Goal: Information Seeking & Learning: Learn about a topic

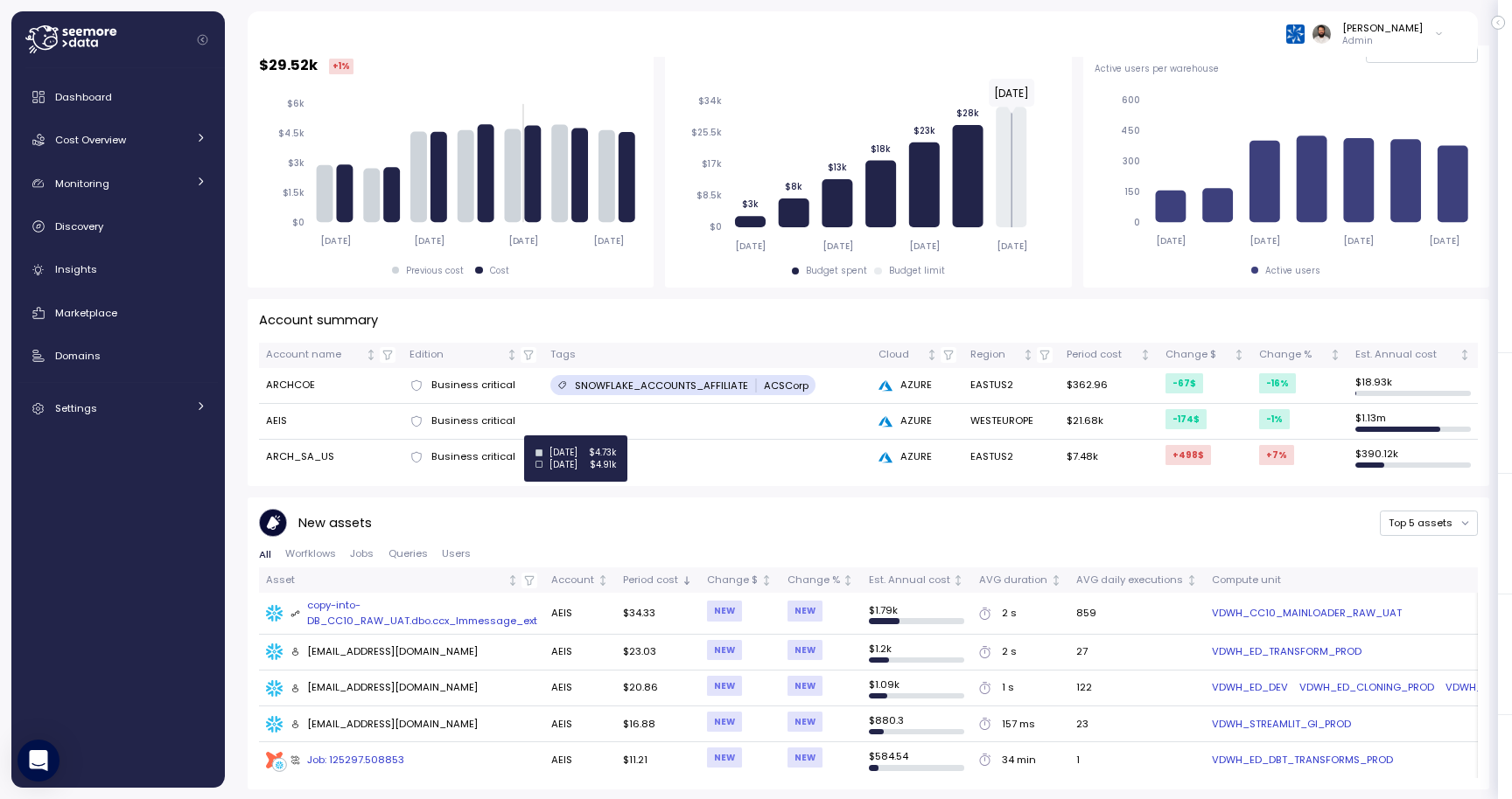
scroll to position [311, 0]
click at [166, 127] on link "Cost Overview" at bounding box center [118, 140] width 199 height 35
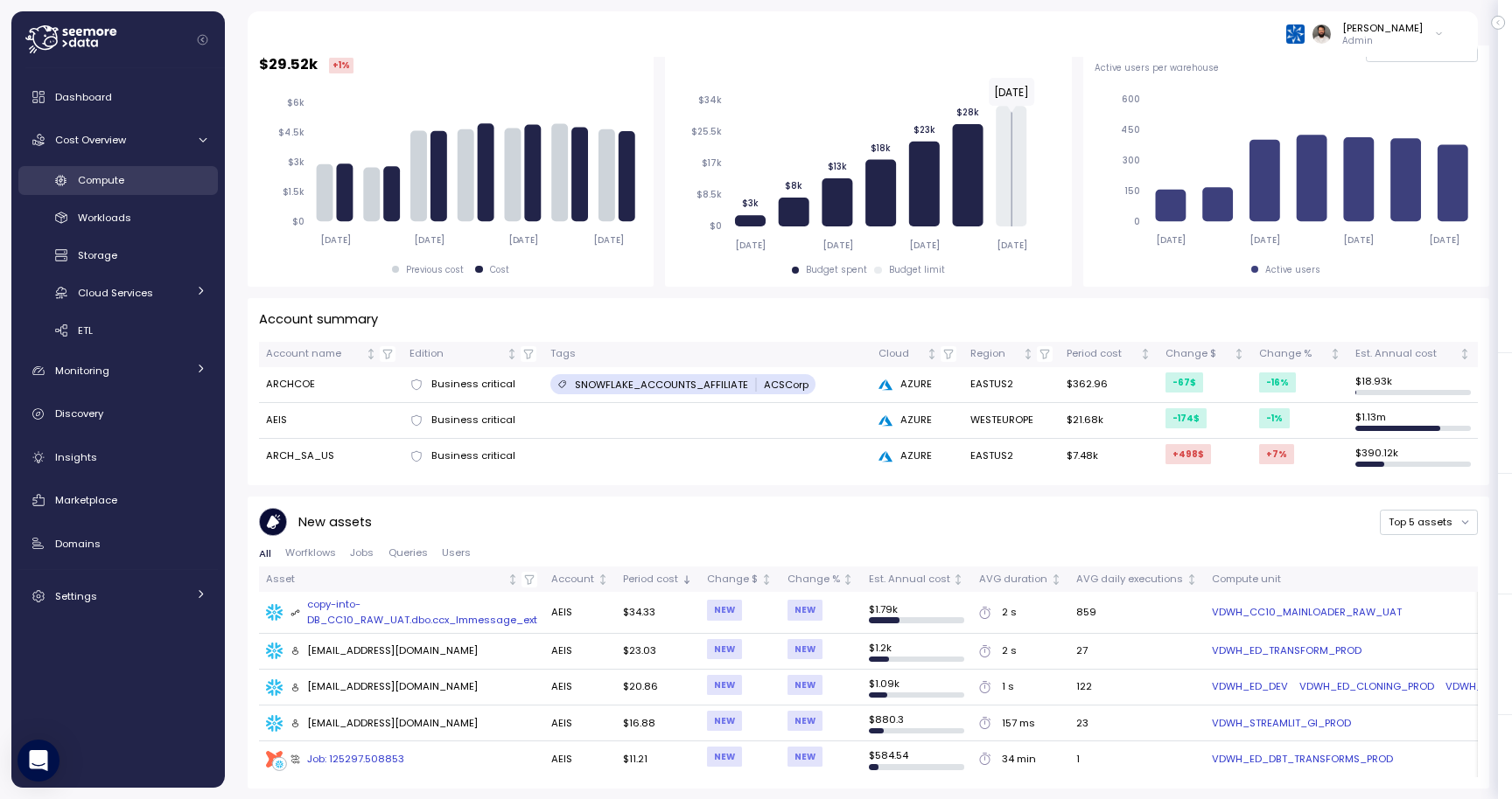
click at [165, 182] on div "Compute" at bounding box center [142, 181] width 128 height 18
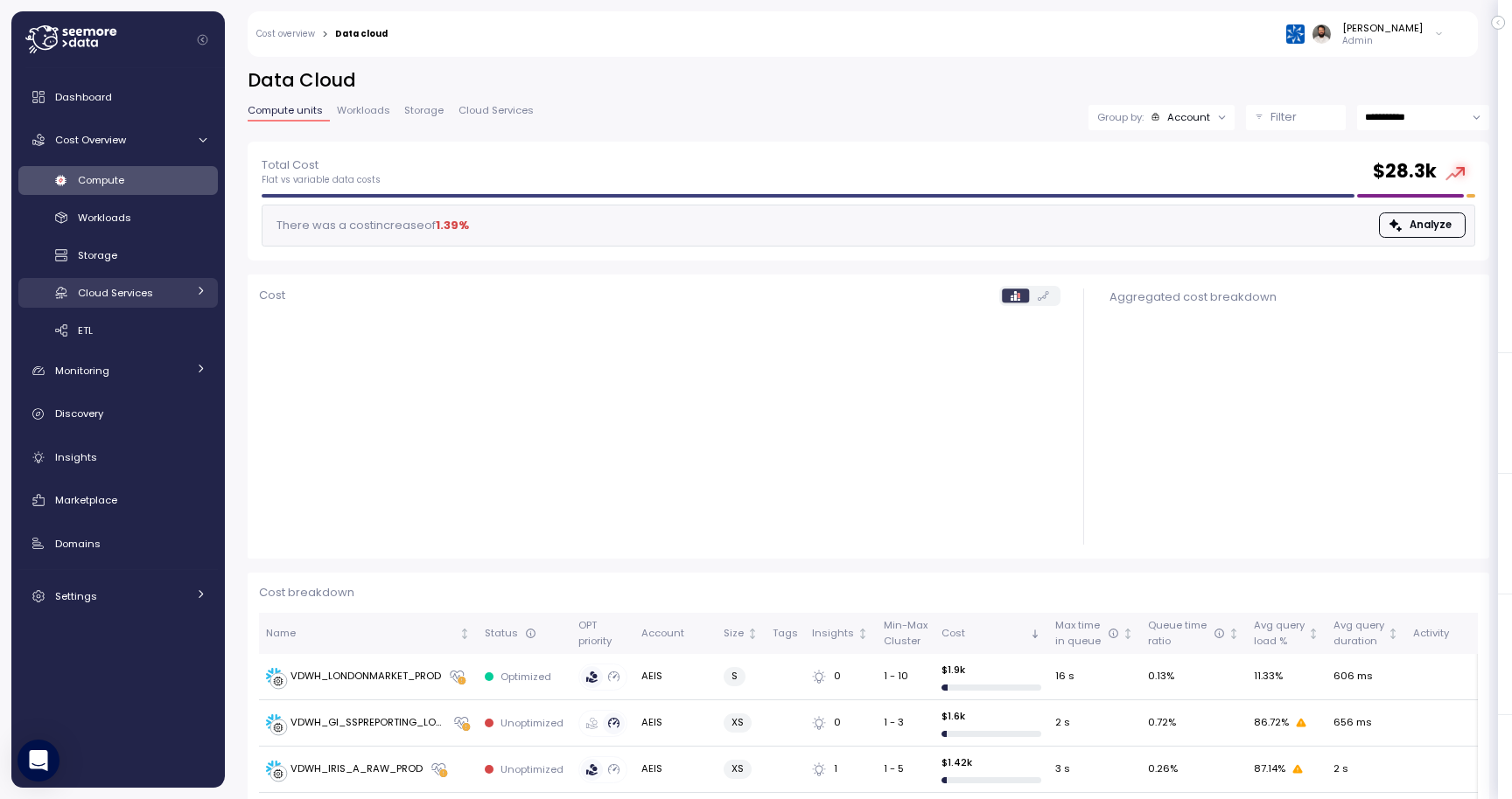
click at [156, 288] on div "Cloud Services" at bounding box center [132, 293] width 109 height 18
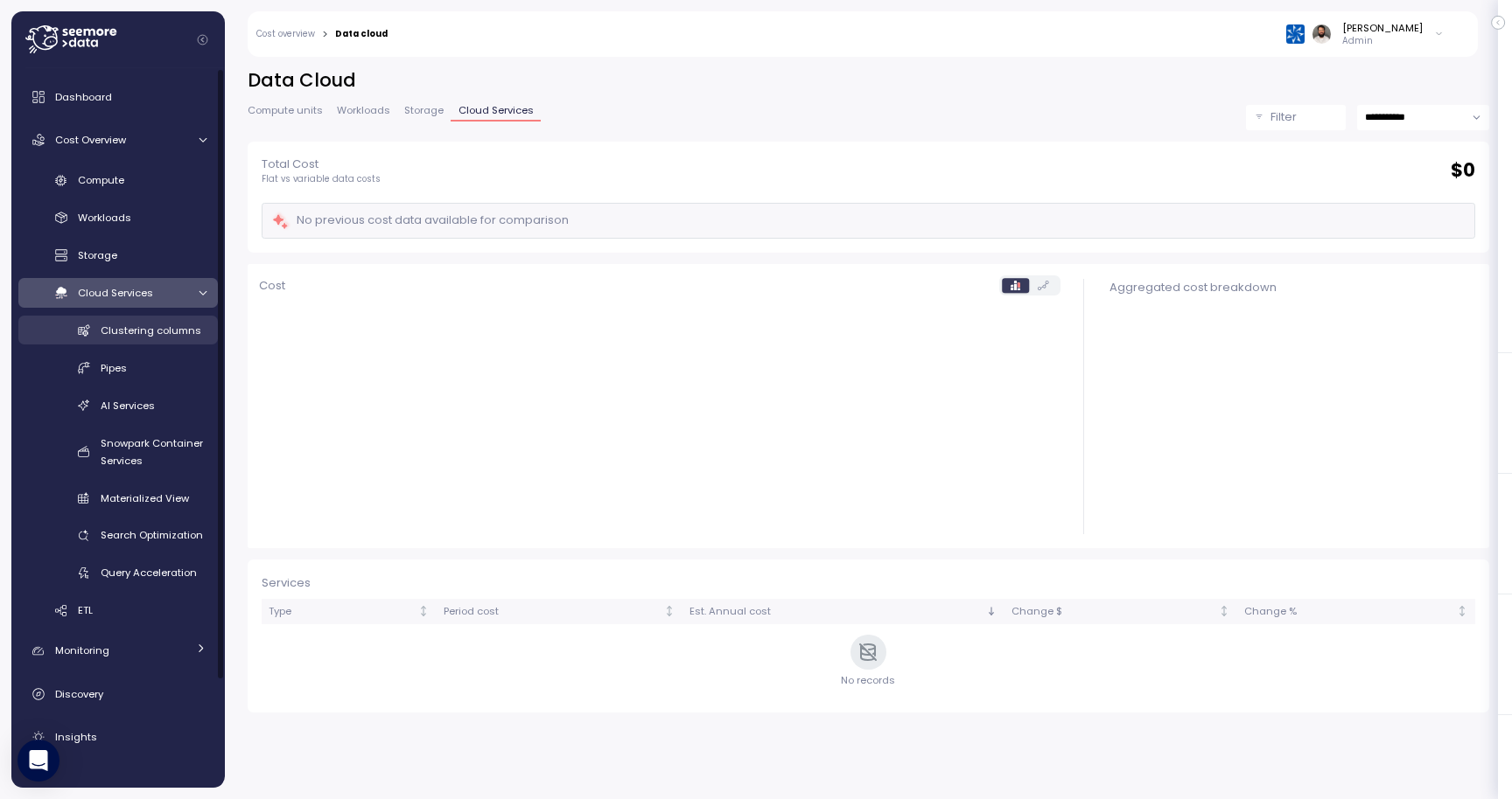
click at [159, 325] on span "Clustering columns" at bounding box center [151, 331] width 101 height 14
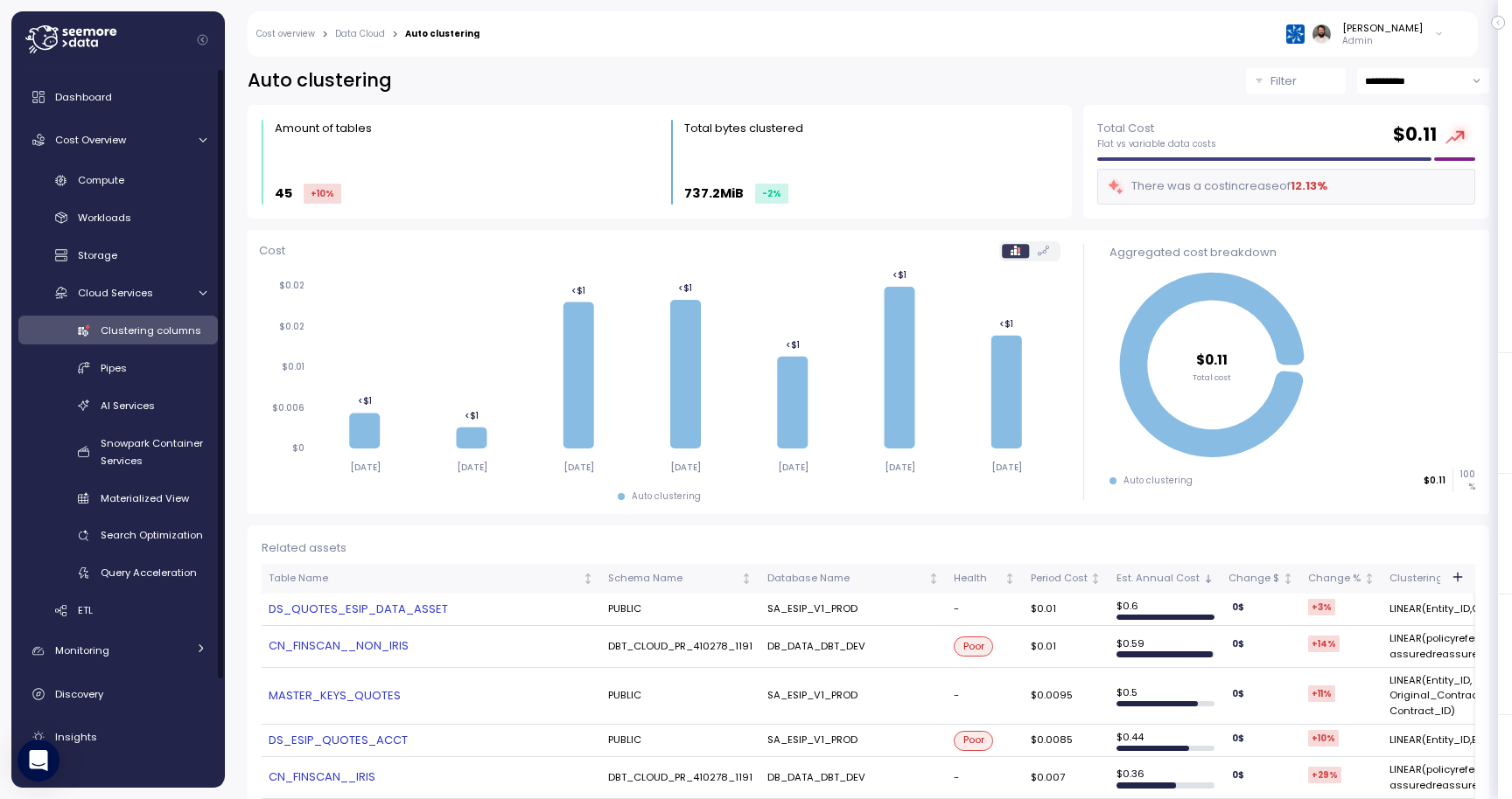
click at [376, 33] on link "Data Cloud" at bounding box center [359, 35] width 50 height 9
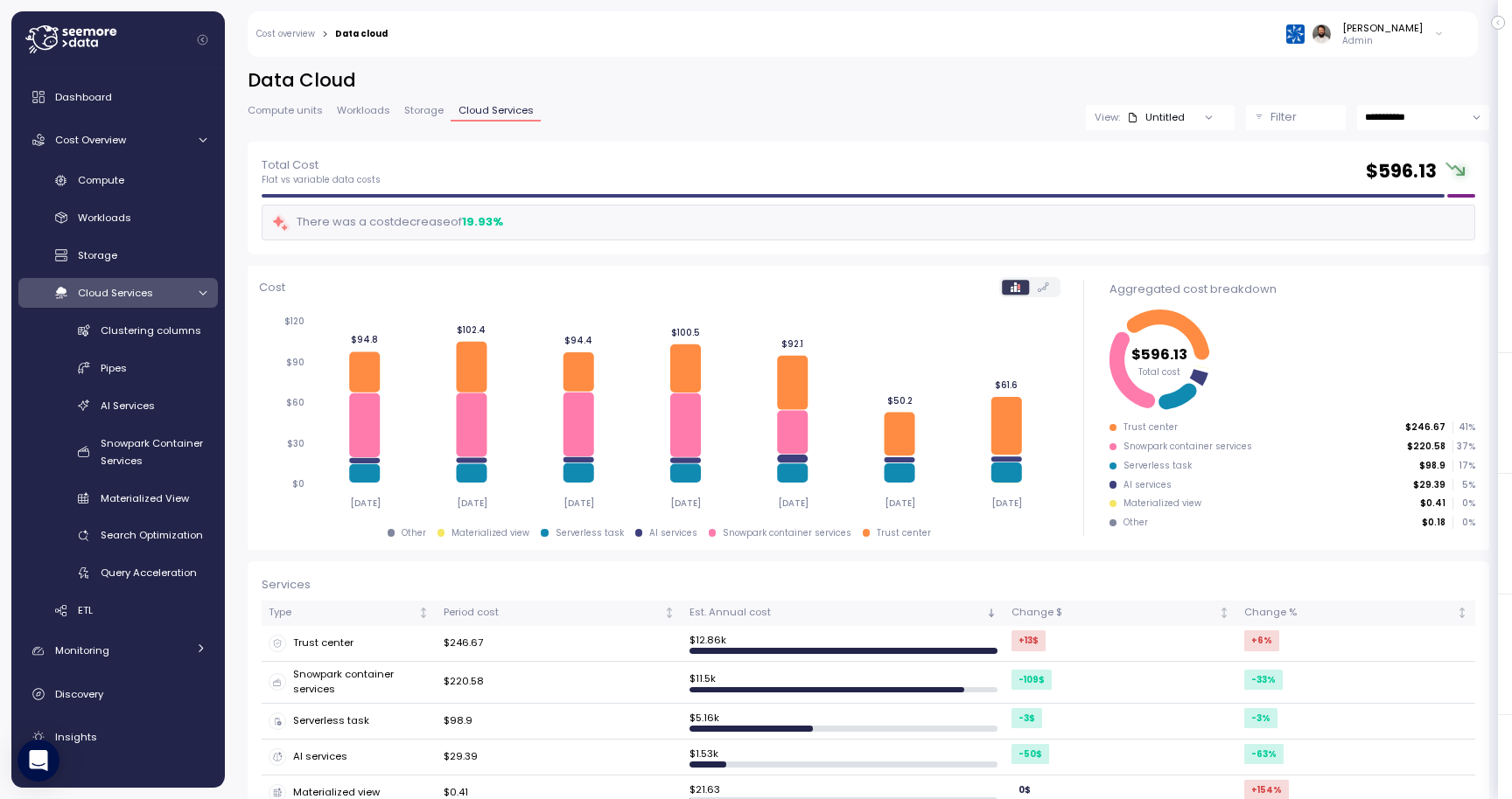
click at [1396, 111] on input "**********" at bounding box center [1423, 118] width 132 height 26
click at [1397, 253] on span "Last 30 days" at bounding box center [1397, 249] width 65 height 16
type input "**********"
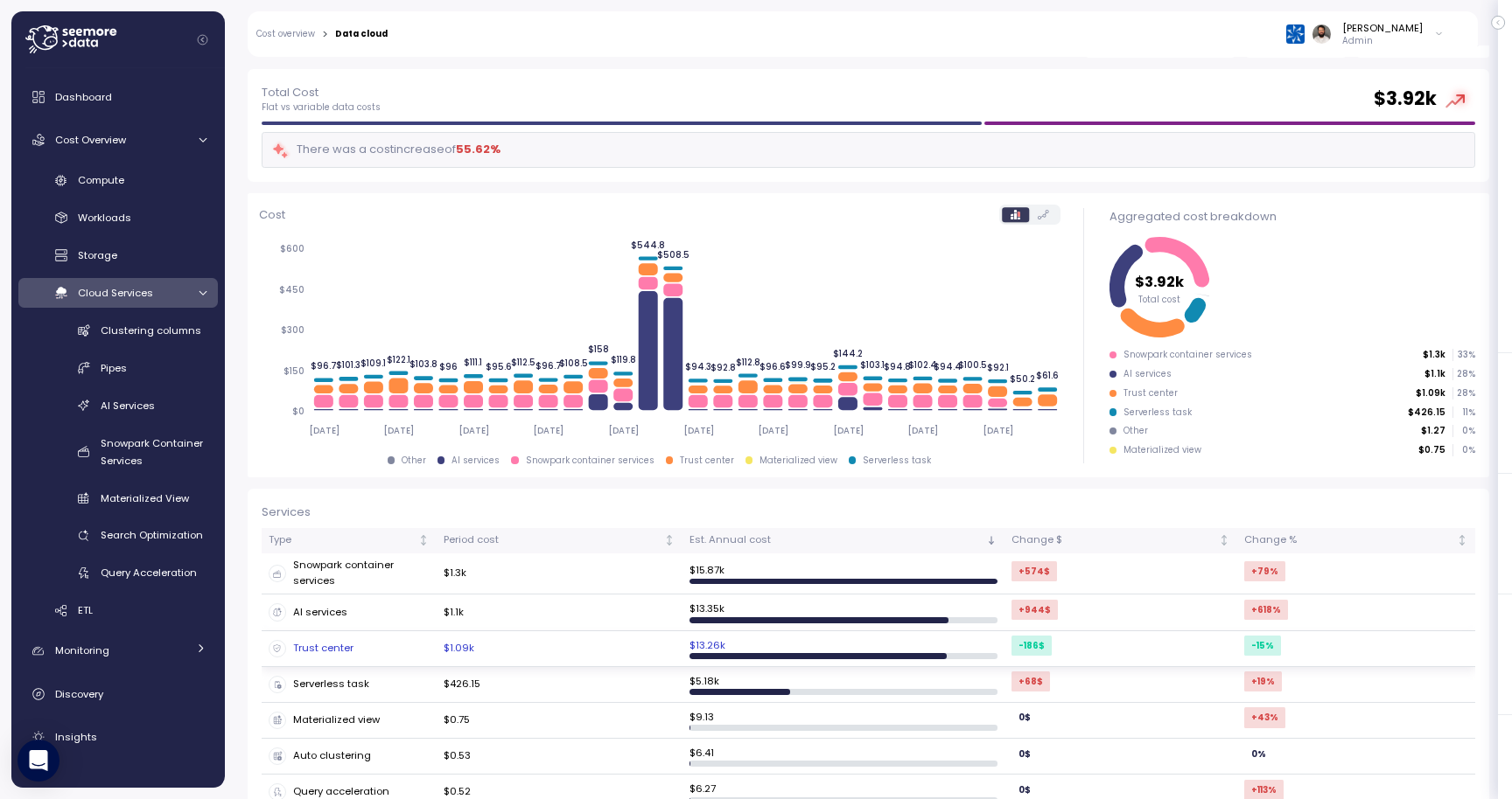
scroll to position [80, 0]
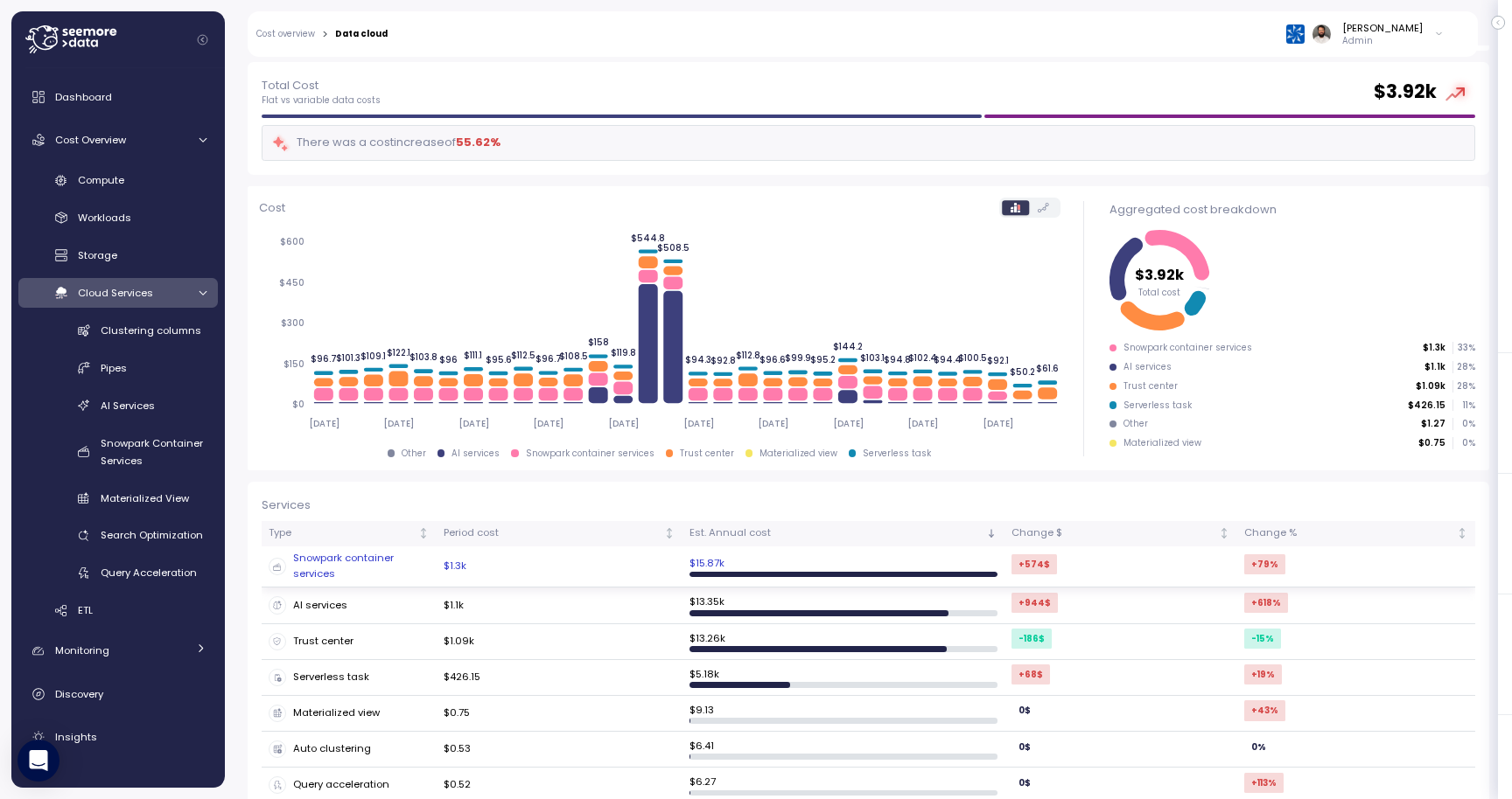
click at [397, 561] on div "Snowpark container services" at bounding box center [349, 566] width 161 height 31
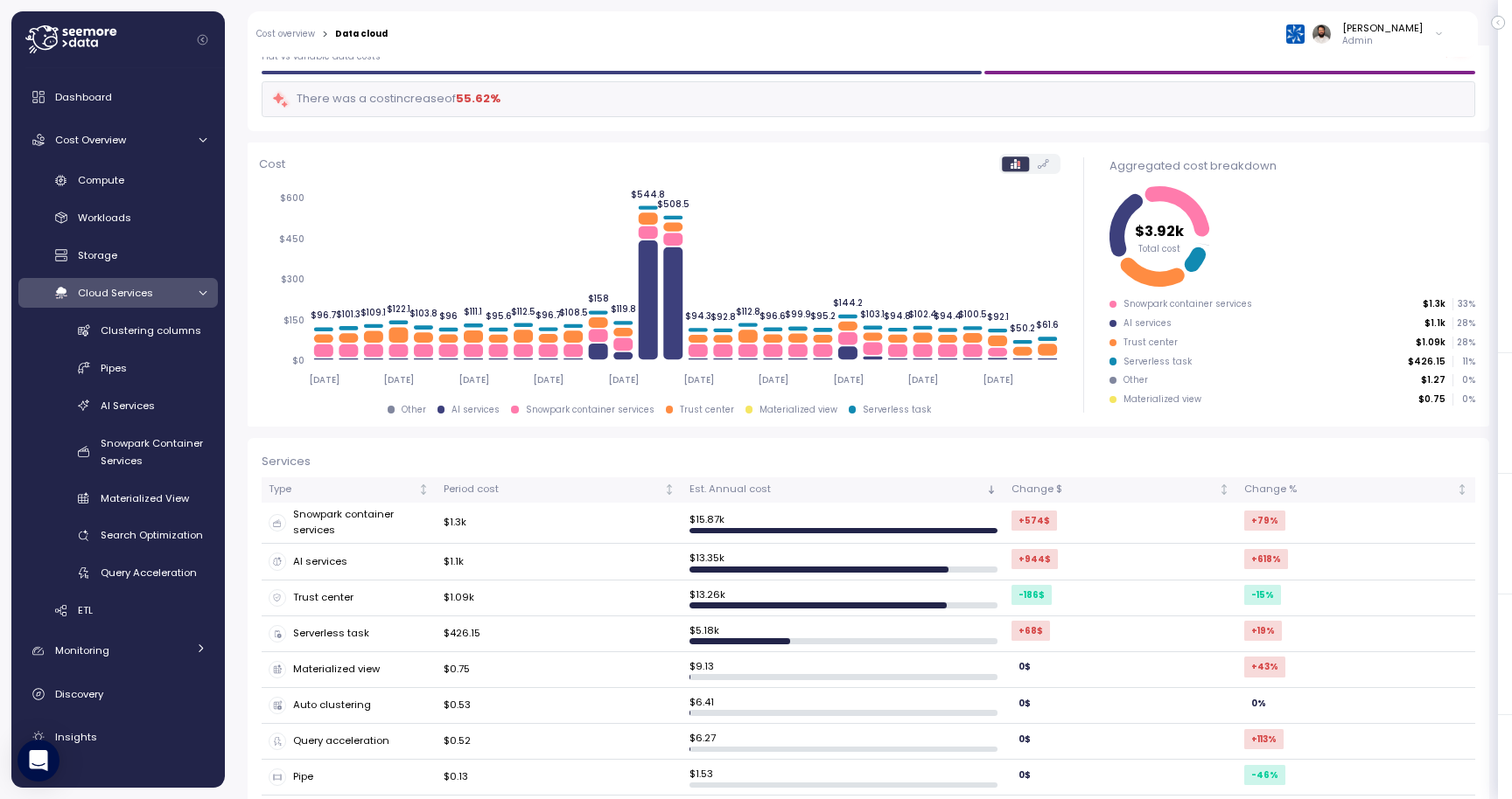
scroll to position [125, 0]
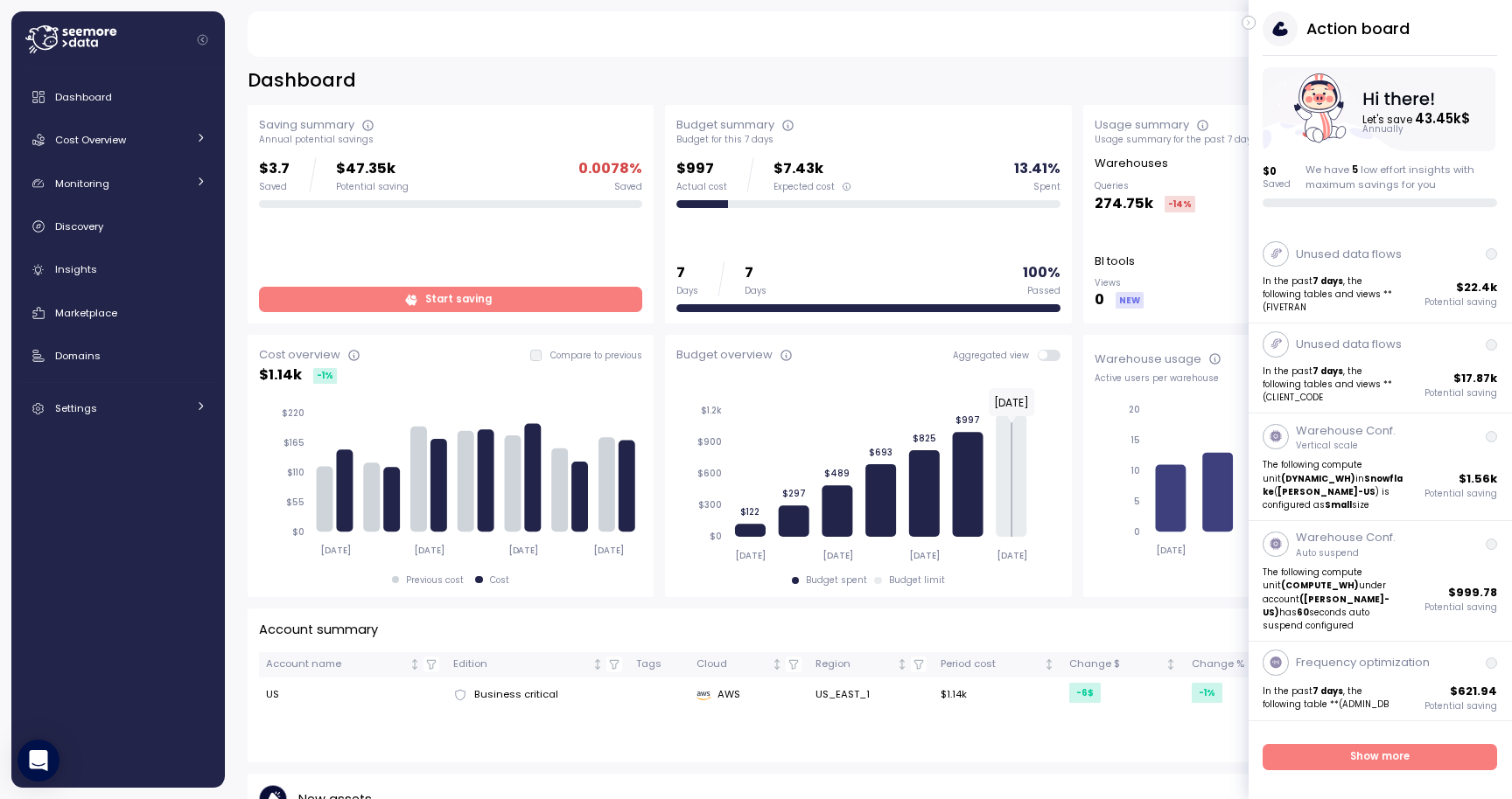
click at [1246, 17] on icon "button" at bounding box center [1248, 23] width 8 height 21
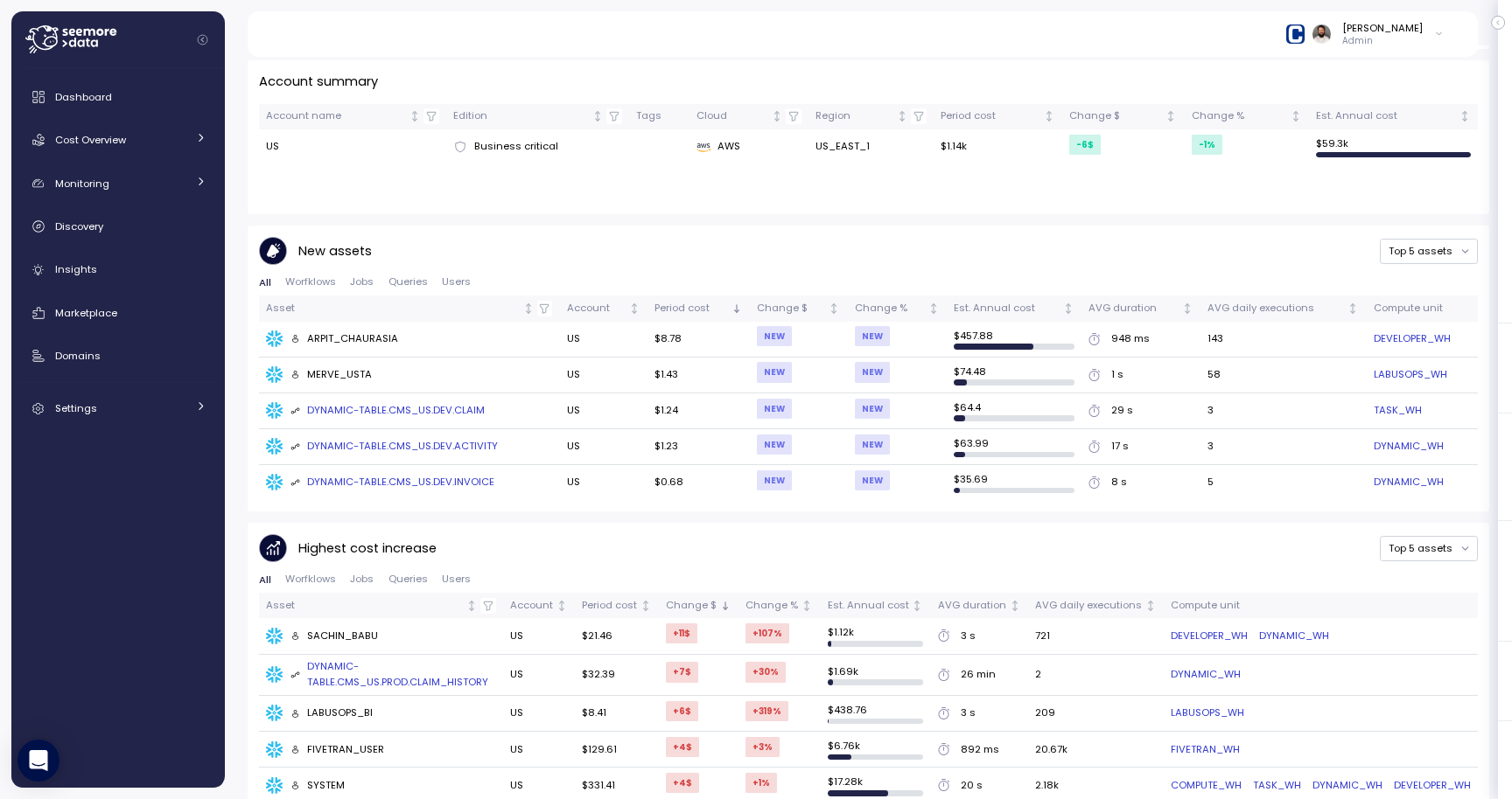
scroll to position [408, 0]
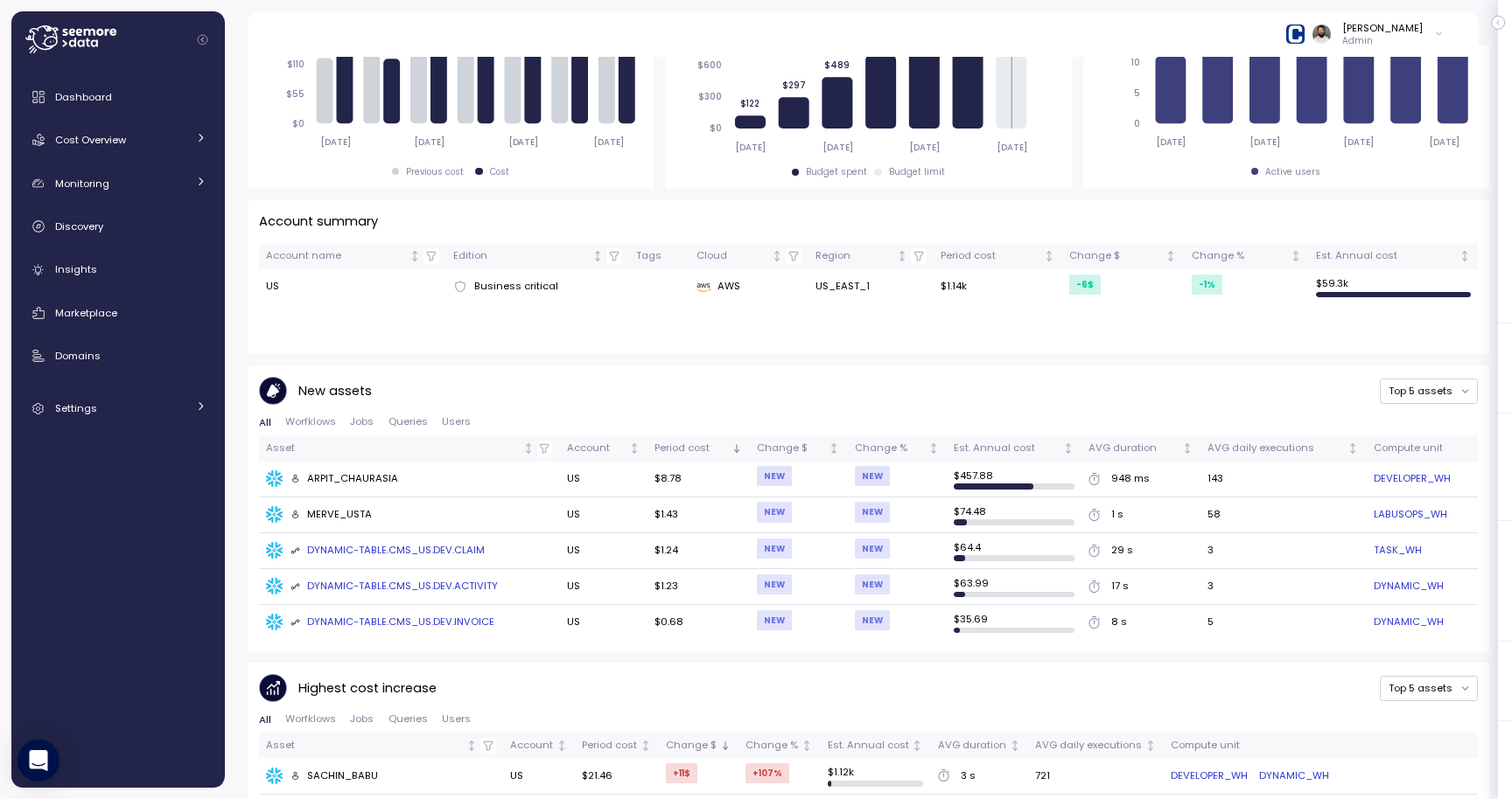
click at [359, 426] on span "Jobs" at bounding box center [361, 421] width 24 height 10
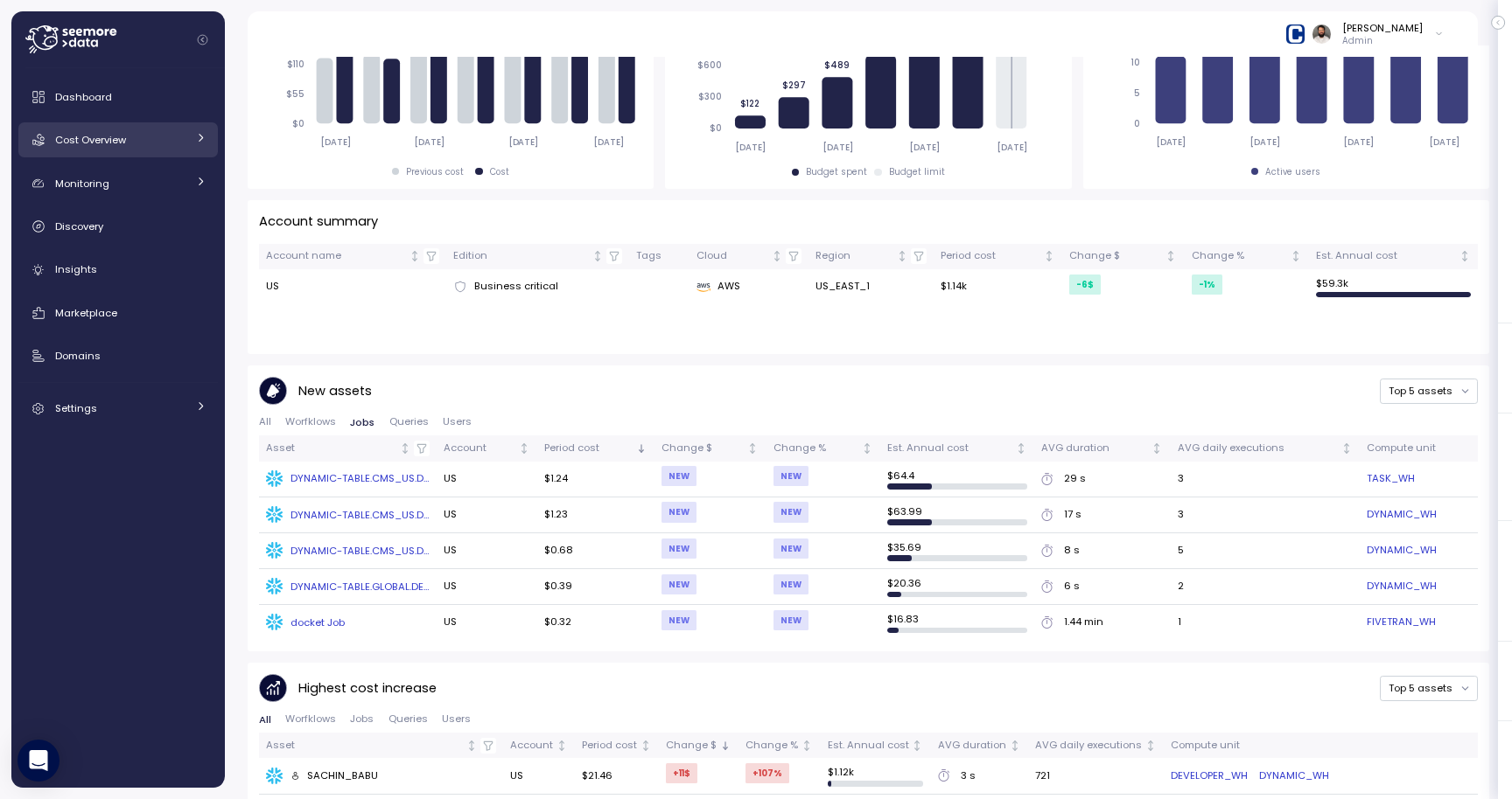
click at [130, 146] on div "Cost Overview" at bounding box center [120, 140] width 131 height 18
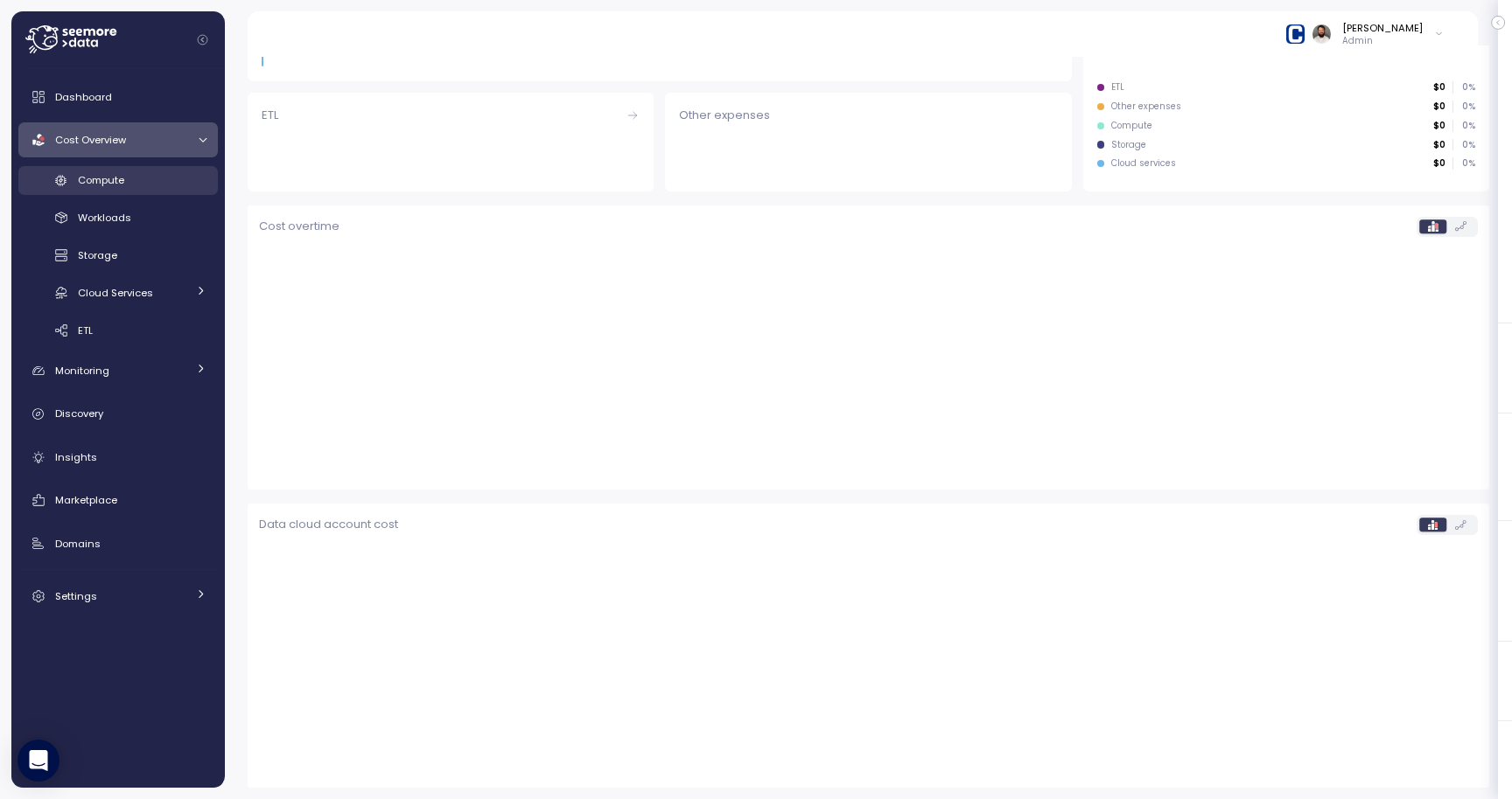
scroll to position [370, 0]
click at [127, 187] on div "Compute" at bounding box center [142, 181] width 128 height 18
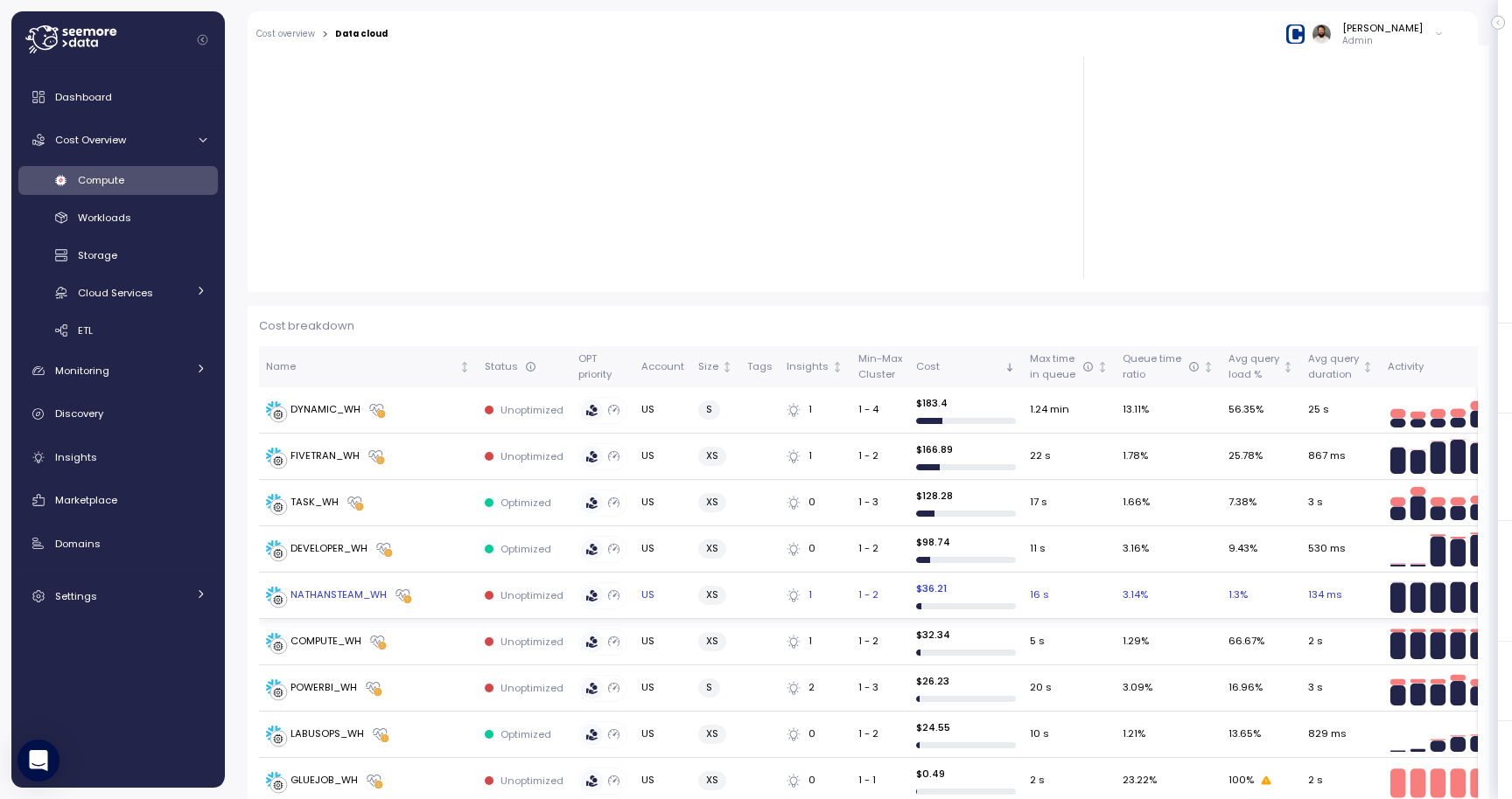
scroll to position [253, 0]
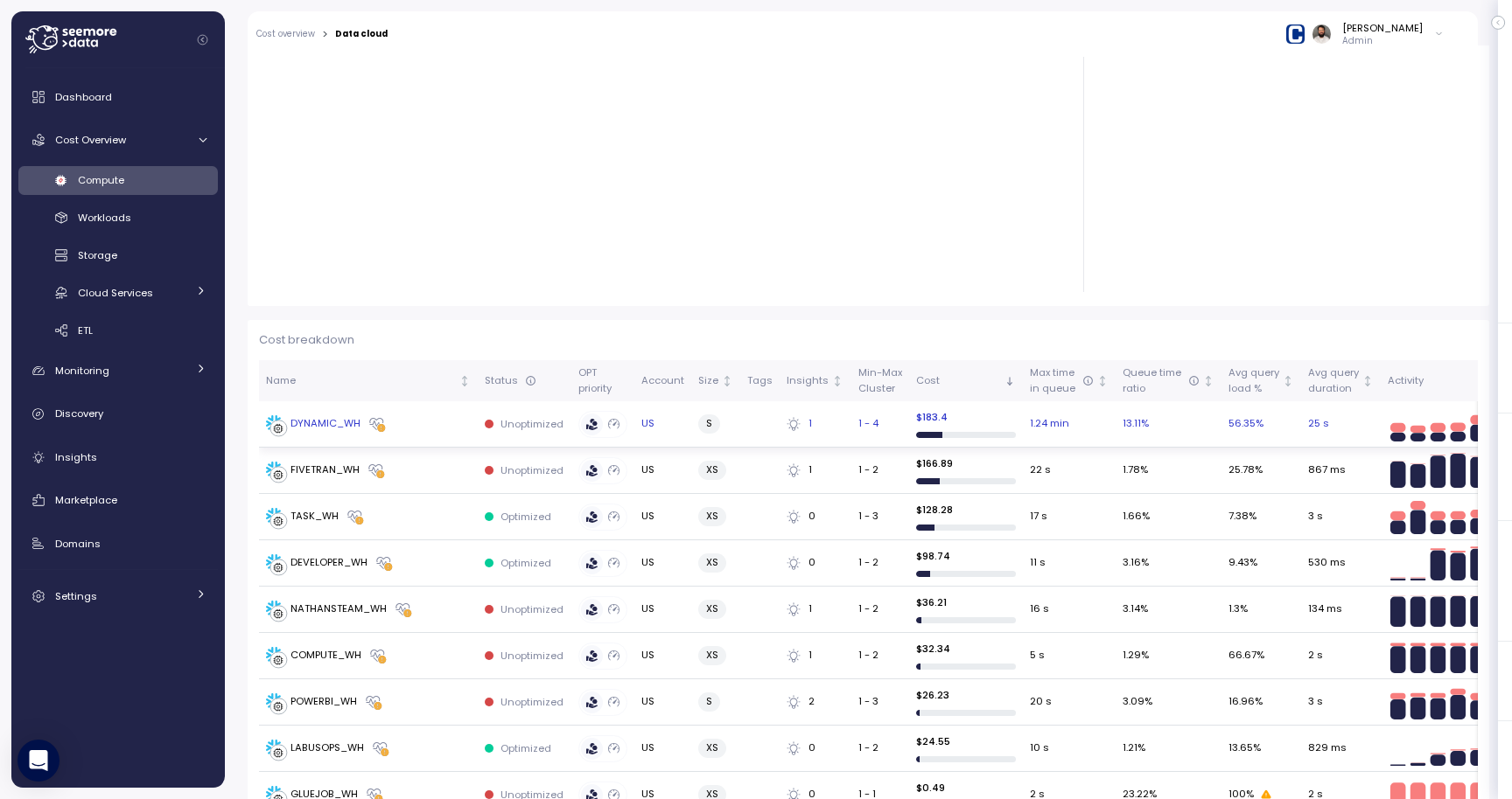
click at [430, 406] on td "DYNAMIC_WH" at bounding box center [367, 425] width 219 height 46
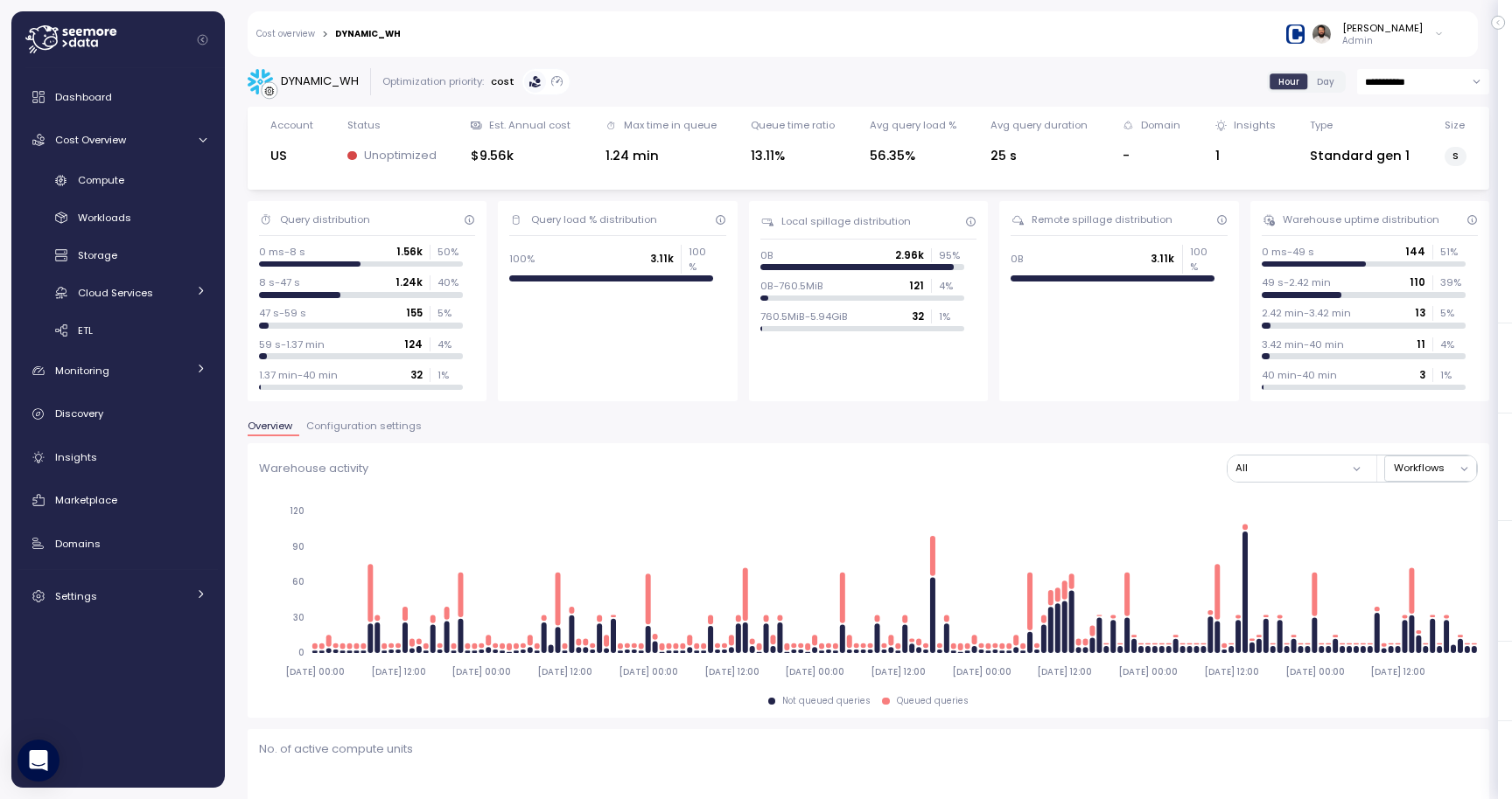
click at [357, 253] on div "0 ms-8 s 1.56k 50 %" at bounding box center [360, 252] width 204 height 14
click at [401, 421] on span "Configuration settings" at bounding box center [364, 426] width 115 height 10
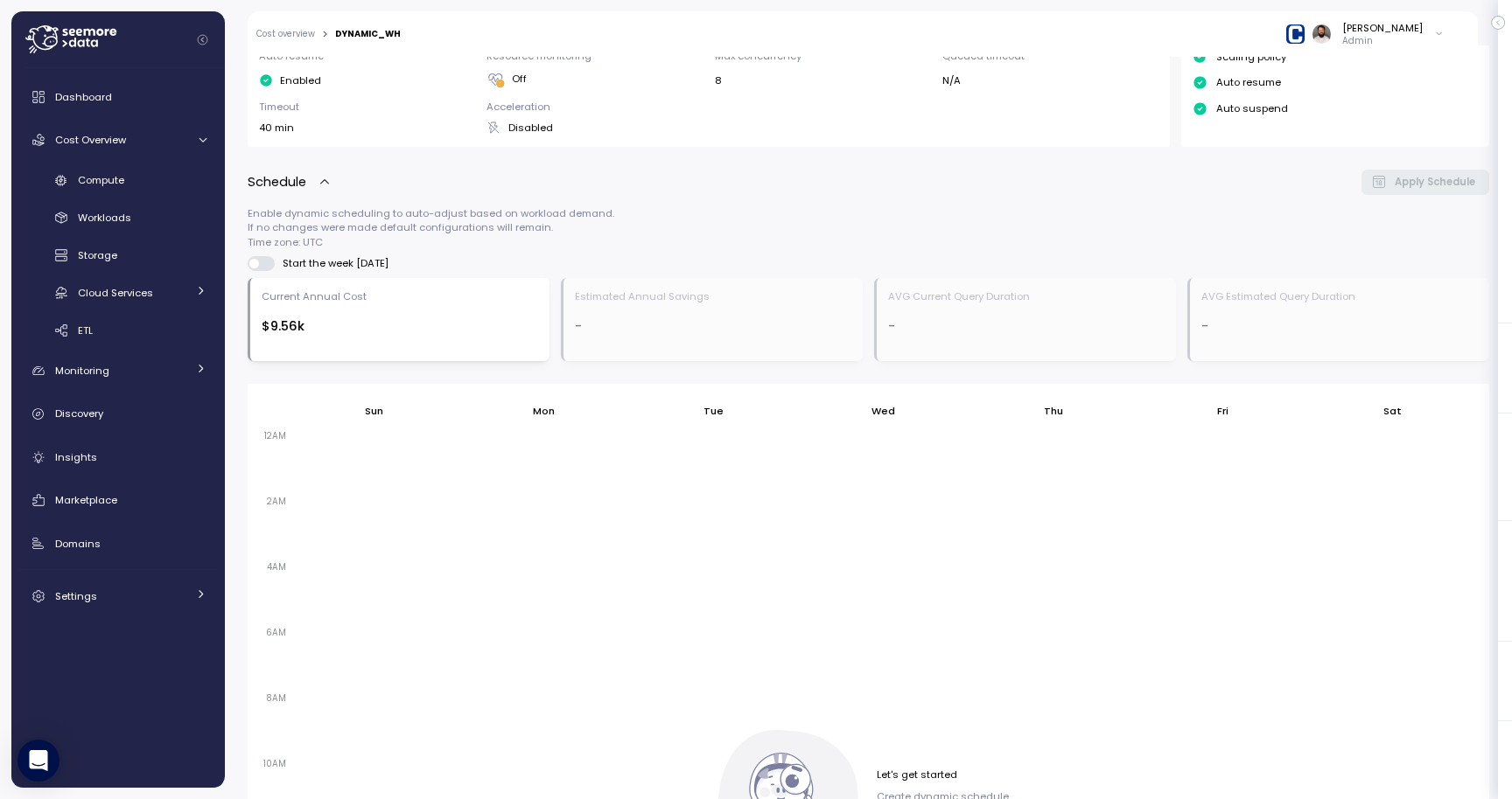
scroll to position [924, 0]
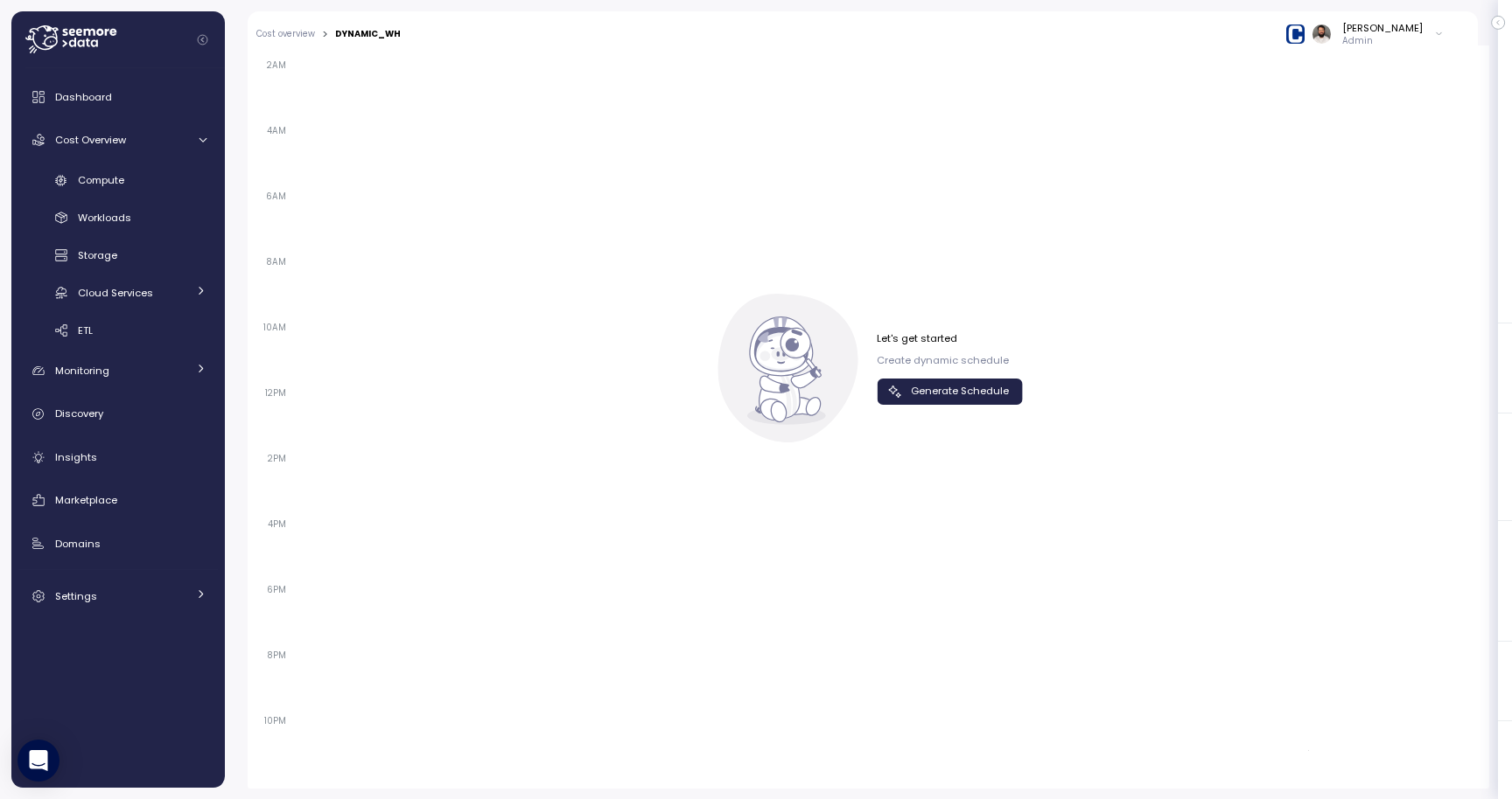
click at [914, 374] on div "Let's get started Create dynamic schedule Generate Schedule" at bounding box center [949, 368] width 146 height 73
click at [914, 392] on span "Generate Schedule" at bounding box center [960, 391] width 98 height 24
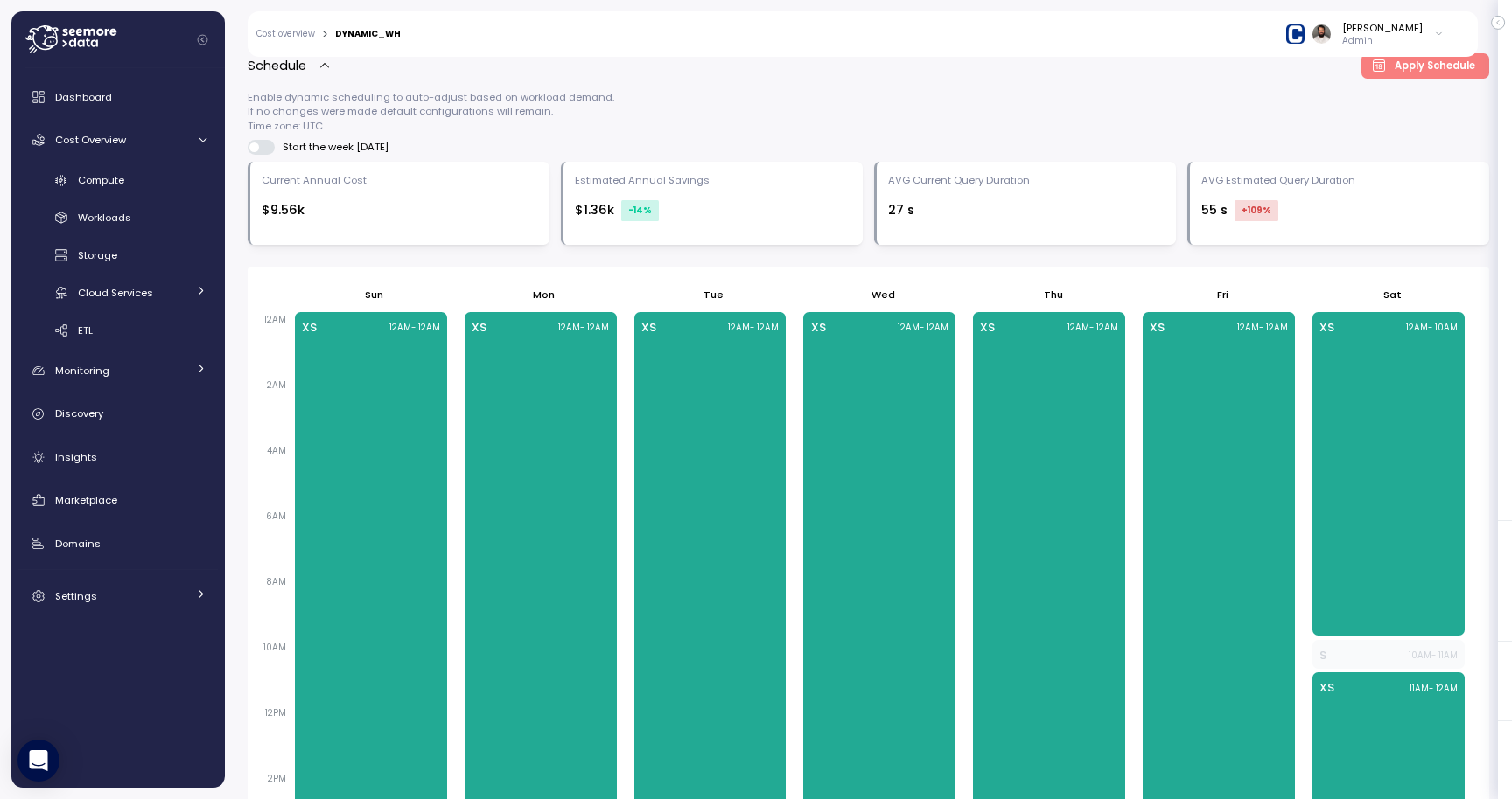
scroll to position [446, 0]
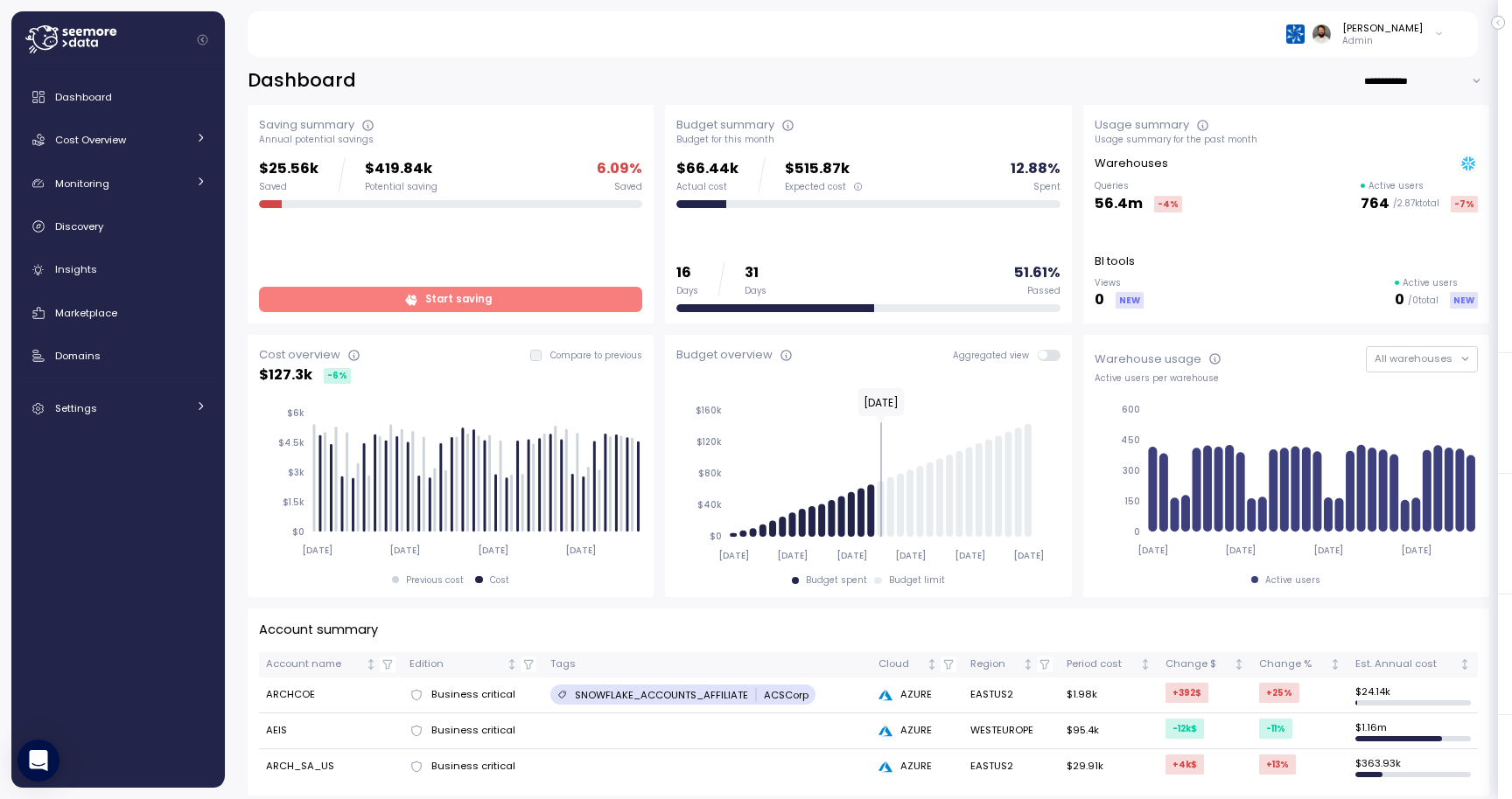
click at [1393, 87] on input "**********" at bounding box center [1426, 81] width 126 height 26
click at [1399, 117] on span "Last 7 days" at bounding box center [1400, 117] width 57 height 16
type input "**********"
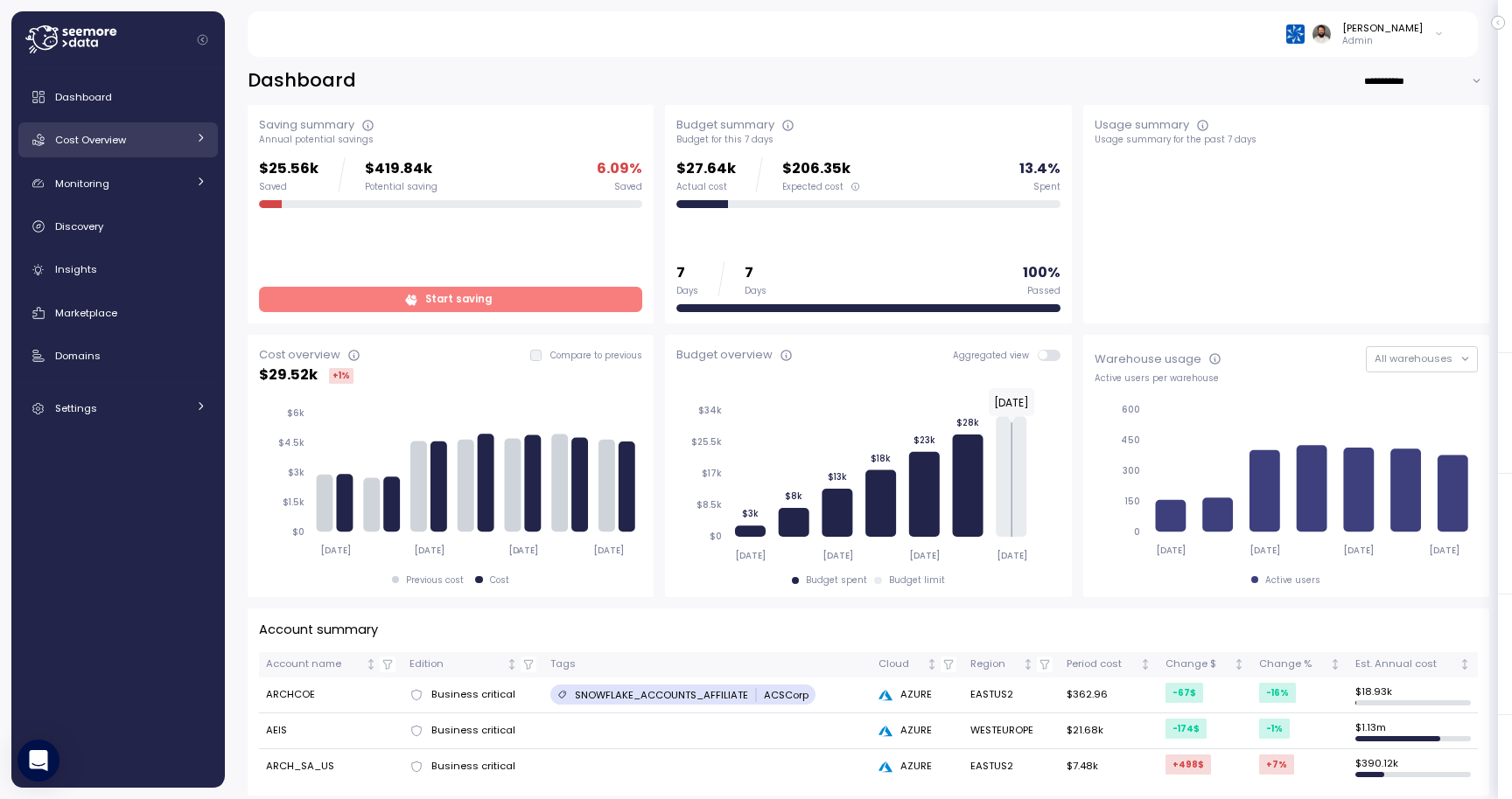
click at [138, 127] on link "Cost Overview" at bounding box center [118, 140] width 199 height 35
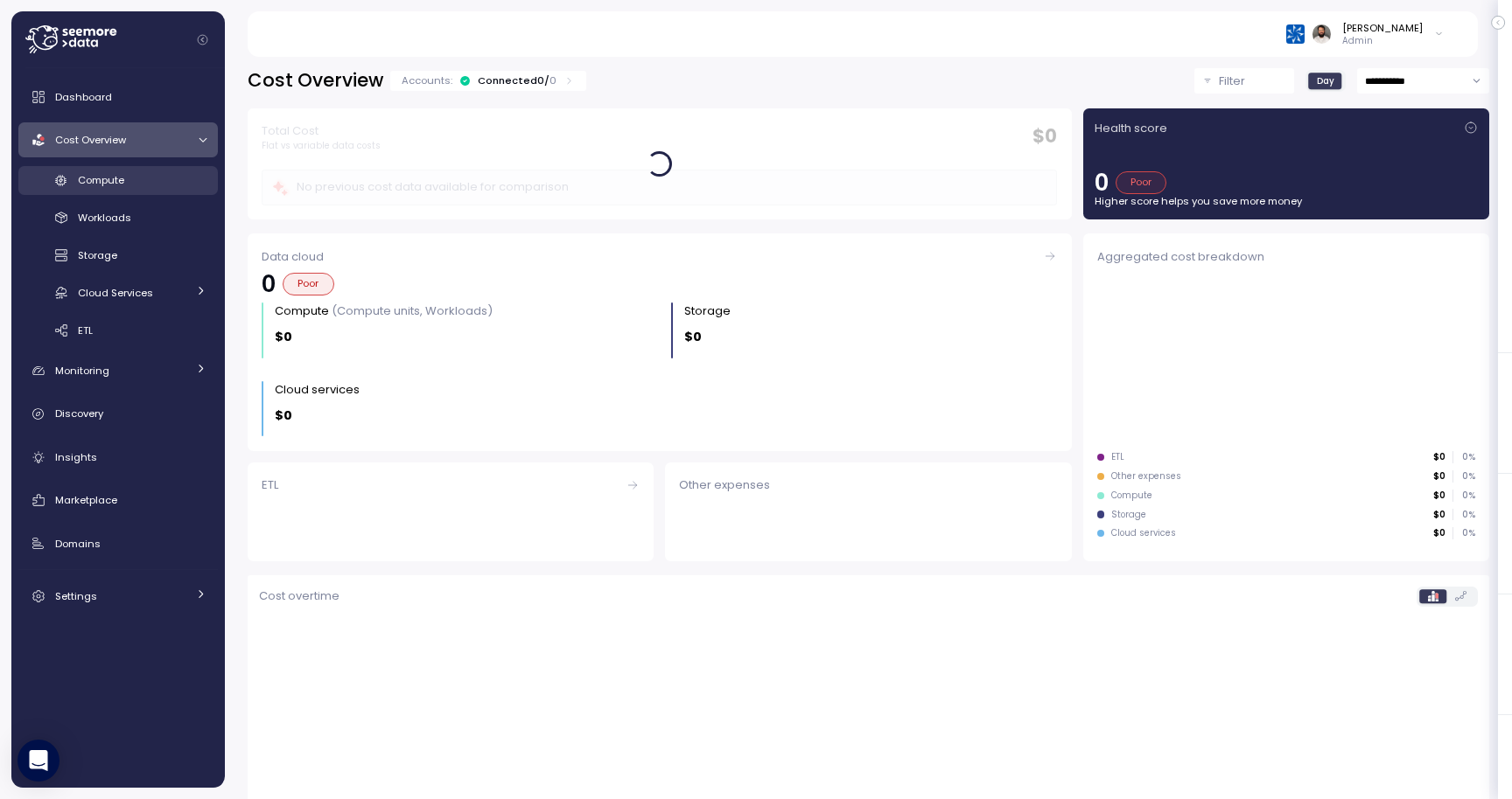
click at [131, 179] on div "Compute" at bounding box center [142, 181] width 128 height 18
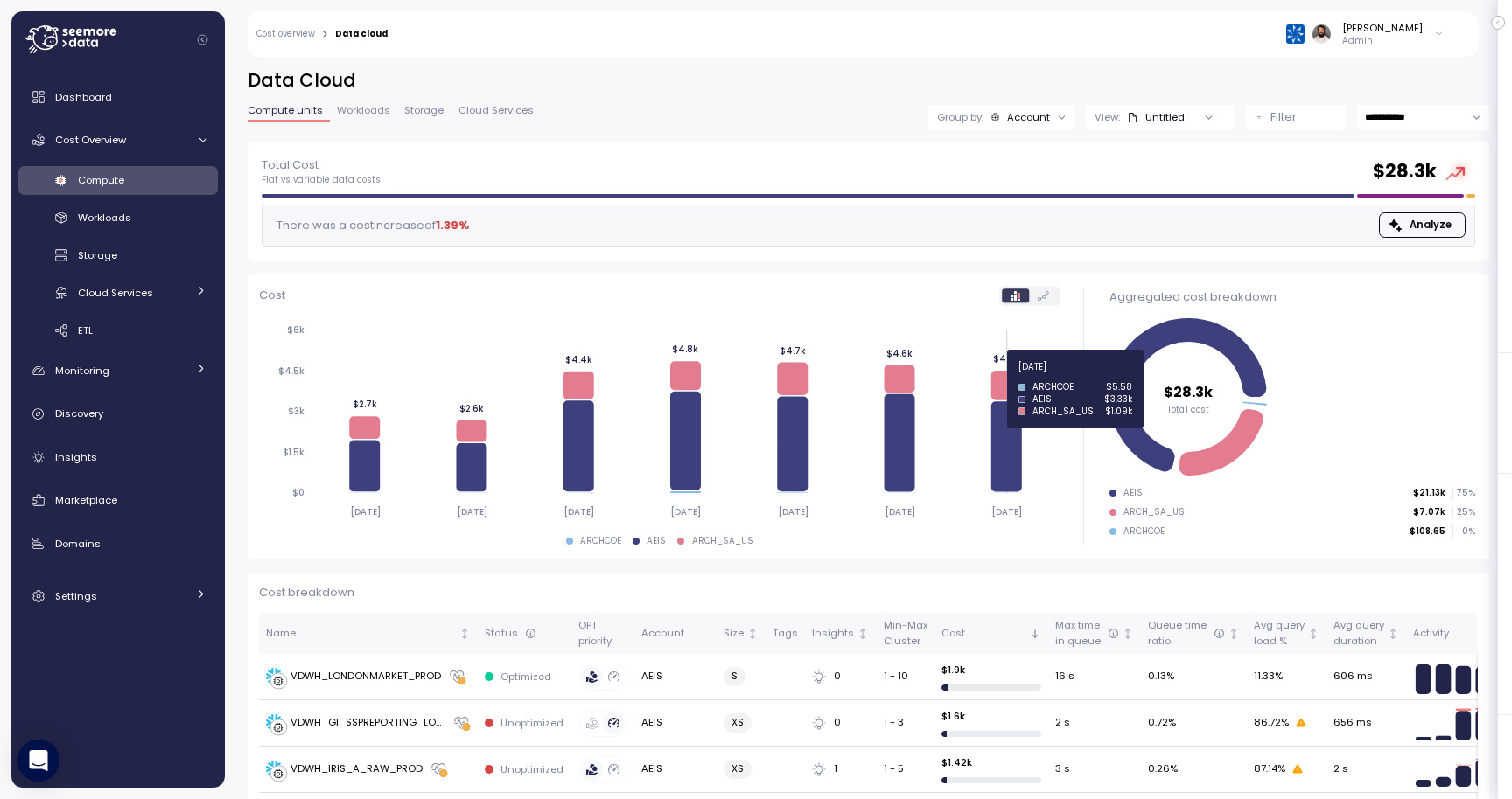
click at [1009, 377] on icon at bounding box center [1007, 386] width 31 height 30
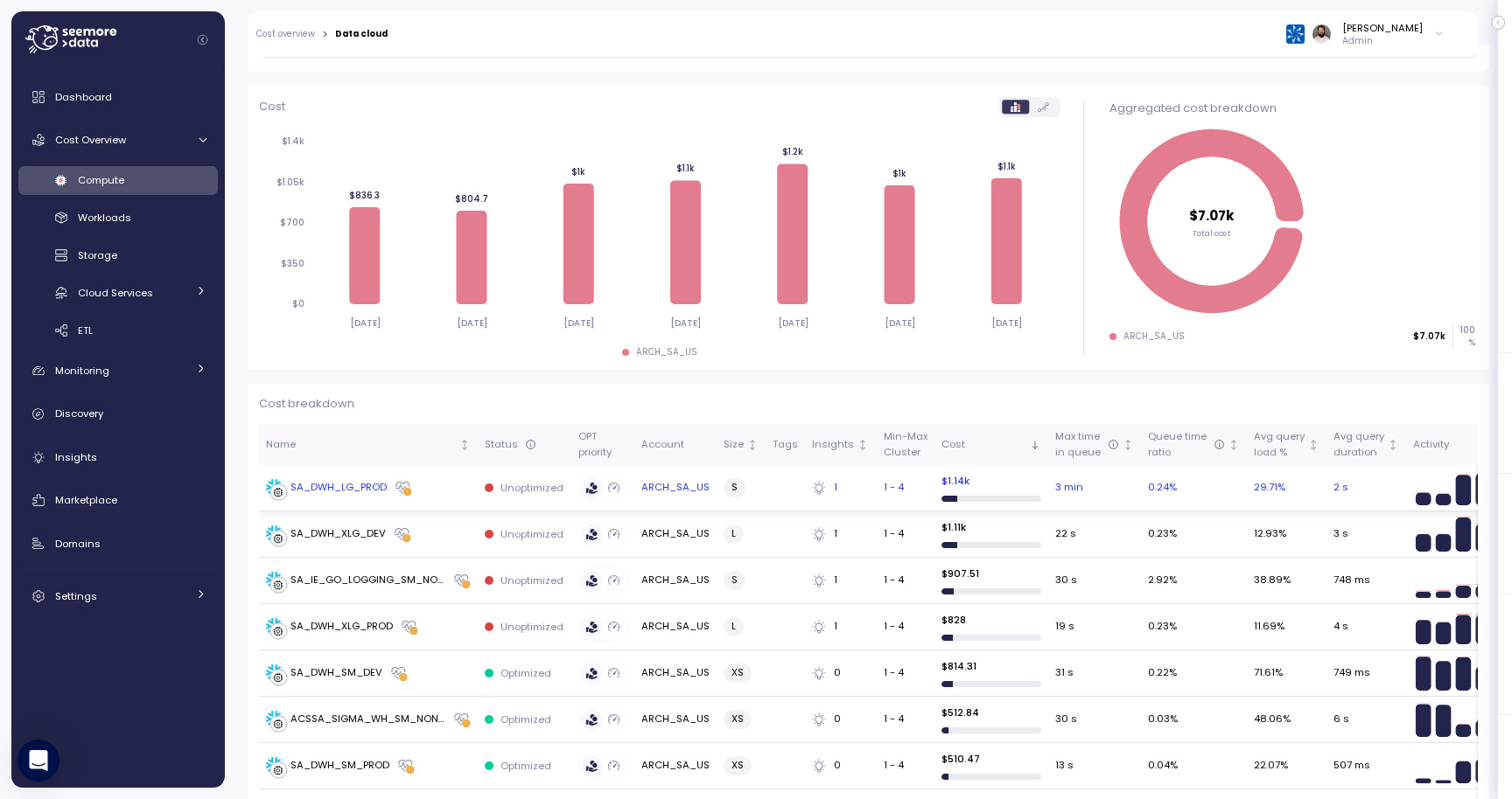
click at [428, 490] on div "SA_DWH_LG_PROD" at bounding box center [367, 488] width 204 height 18
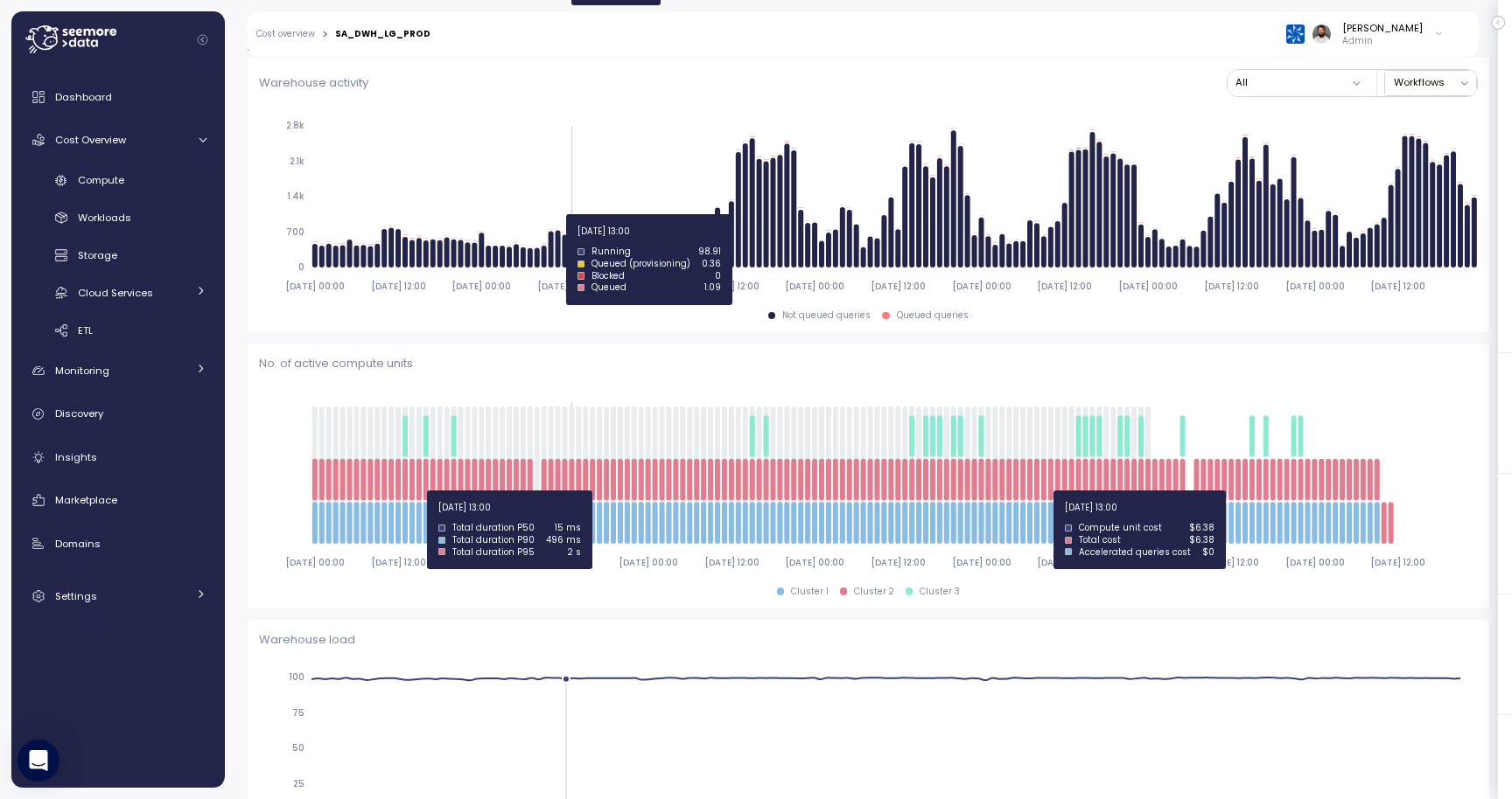
scroll to position [196, 0]
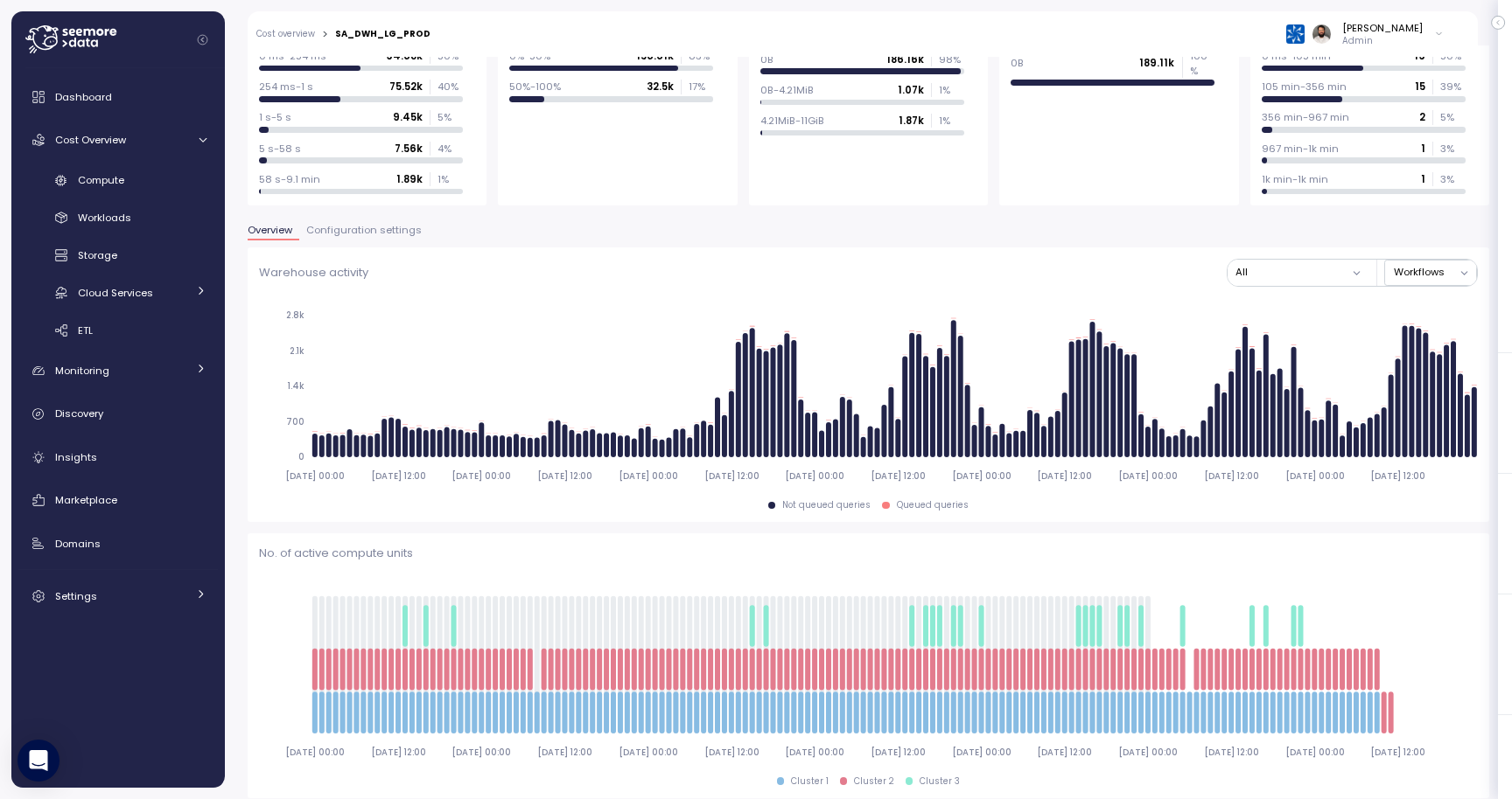
click at [358, 229] on span "Configuration settings" at bounding box center [364, 230] width 115 height 10
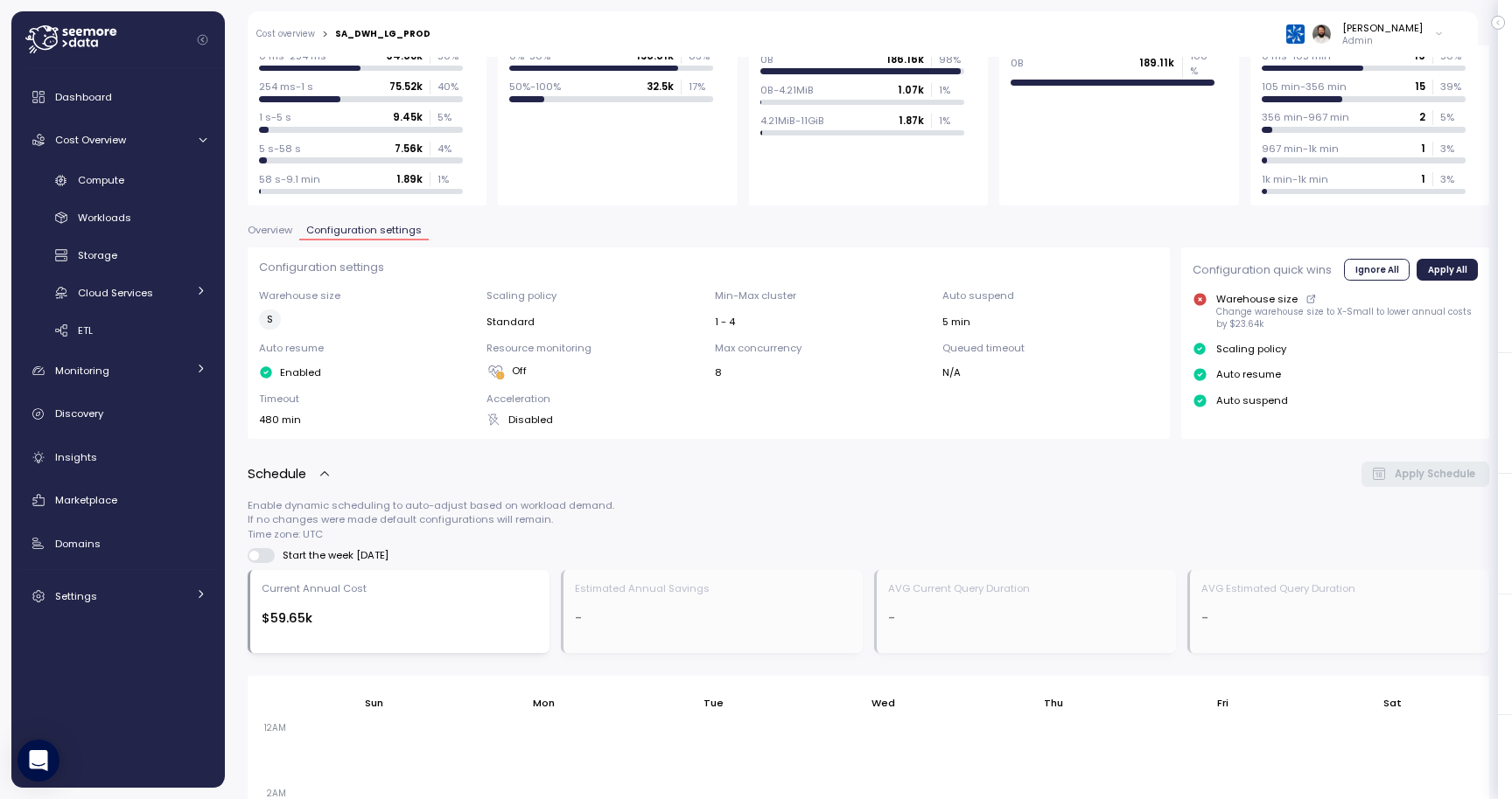
click at [281, 231] on span "Overview" at bounding box center [270, 230] width 44 height 10
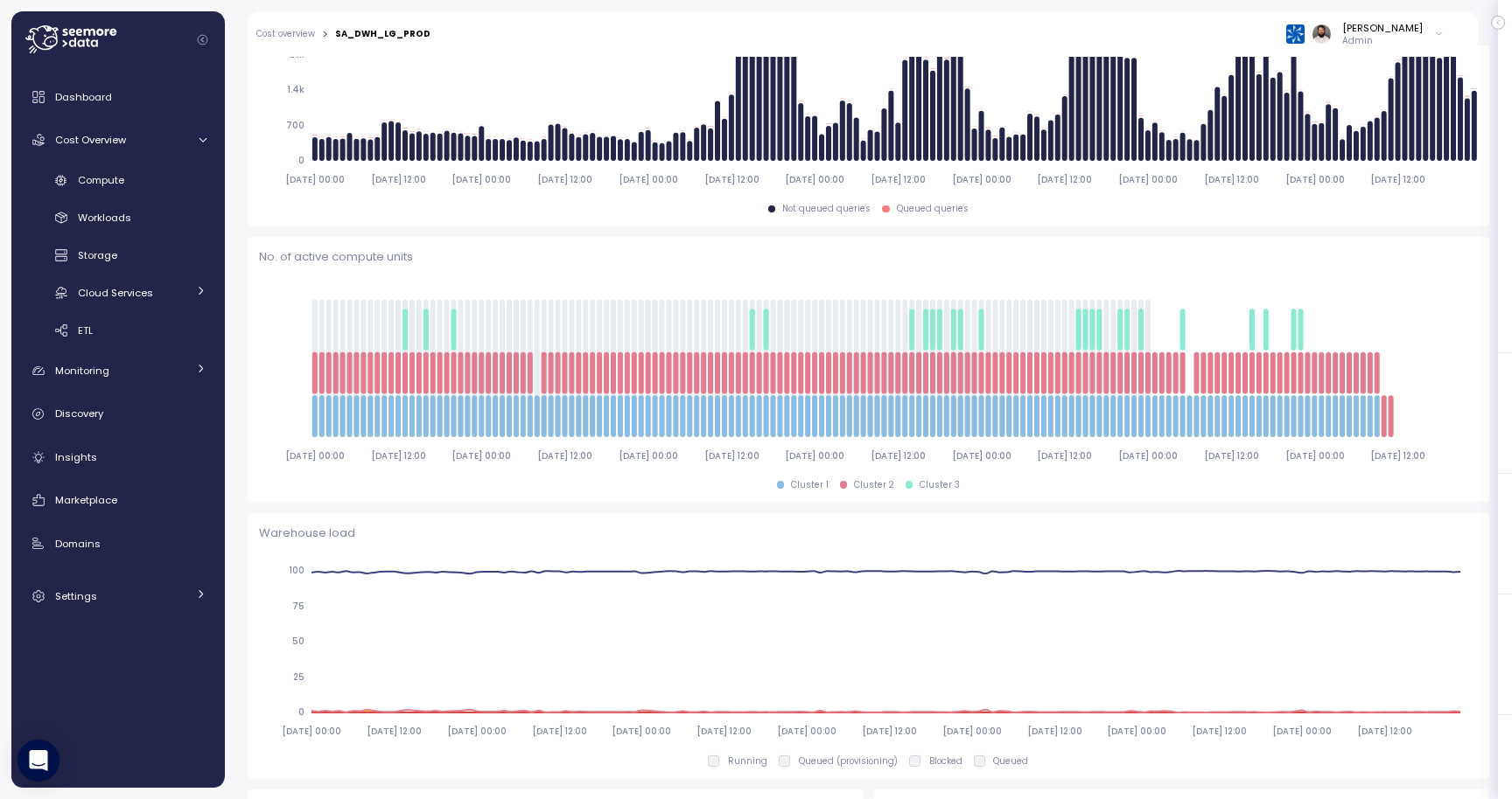
scroll to position [270, 0]
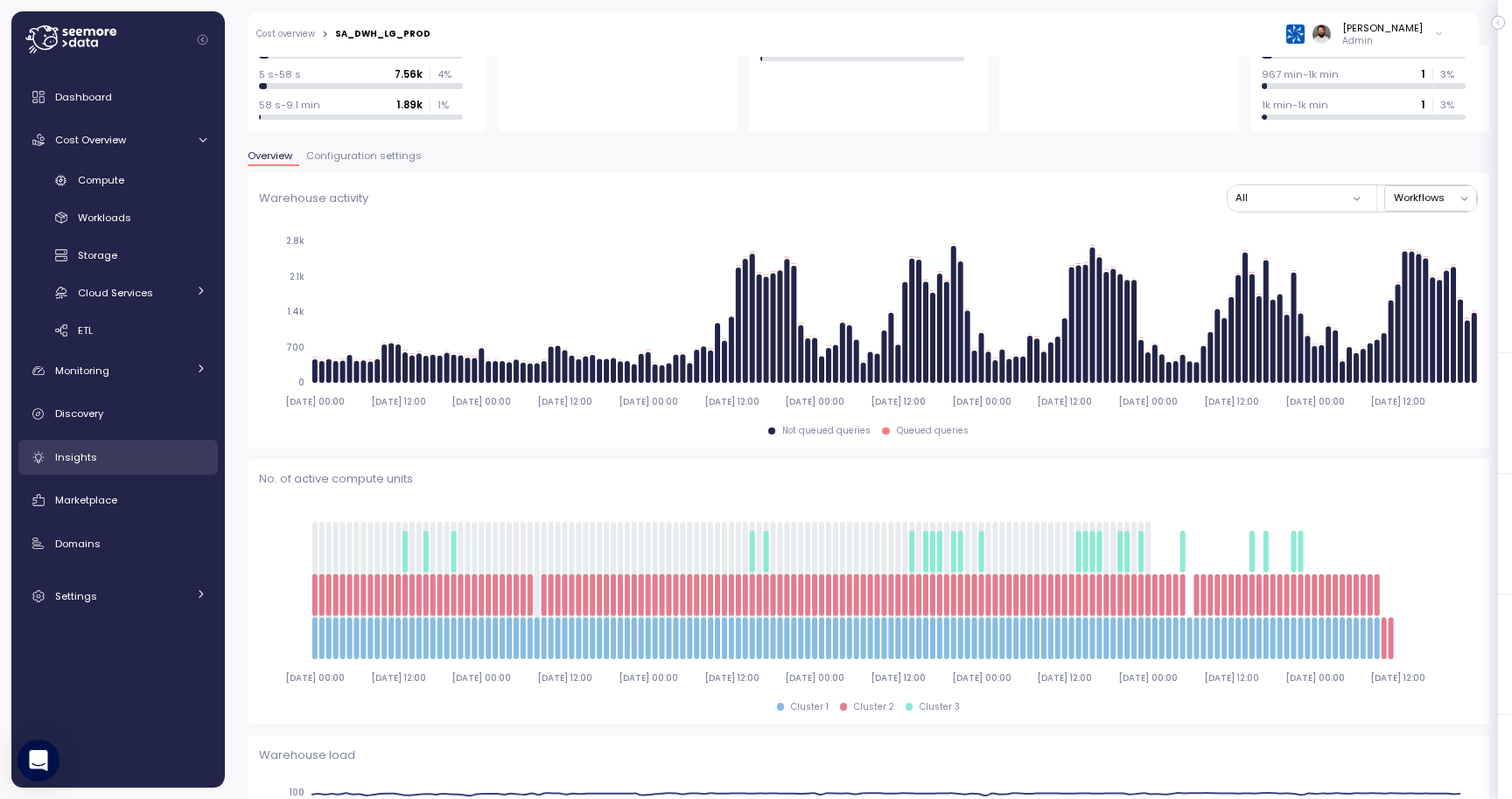
click at [149, 452] on div "Insights" at bounding box center [130, 457] width 151 height 18
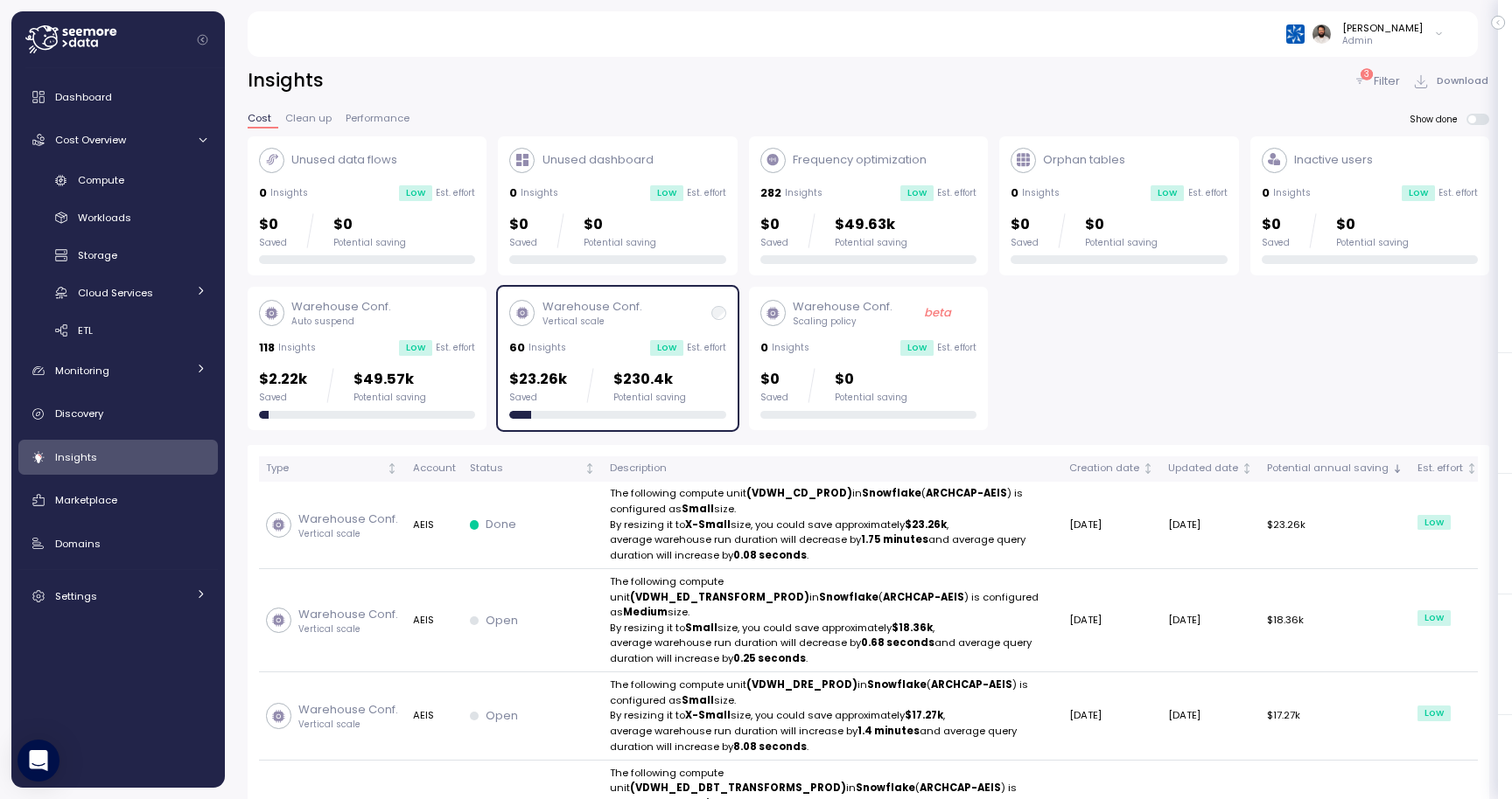
click at [1361, 69] on div "3 Filter Download" at bounding box center [1421, 81] width 136 height 26
click at [1362, 81] on icon at bounding box center [1360, 81] width 7 height 5
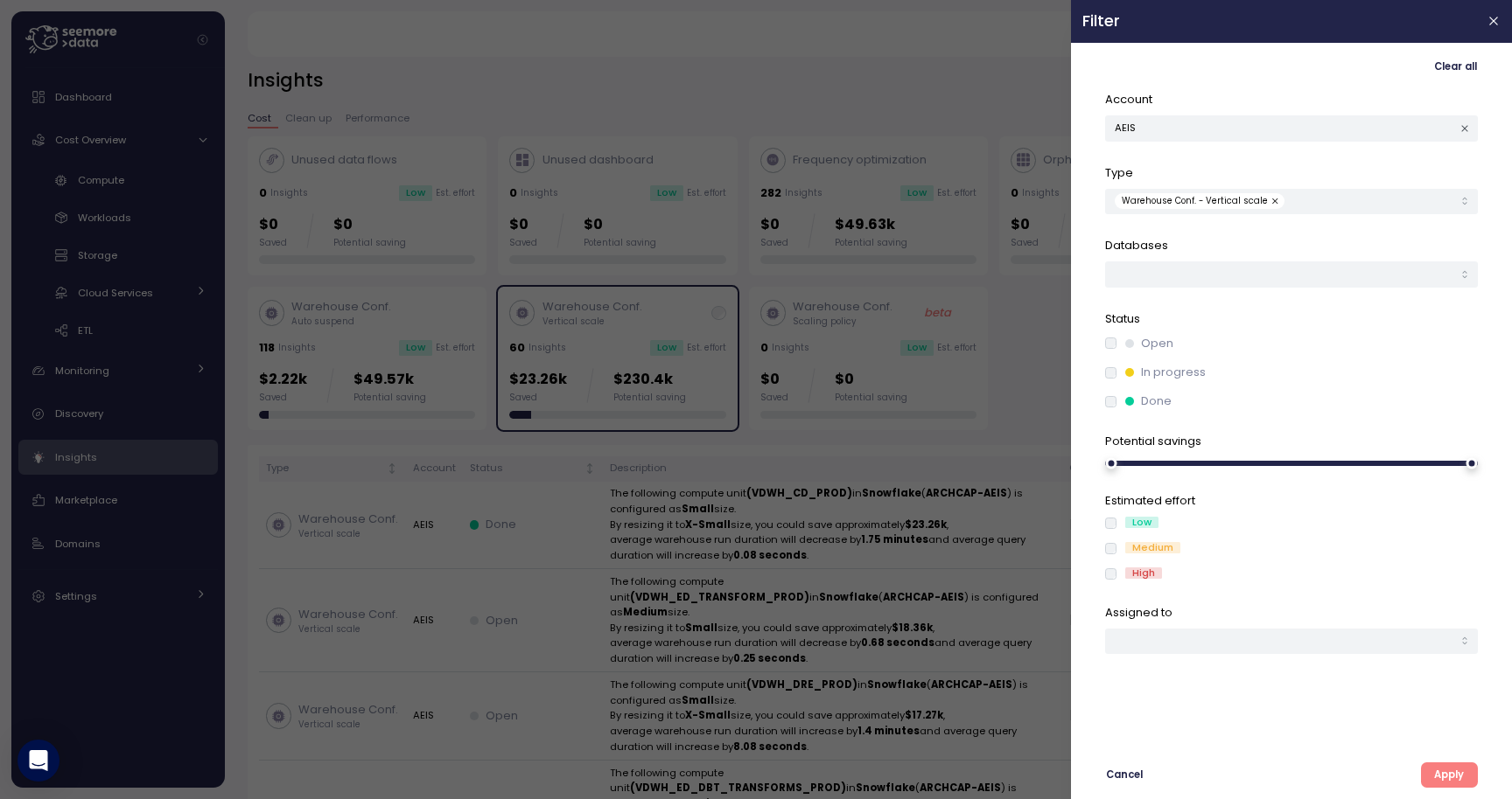
click at [1270, 201] on button "button" at bounding box center [1277, 201] width 18 height 16
click at [1464, 125] on icon "button" at bounding box center [1464, 128] width 12 height 12
click at [1442, 780] on span "Apply" at bounding box center [1449, 775] width 30 height 24
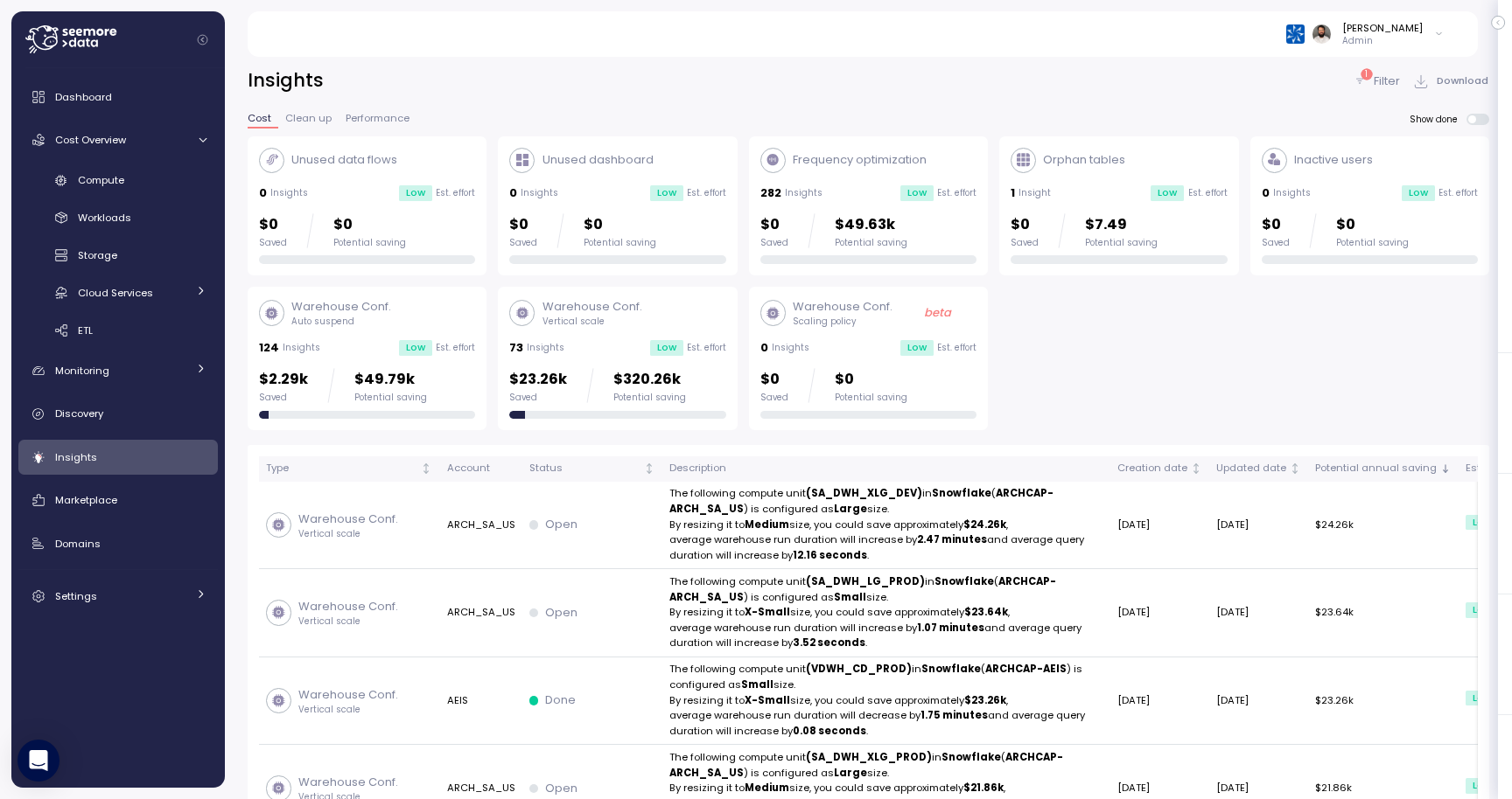
click at [435, 397] on div "$2.29k Saved $49.79k Potential saving" at bounding box center [366, 386] width 216 height 35
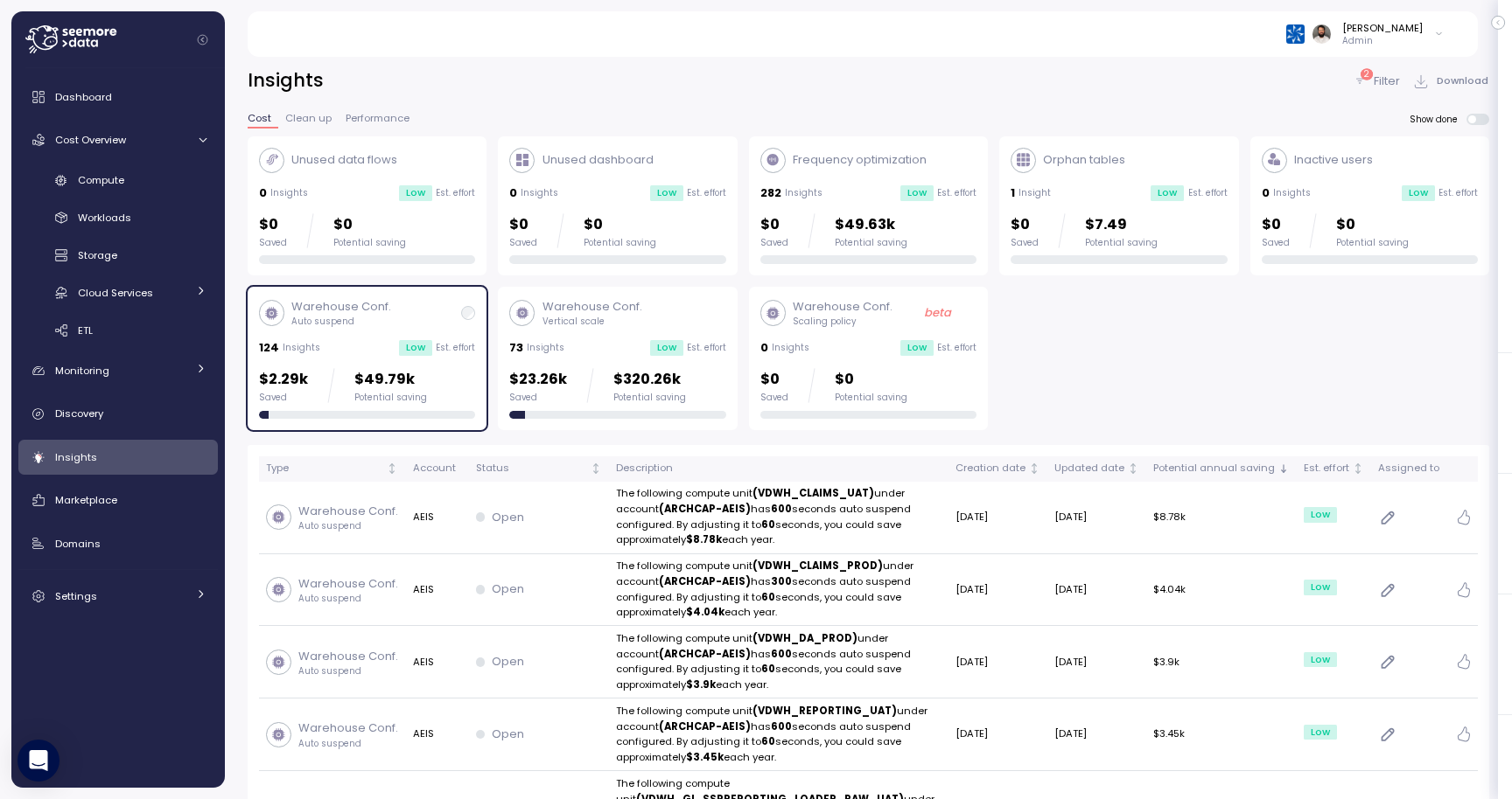
click at [1383, 74] on p "Filter" at bounding box center [1386, 81] width 27 height 18
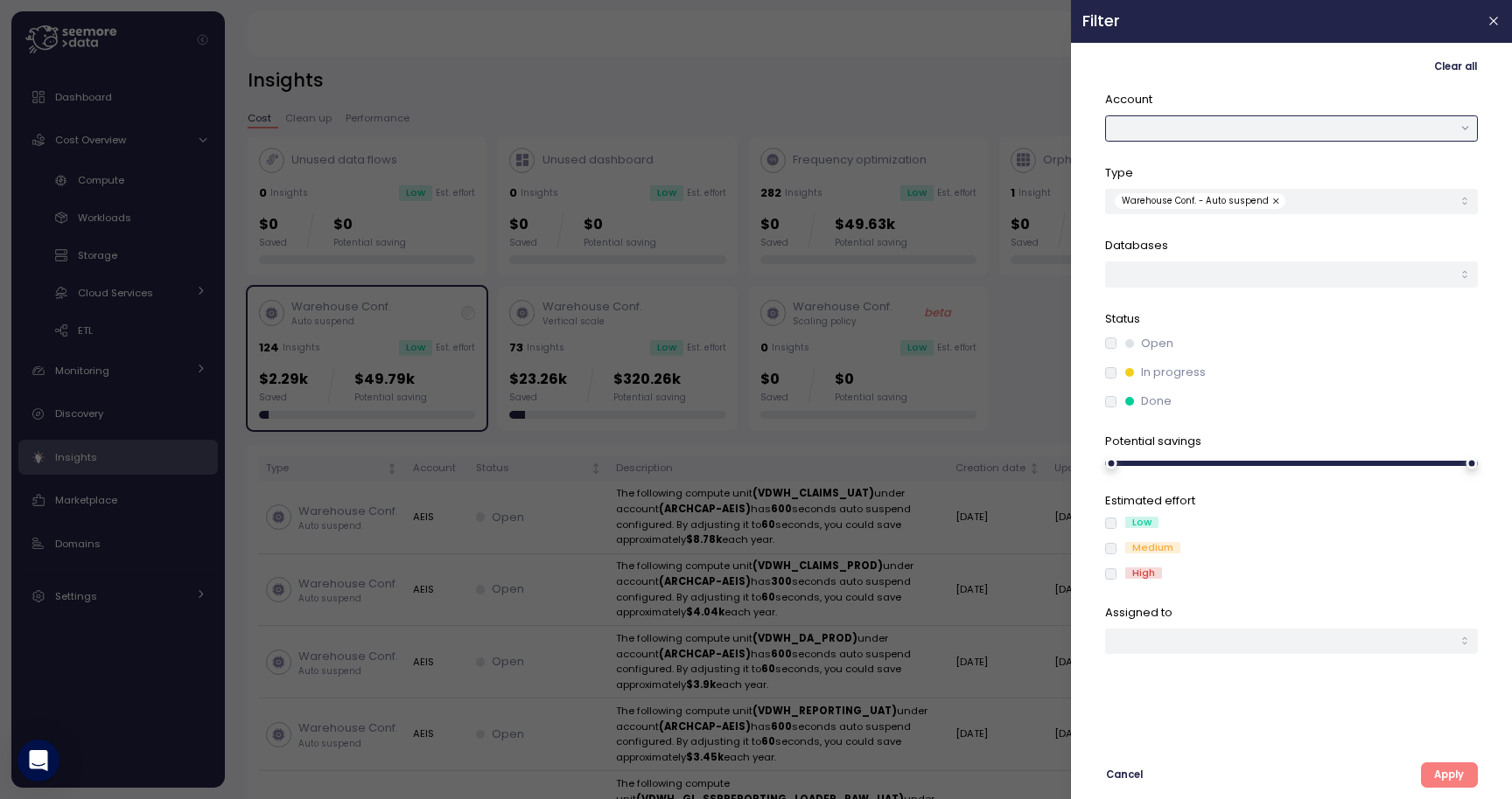
click at [1349, 115] on button "button" at bounding box center [1291, 127] width 373 height 26
click at [1312, 218] on div "ARCH_SA_US" at bounding box center [1292, 211] width 365 height 24
click at [1458, 764] on span "Apply" at bounding box center [1449, 775] width 30 height 24
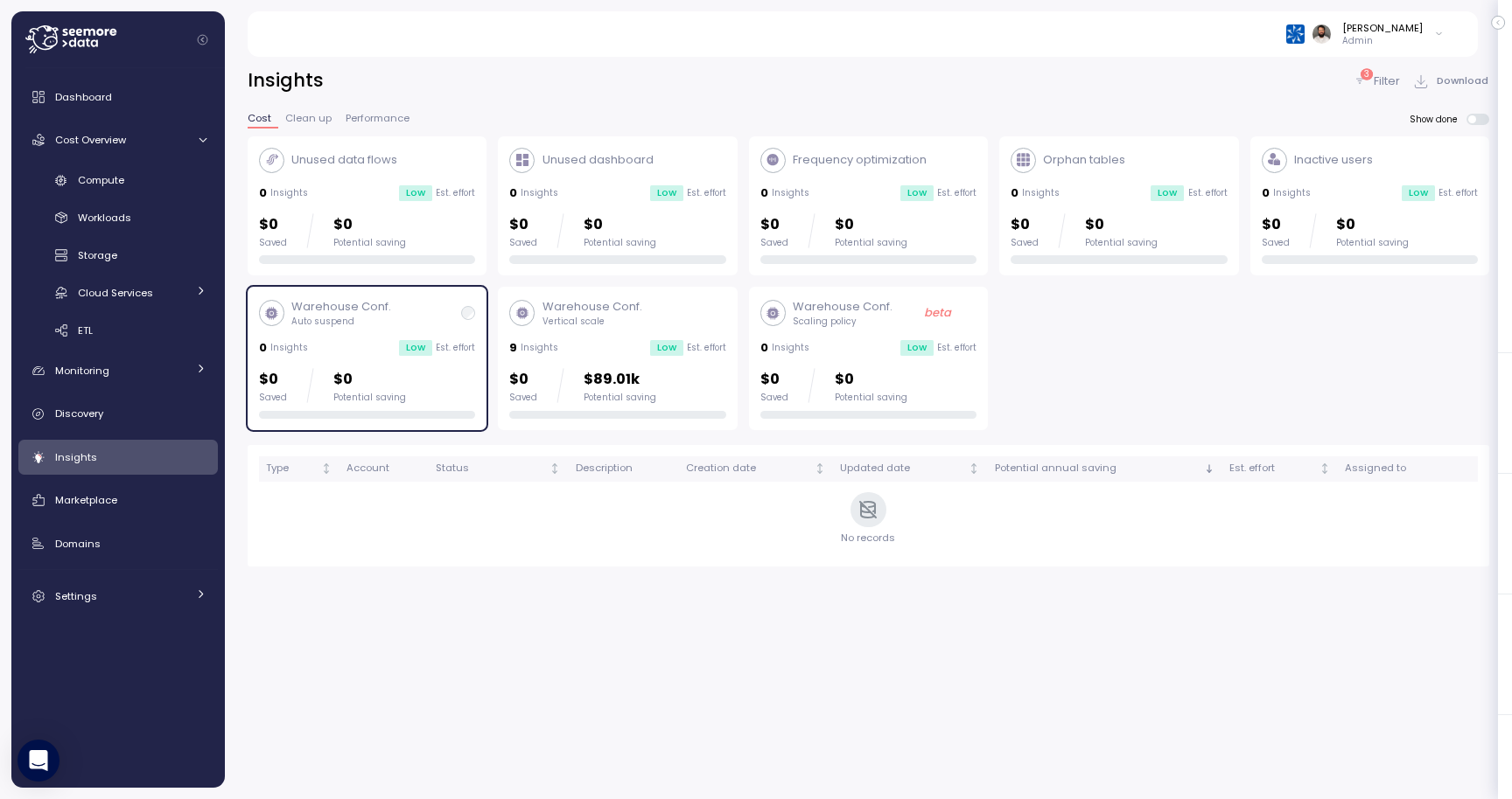
click at [424, 392] on div "$0 Saved $0 Potential saving" at bounding box center [366, 386] width 216 height 35
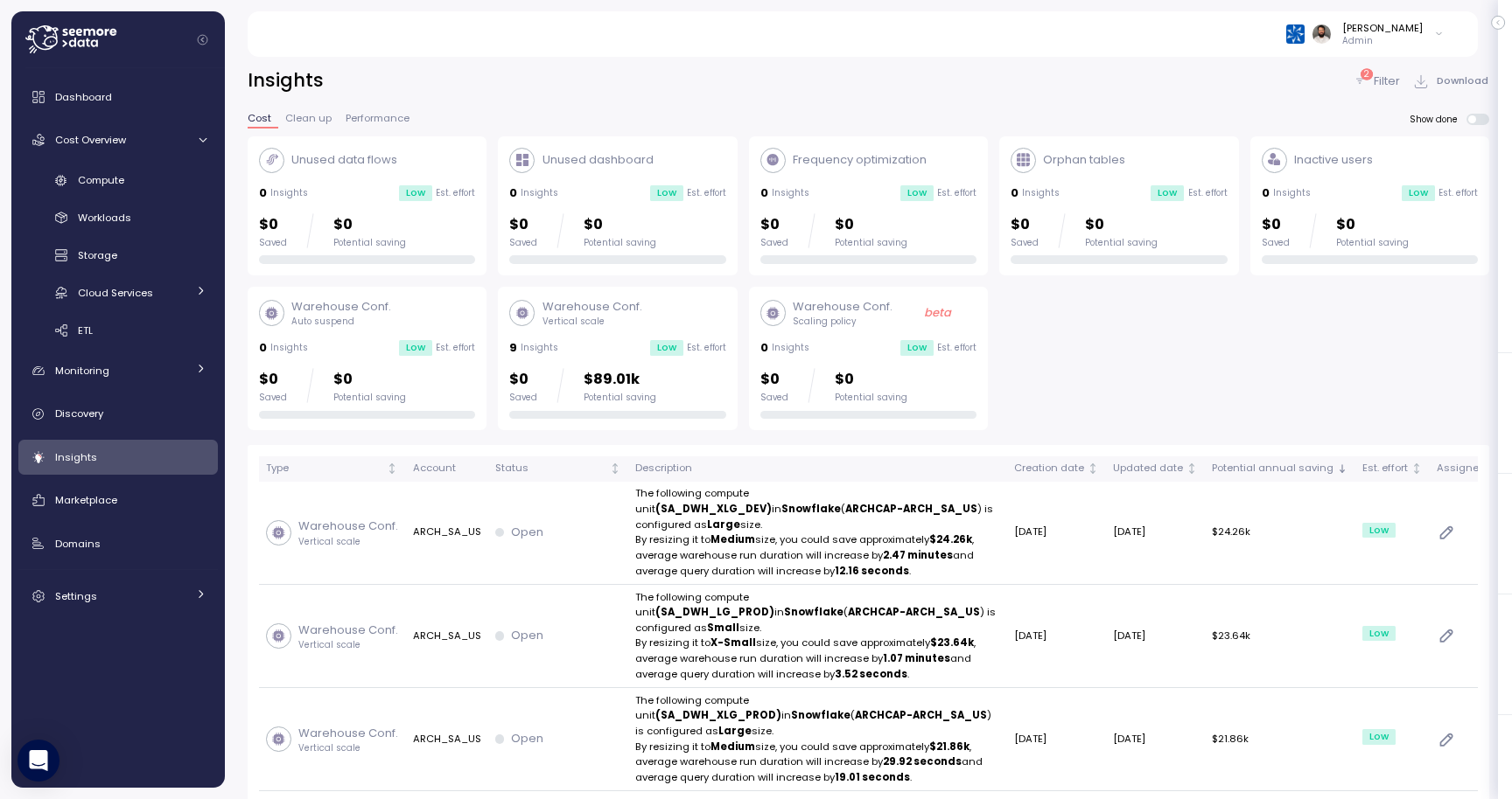
click at [583, 370] on p "$89.01k" at bounding box center [620, 380] width 73 height 24
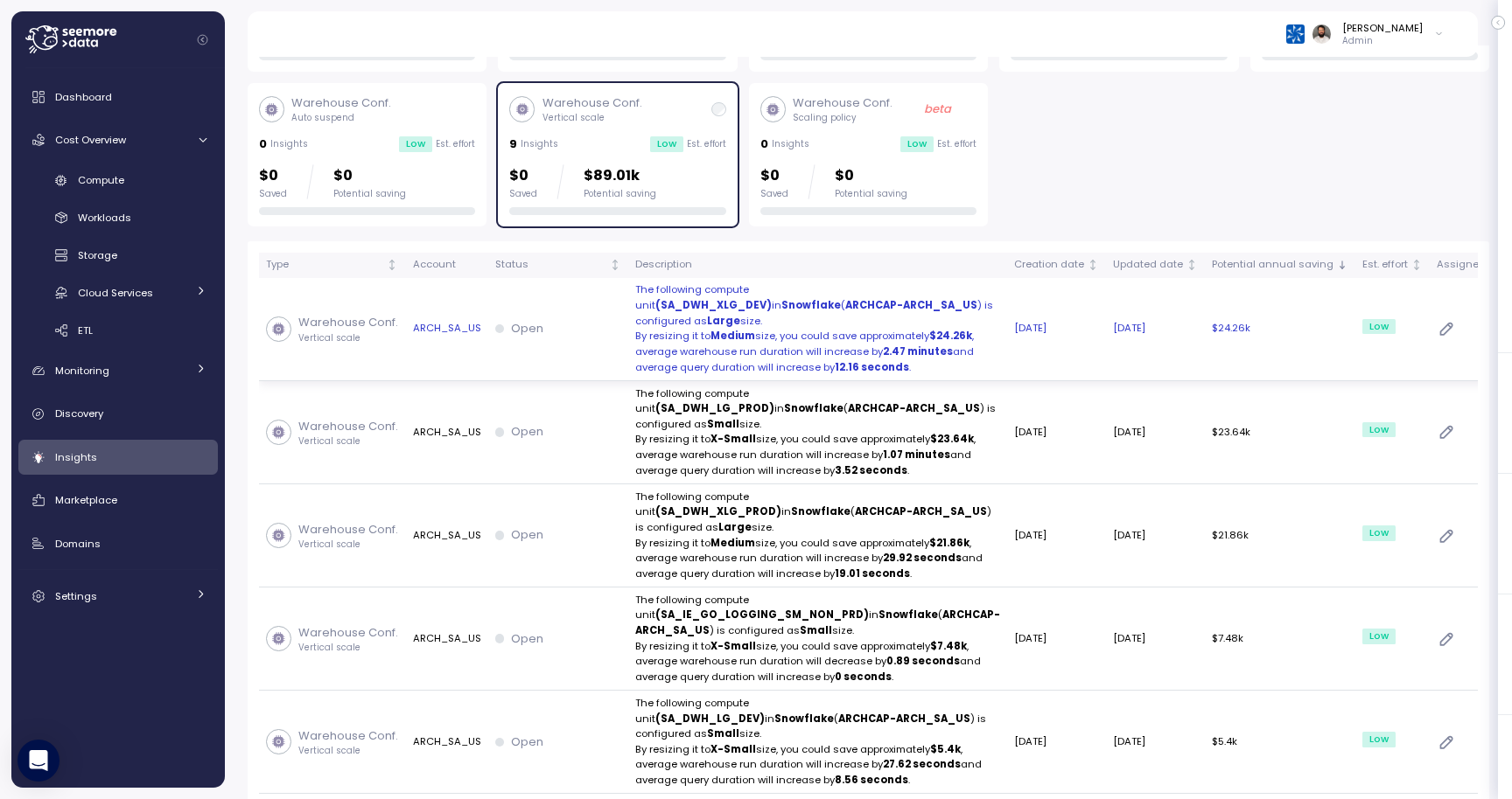
scroll to position [207, 0]
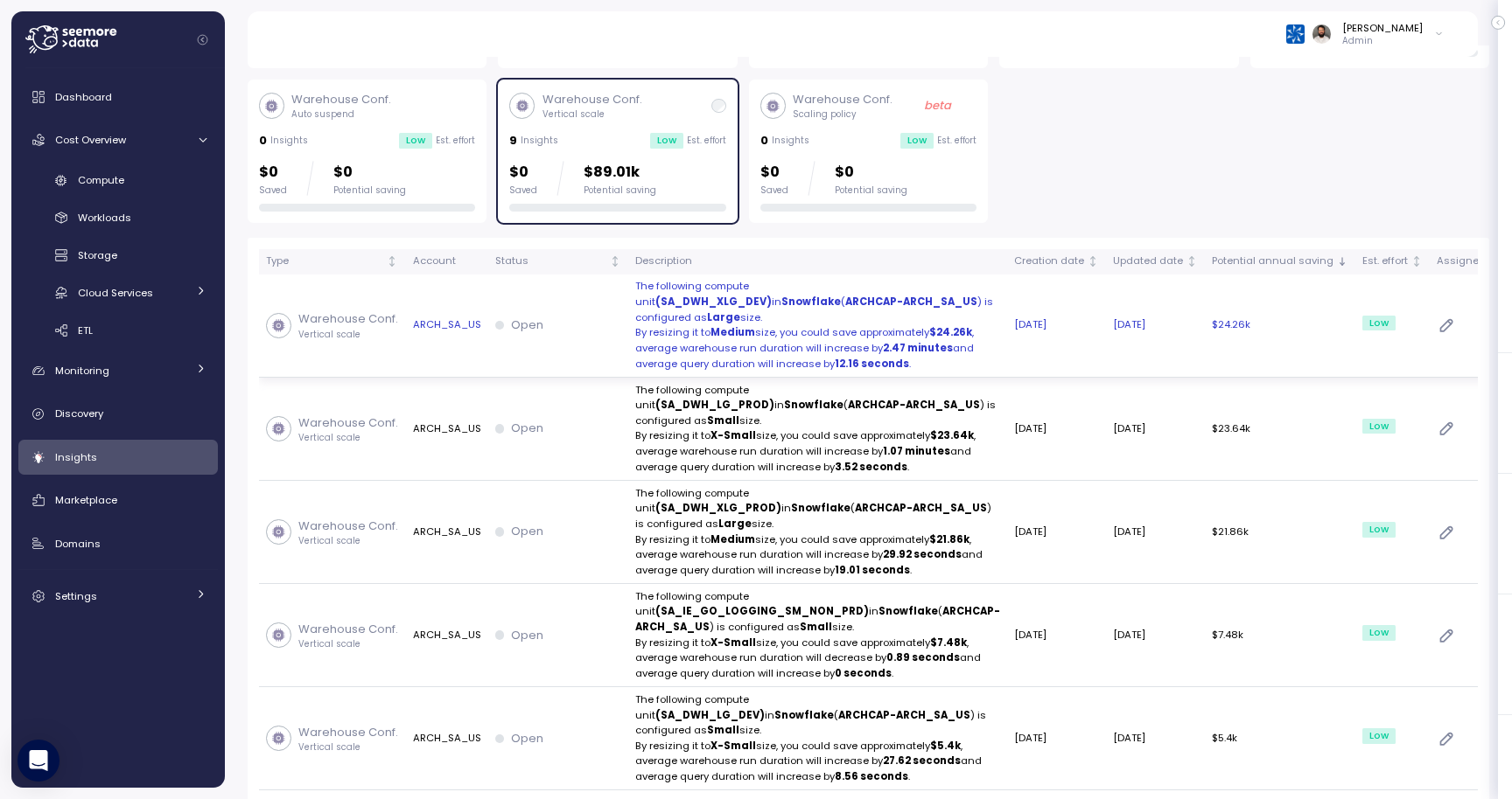
click at [845, 308] on strong "ARCHCAP-ARCH_SA_US" at bounding box center [911, 302] width 132 height 14
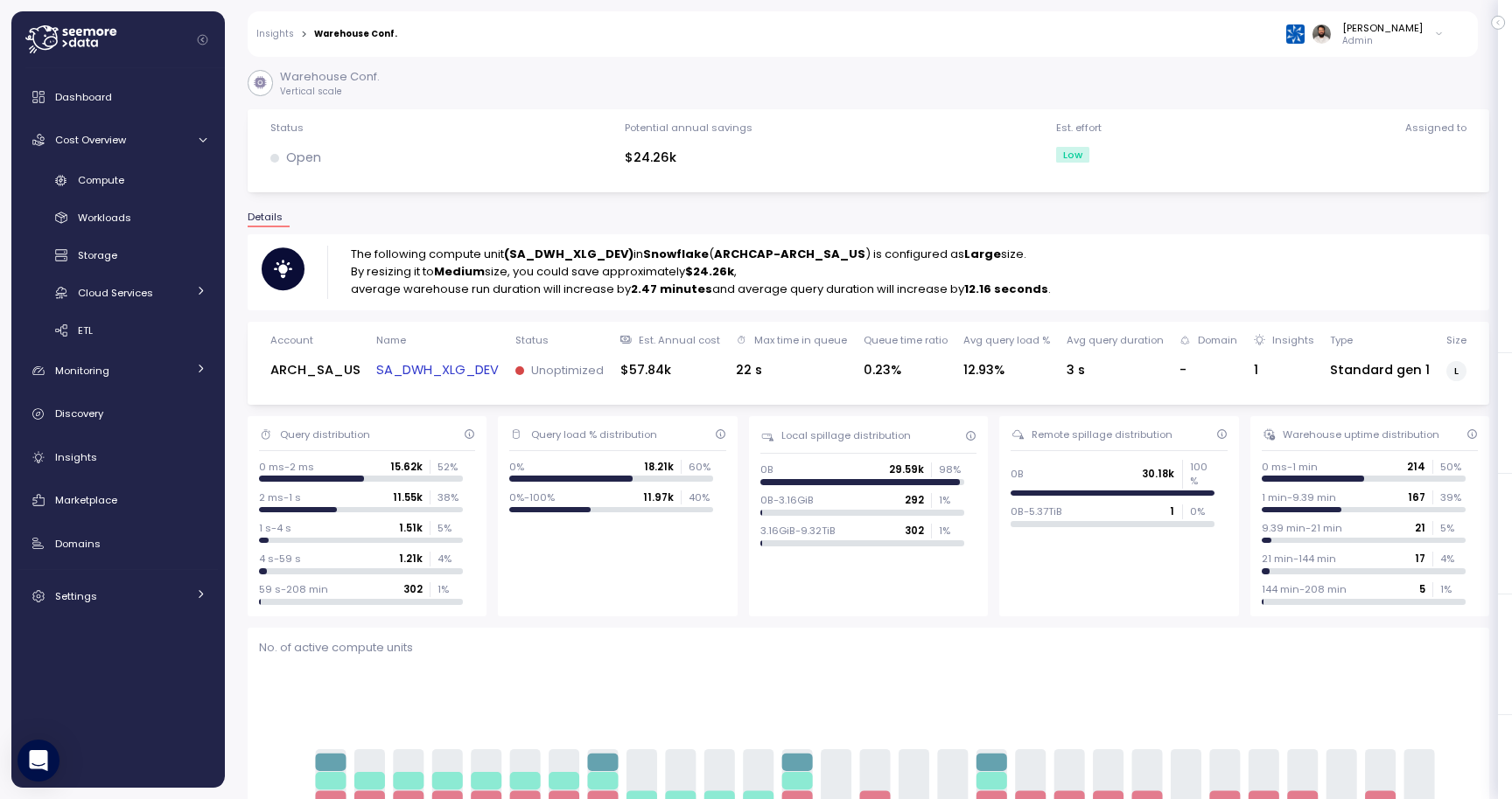
click at [419, 376] on link "SA_DWH_XLG_DEV" at bounding box center [437, 370] width 122 height 20
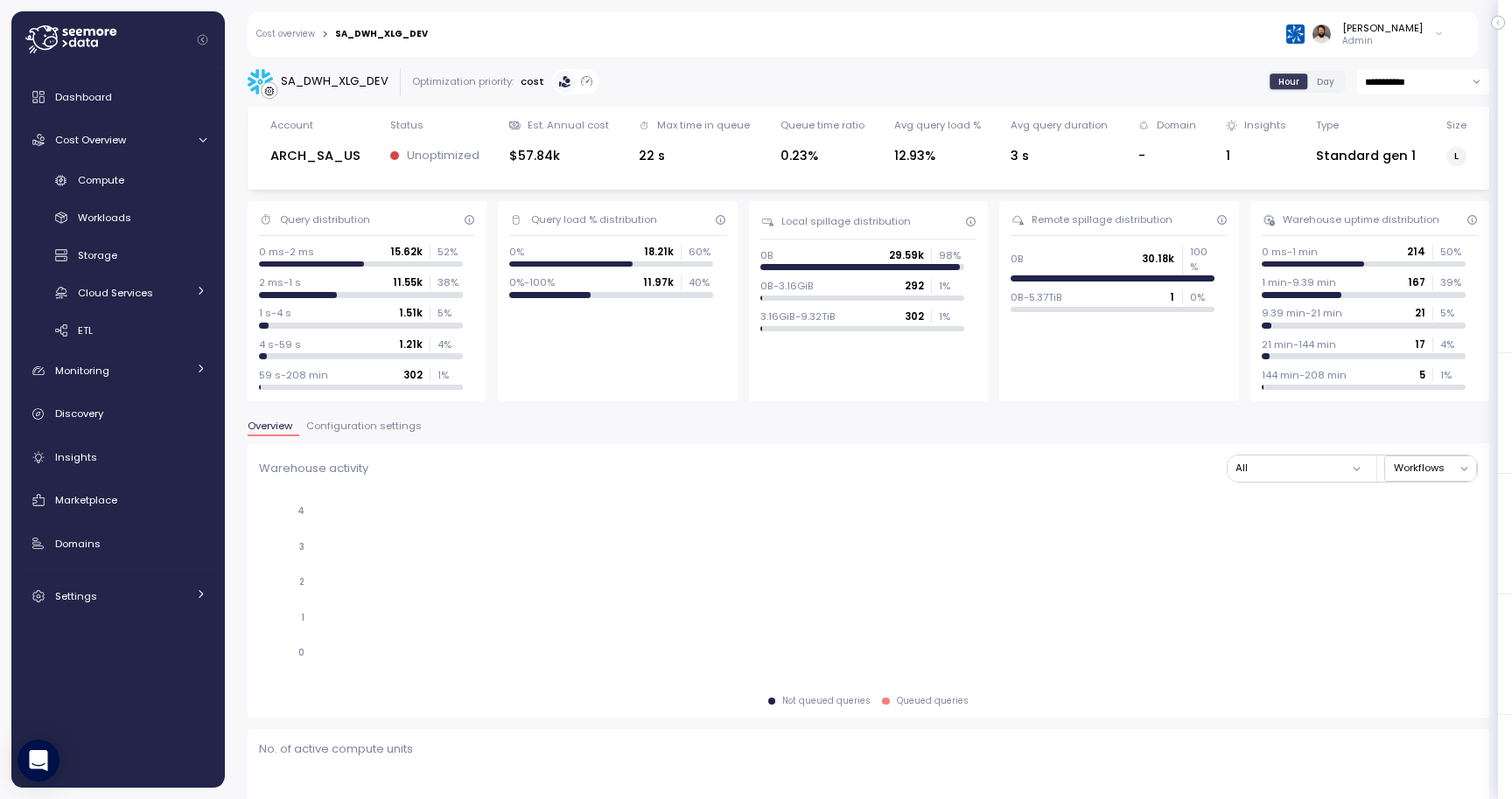
click at [392, 443] on div "Warehouse activity All Workflows 0 1 2 3 4 Filter by timeframe - Cancel Confirm…" at bounding box center [868, 580] width 1241 height 274
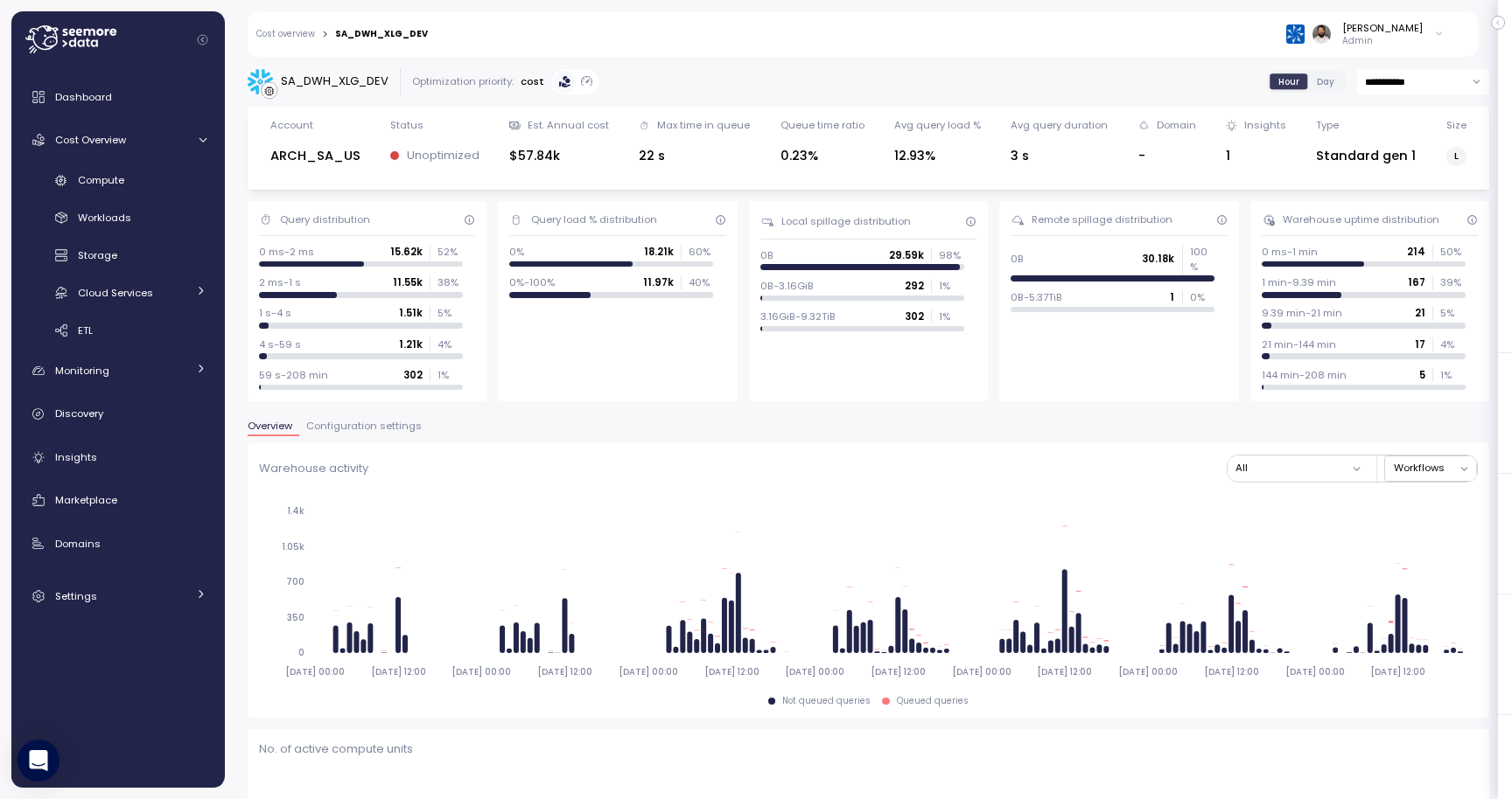
click at [392, 434] on button "Configuration settings" at bounding box center [364, 428] width 129 height 15
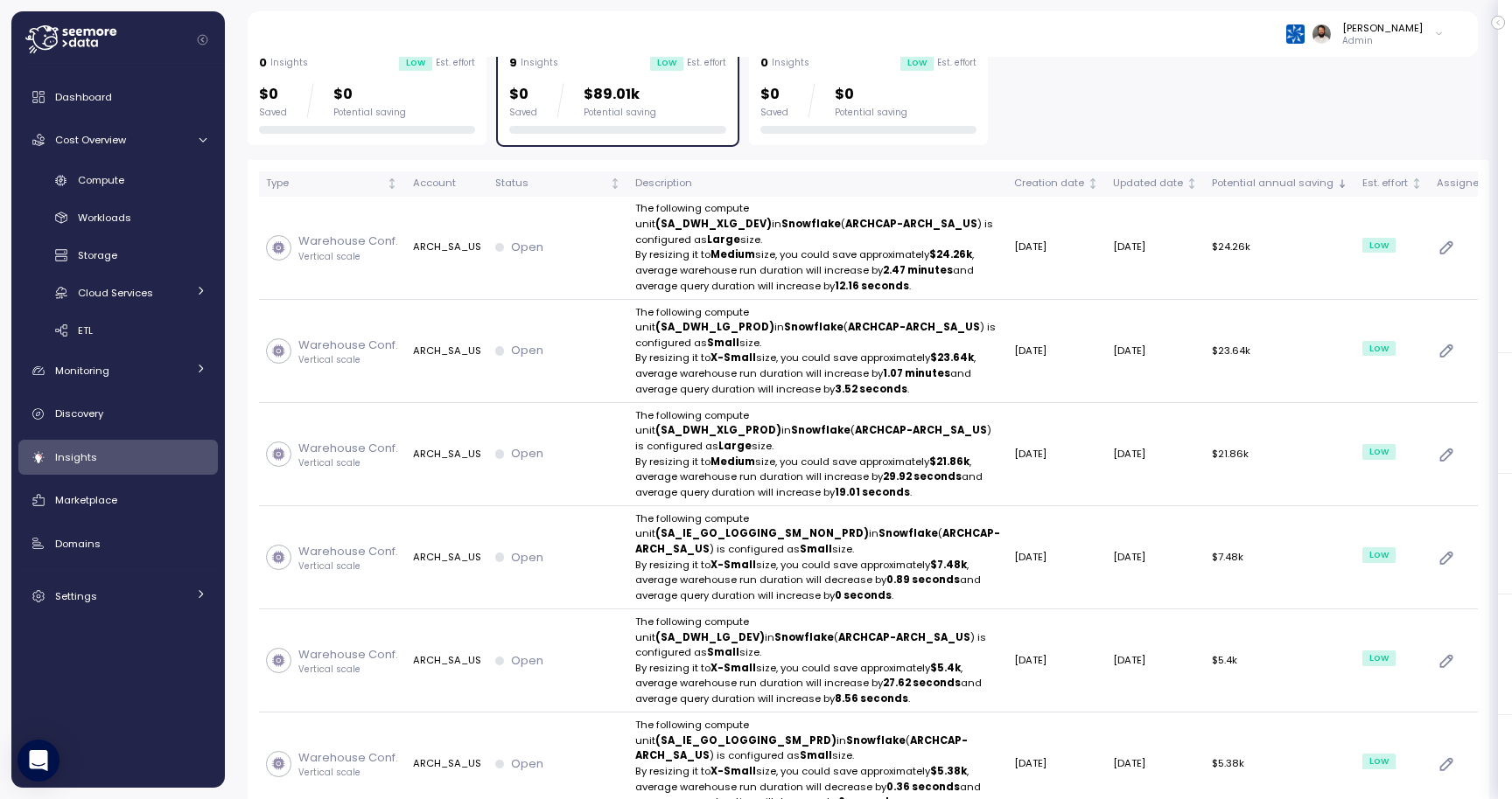
scroll to position [334, 0]
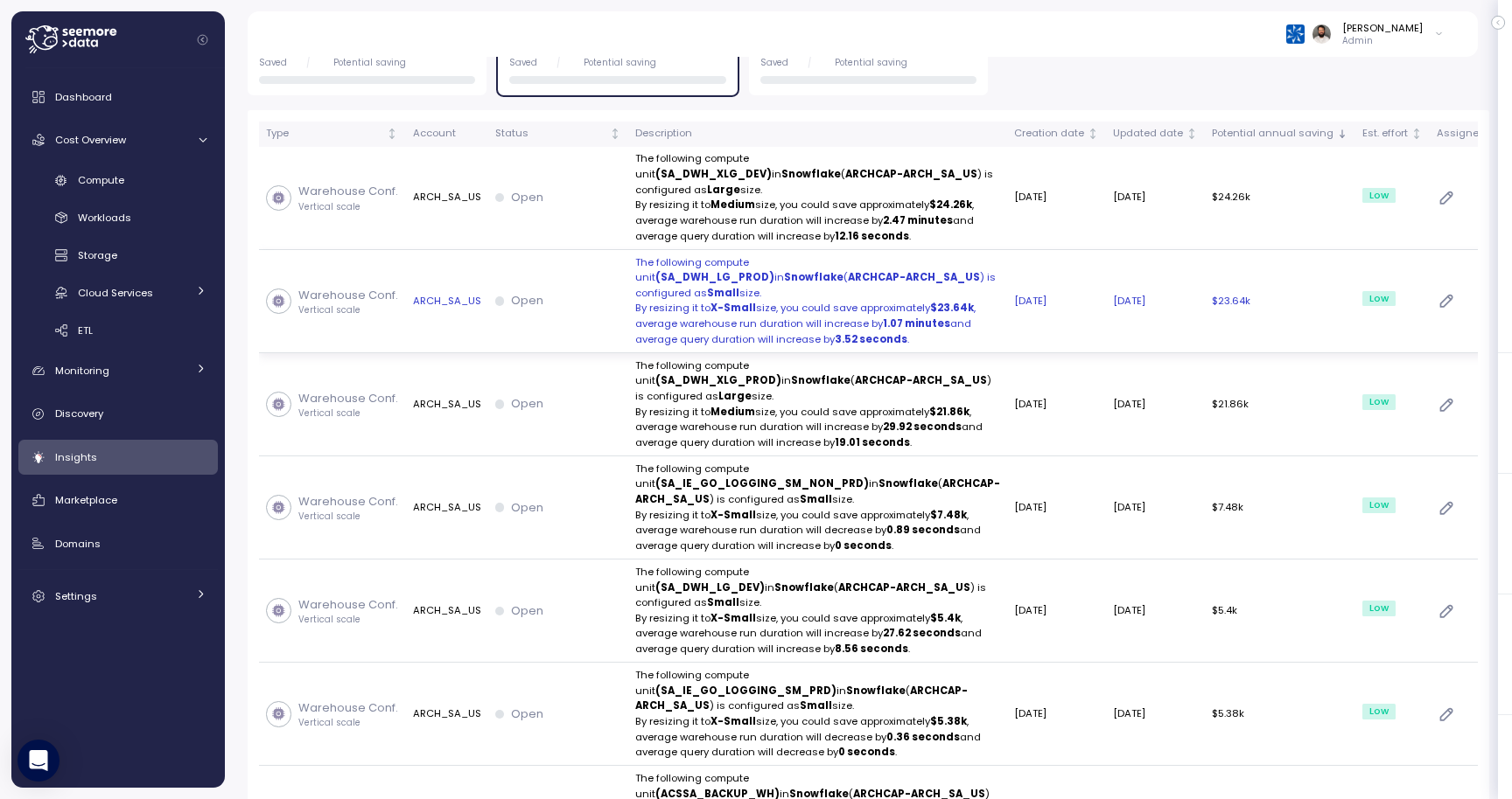
click at [540, 353] on td "Open" at bounding box center [558, 302] width 140 height 104
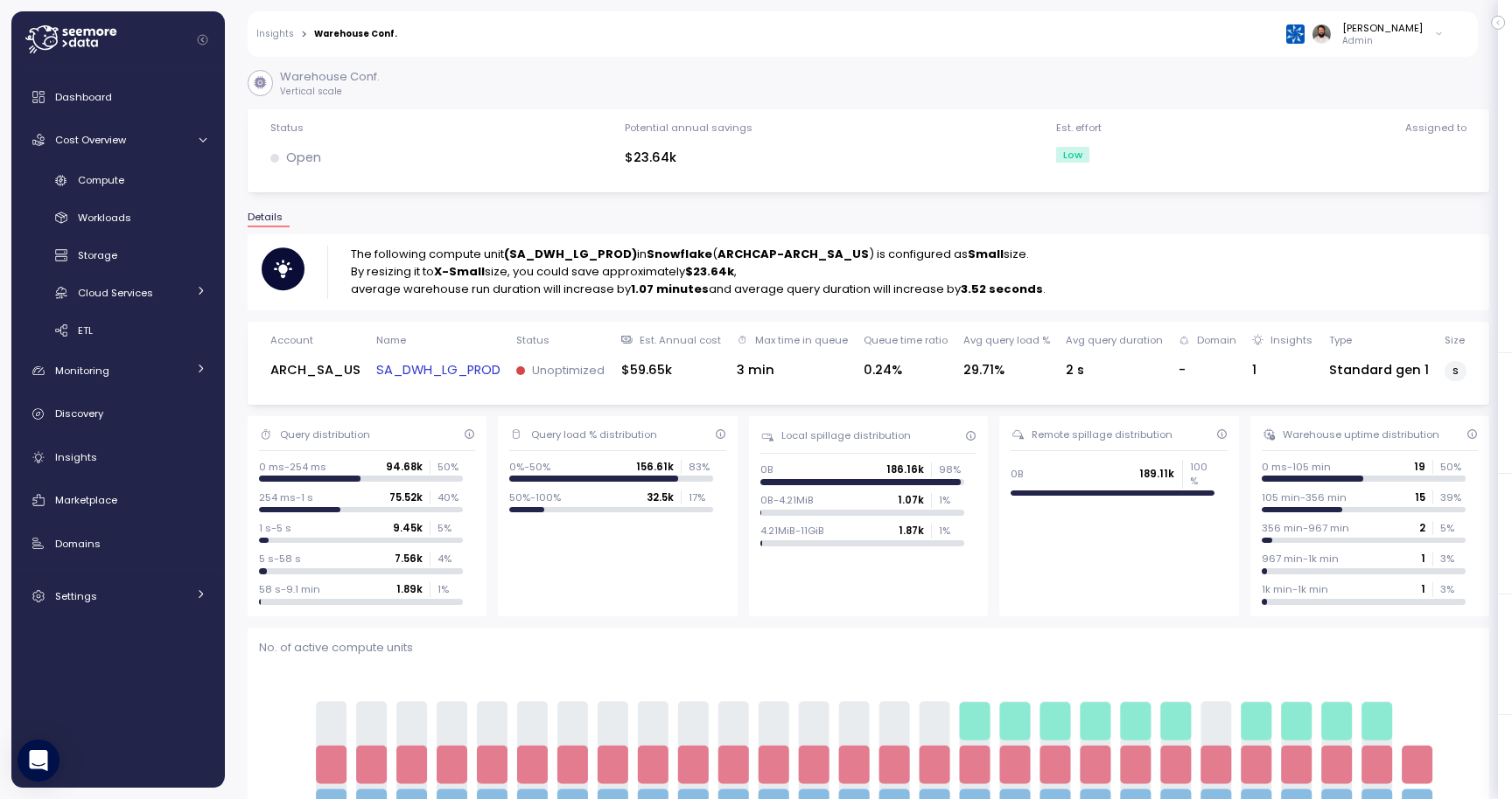
click at [425, 380] on link "SA_DWH_LG_PROD" at bounding box center [438, 370] width 124 height 20
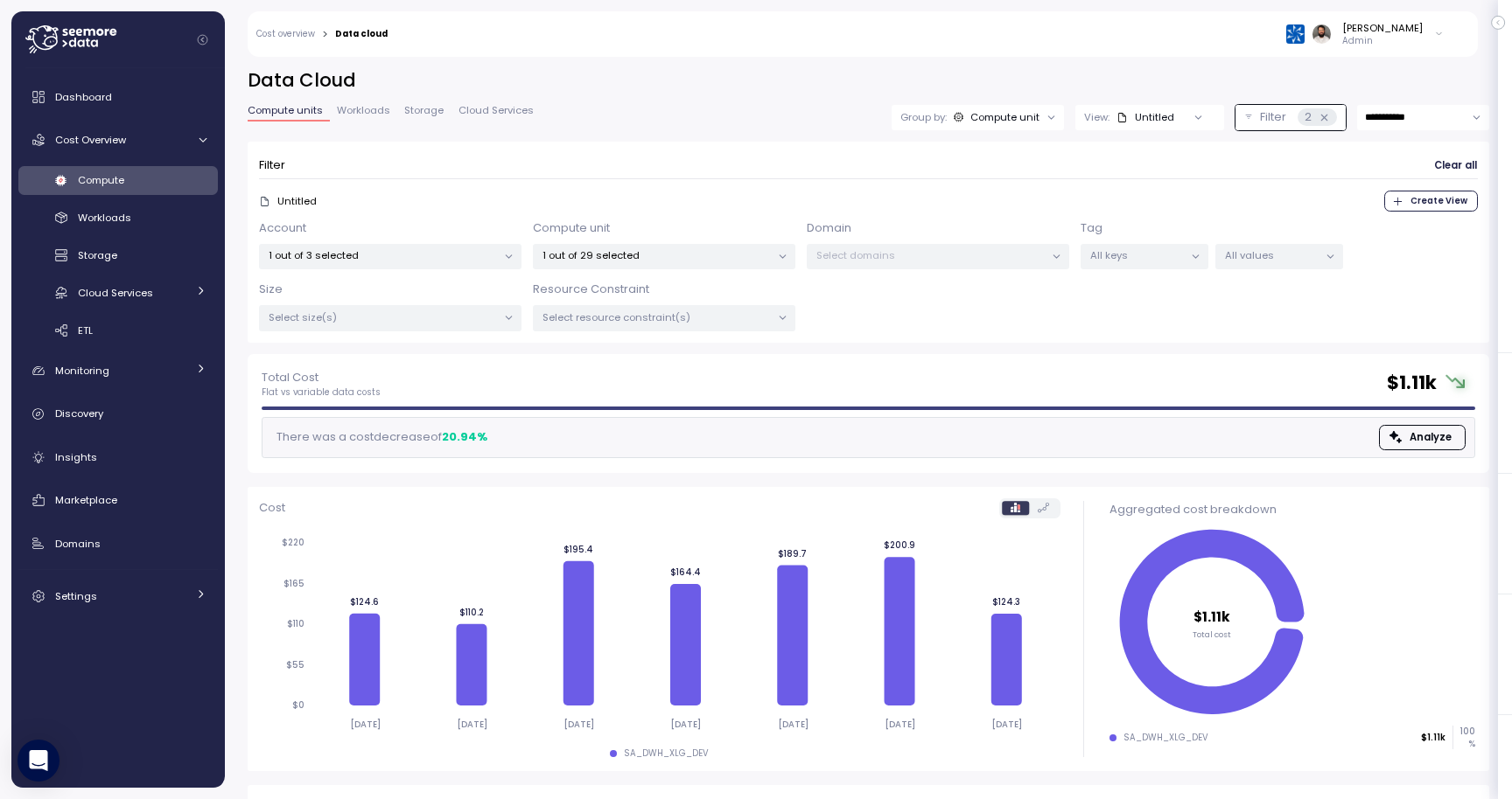
scroll to position [148, 0]
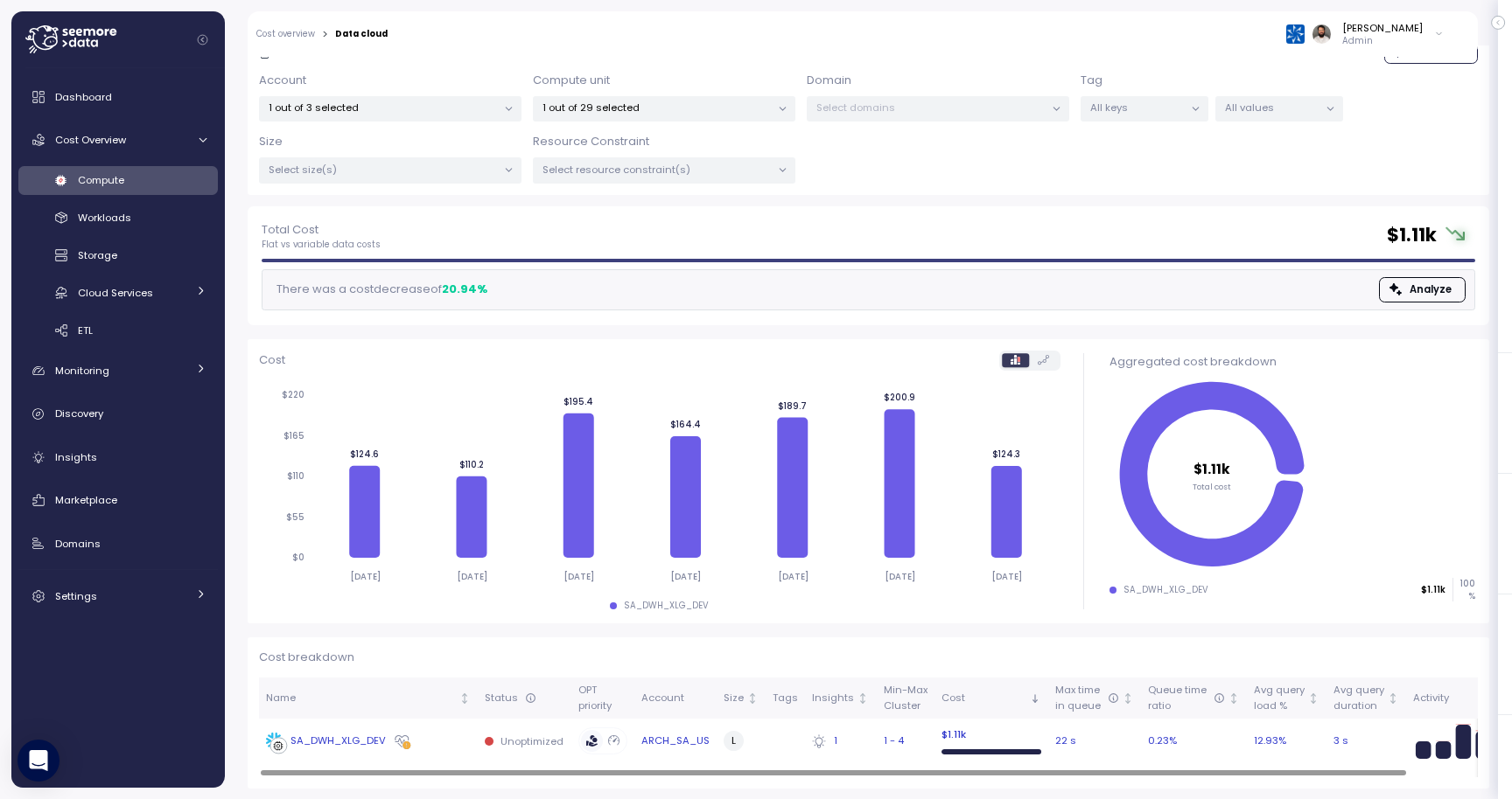
click at [356, 744] on div "SA_DWH_XLG_DEV" at bounding box center [338, 741] width 96 height 16
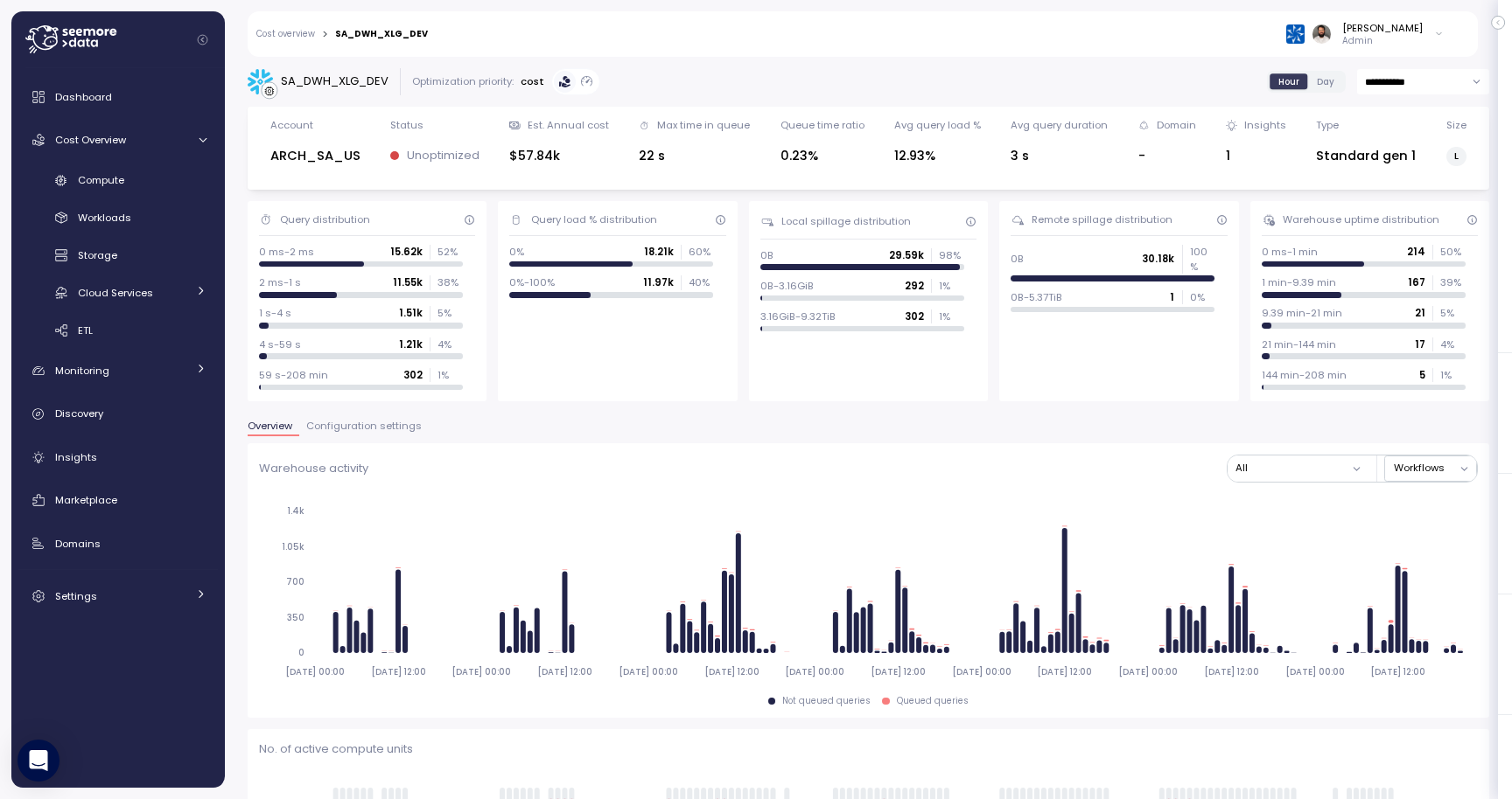
click at [334, 427] on span "Configuration settings" at bounding box center [364, 426] width 115 height 10
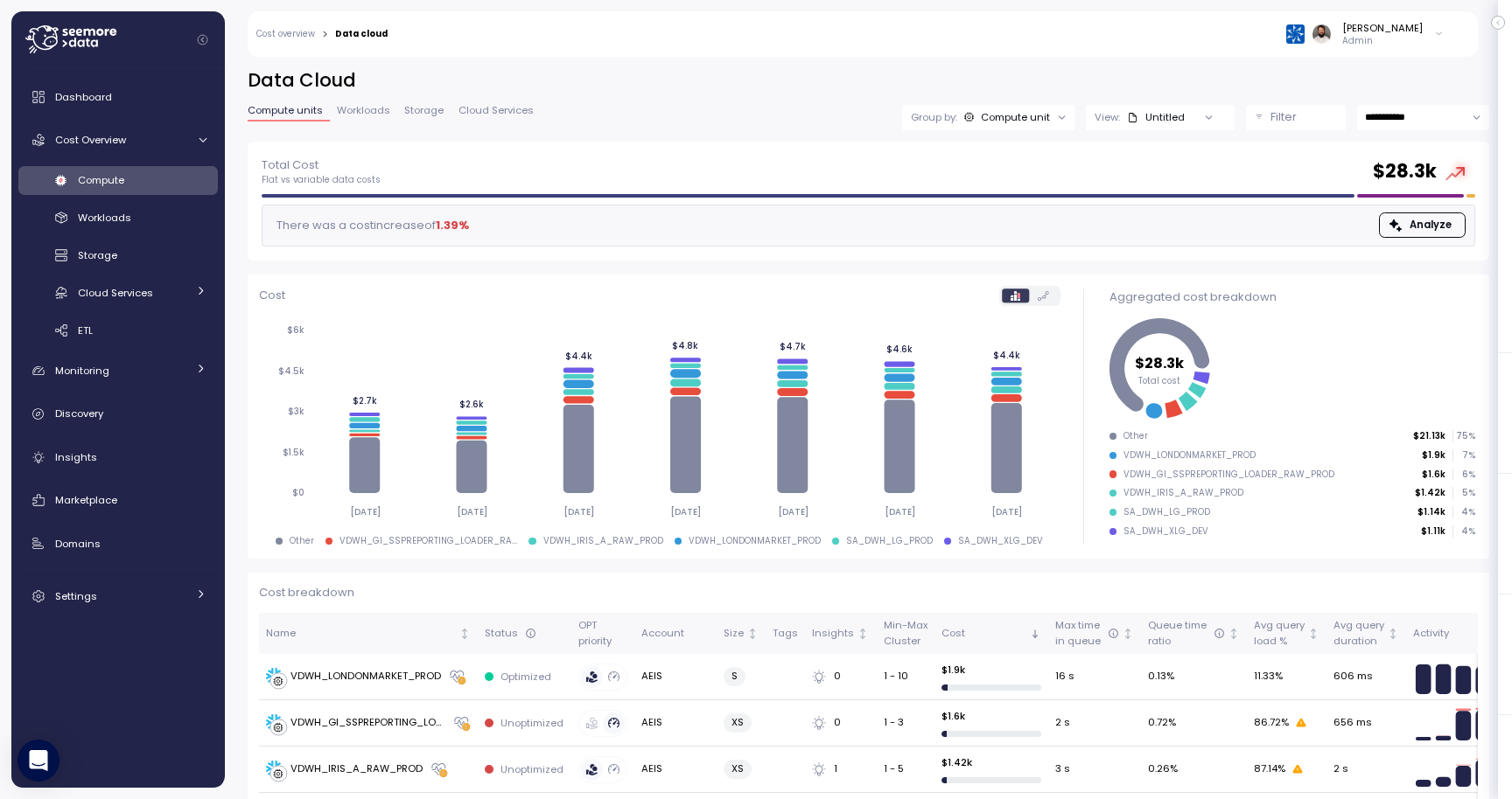
click at [1287, 116] on p "Filter" at bounding box center [1284, 118] width 27 height 18
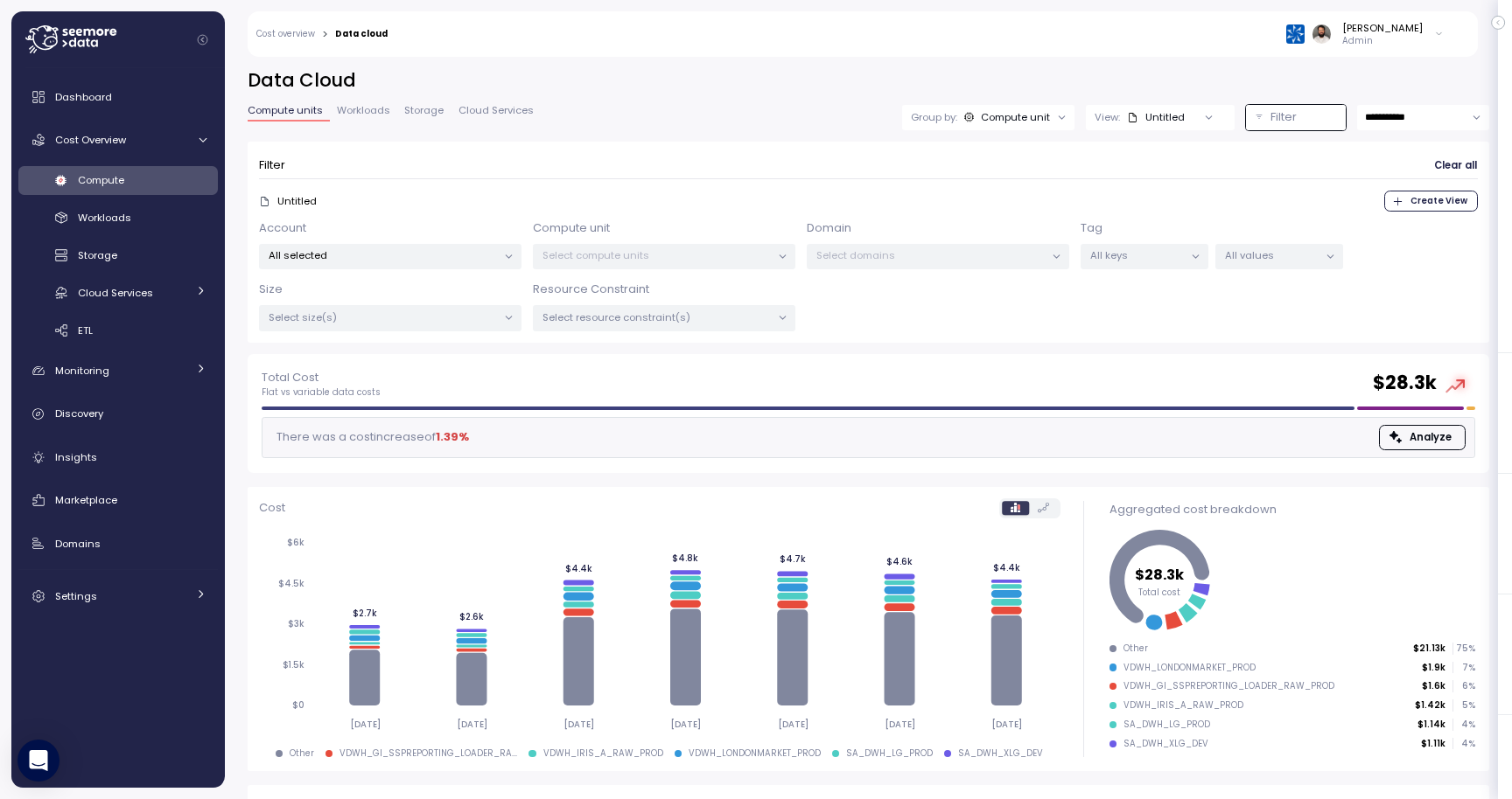
click at [467, 253] on p "All selected" at bounding box center [382, 256] width 228 height 14
click at [441, 407] on span "only" at bounding box center [441, 411] width 20 height 19
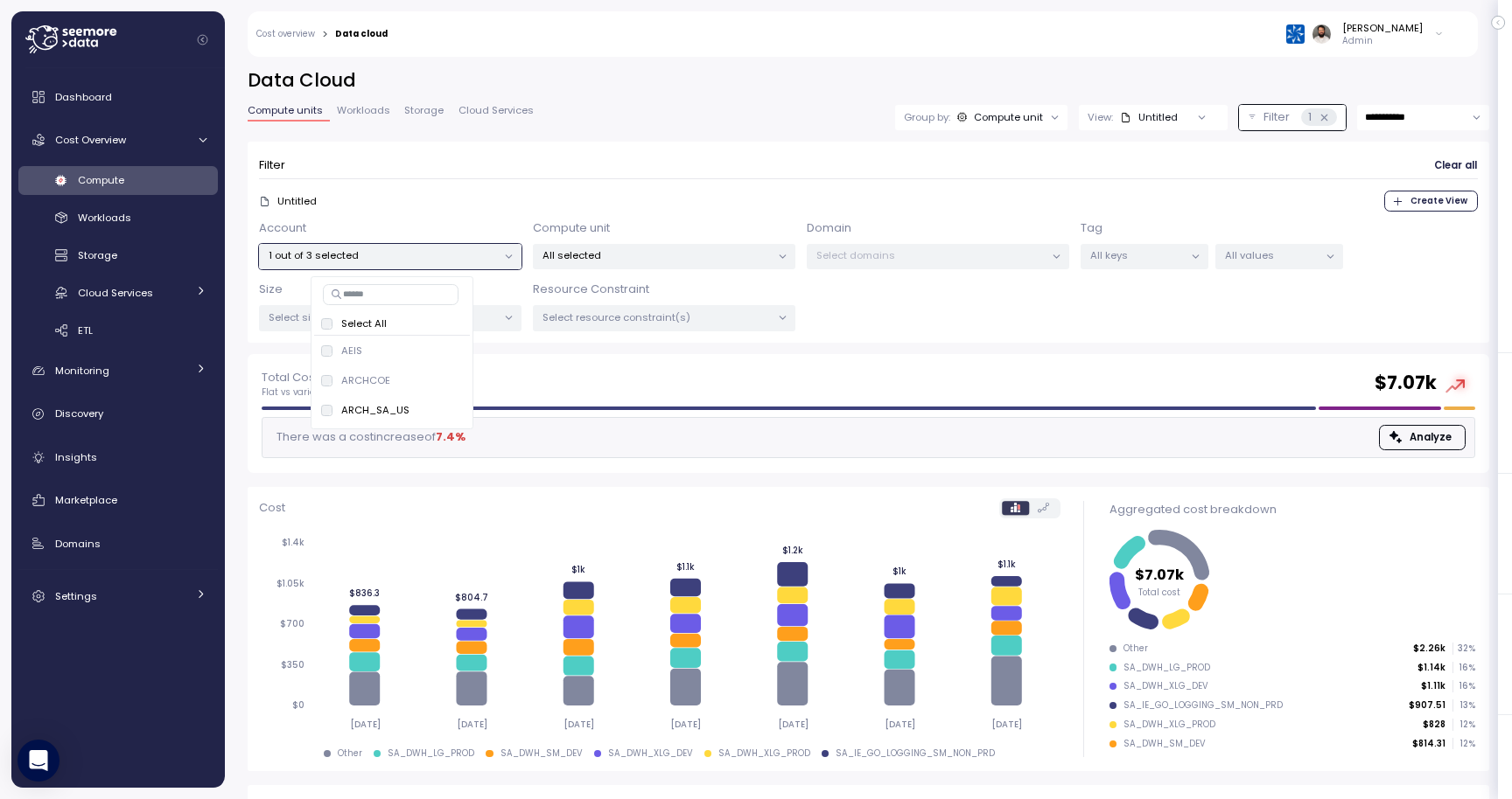
click at [543, 170] on div "Filter Clear all" at bounding box center [868, 165] width 1219 height 26
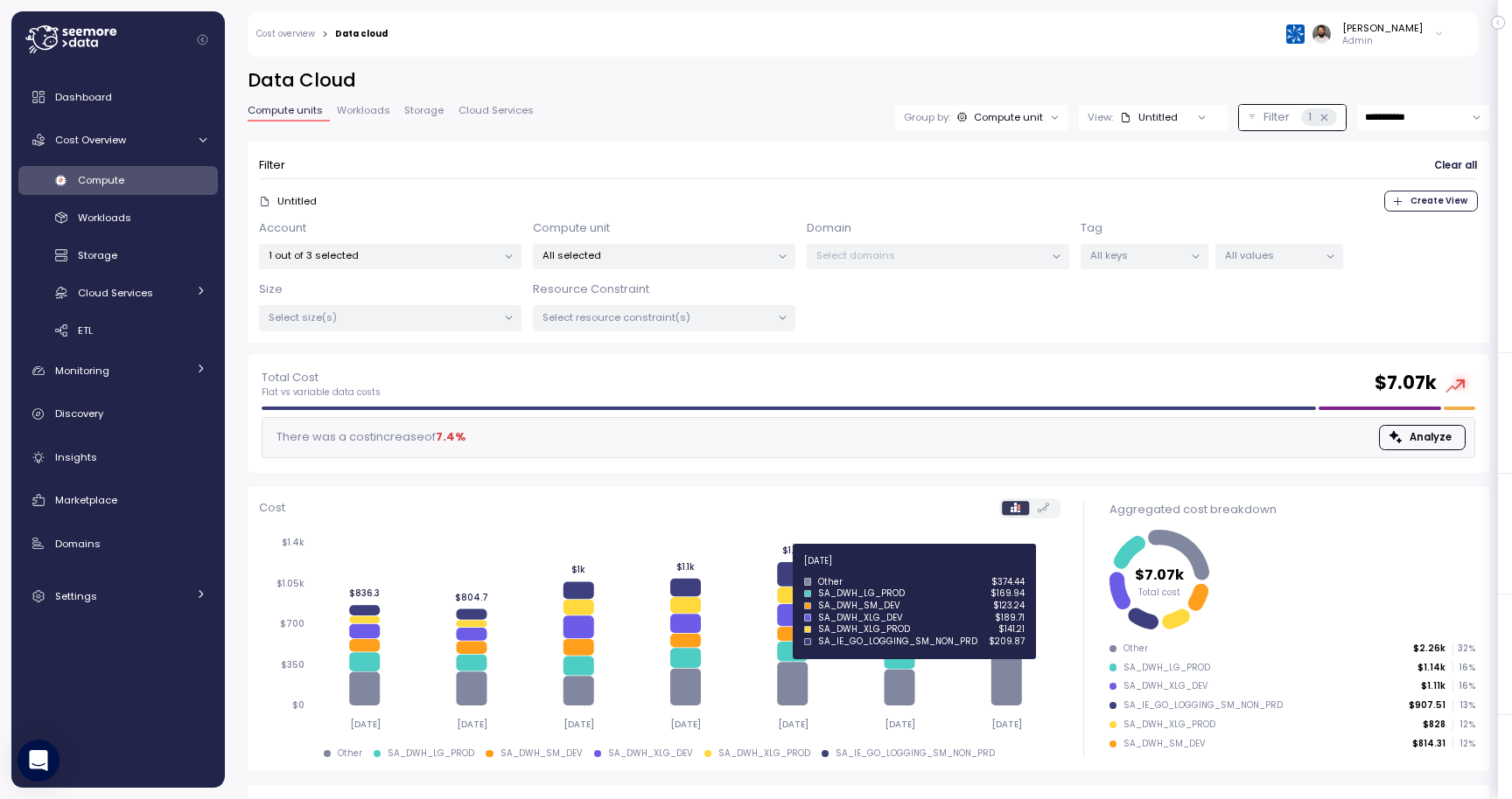
click at [788, 571] on icon at bounding box center [791, 574] width 31 height 25
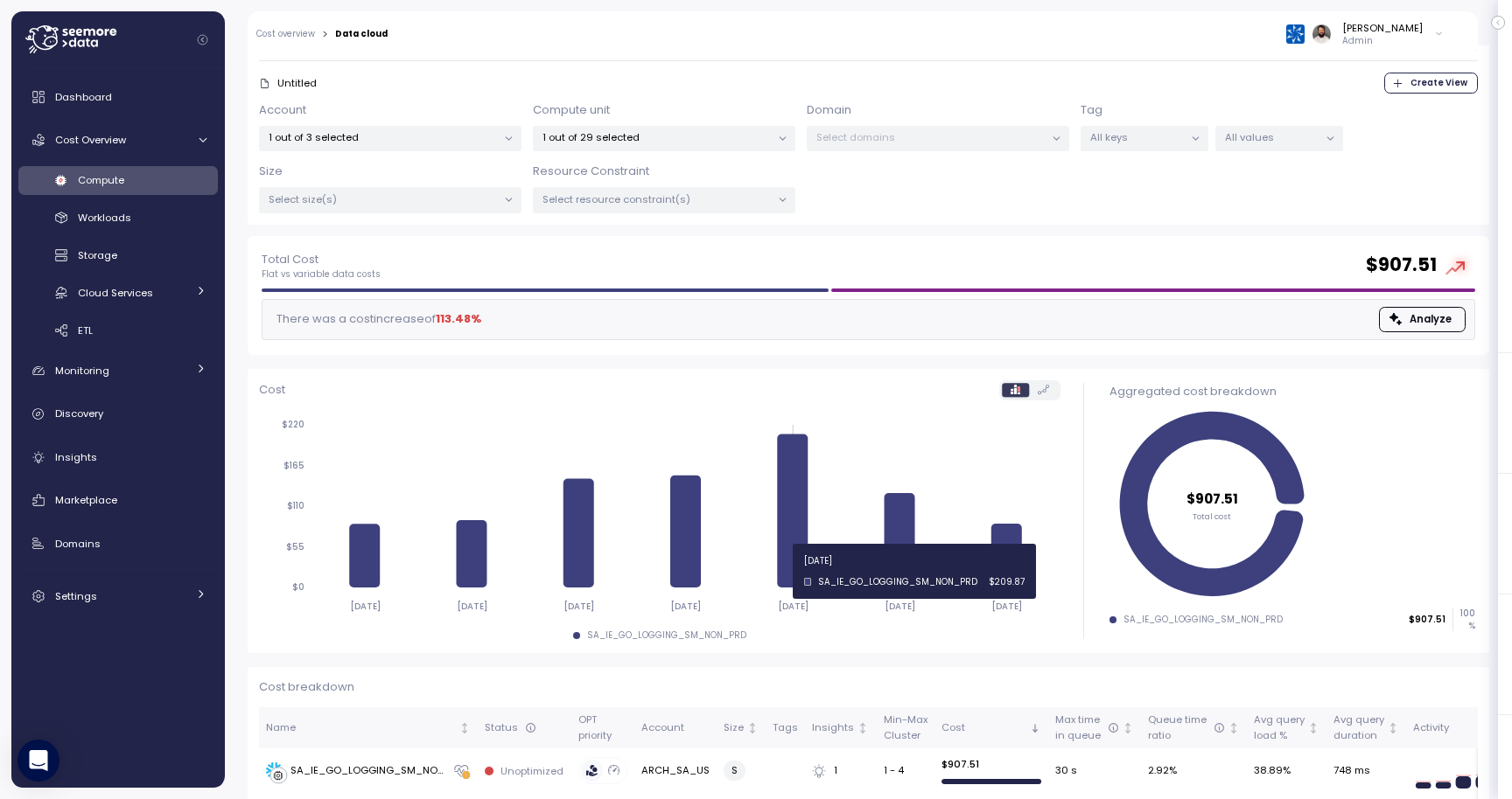
scroll to position [148, 0]
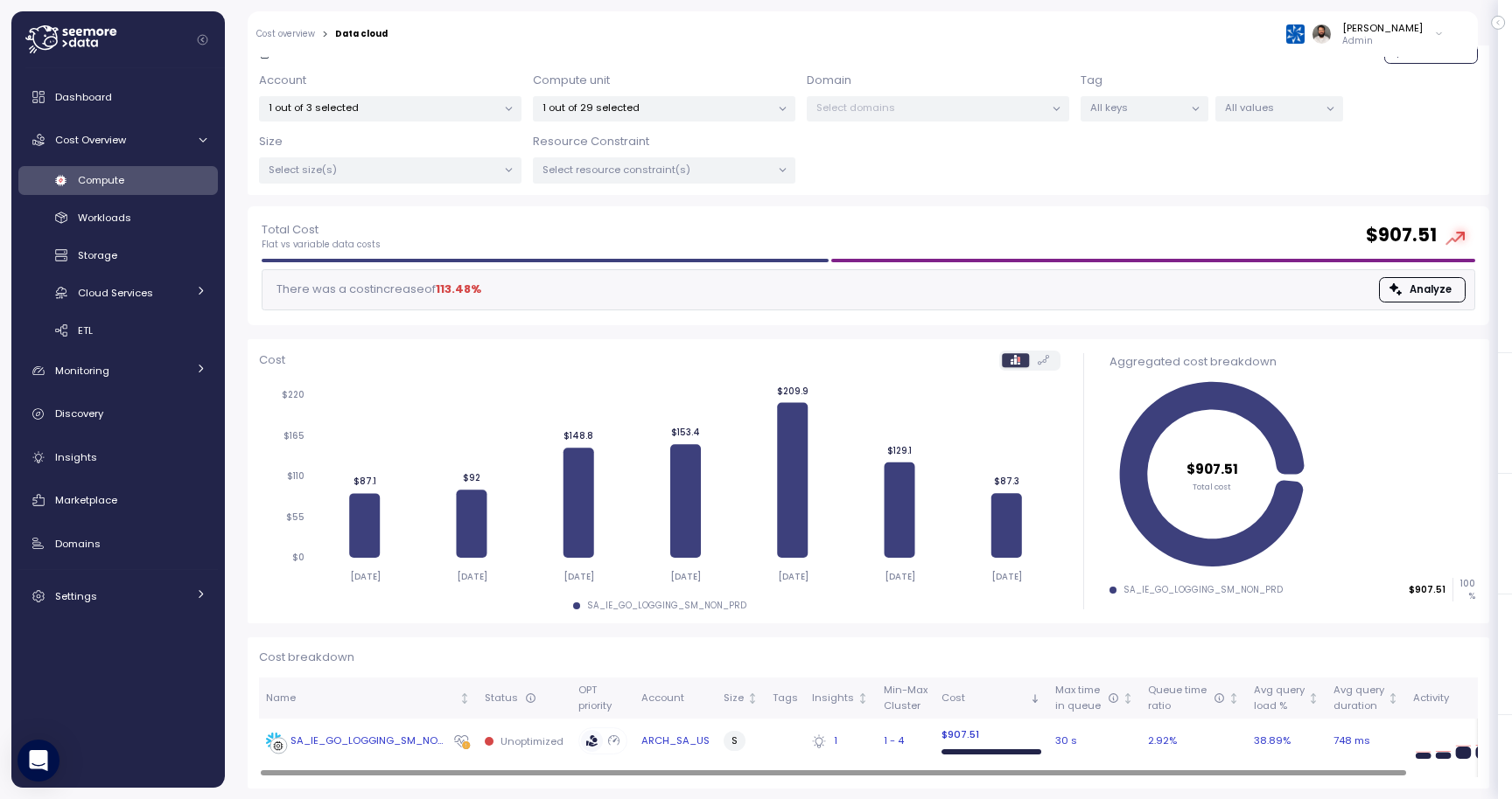
click at [397, 725] on td "SA_IE_GO_LOGGING_SM_NON_PRD" at bounding box center [367, 741] width 219 height 45
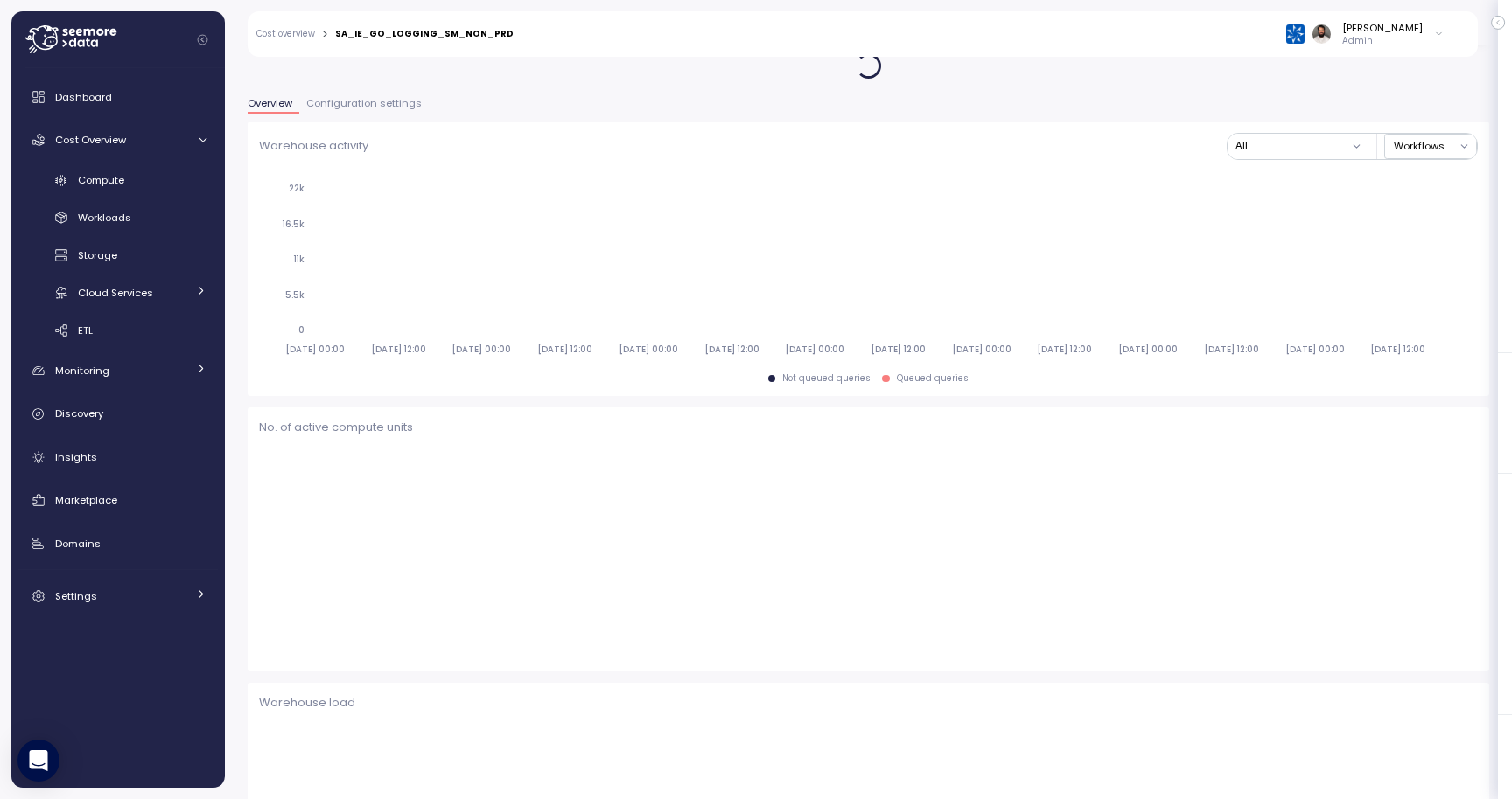
scroll to position [150, 0]
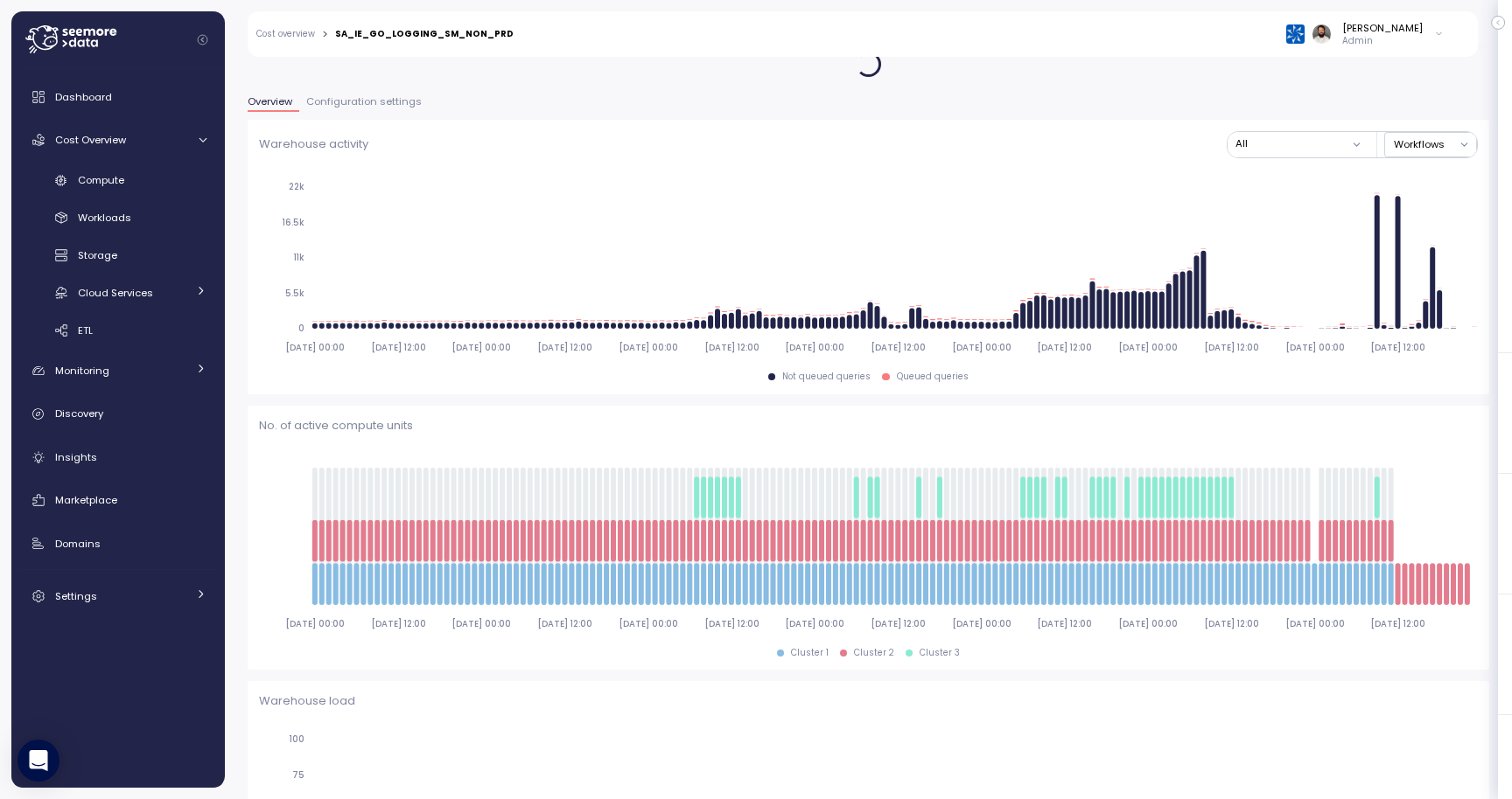
type input "*********"
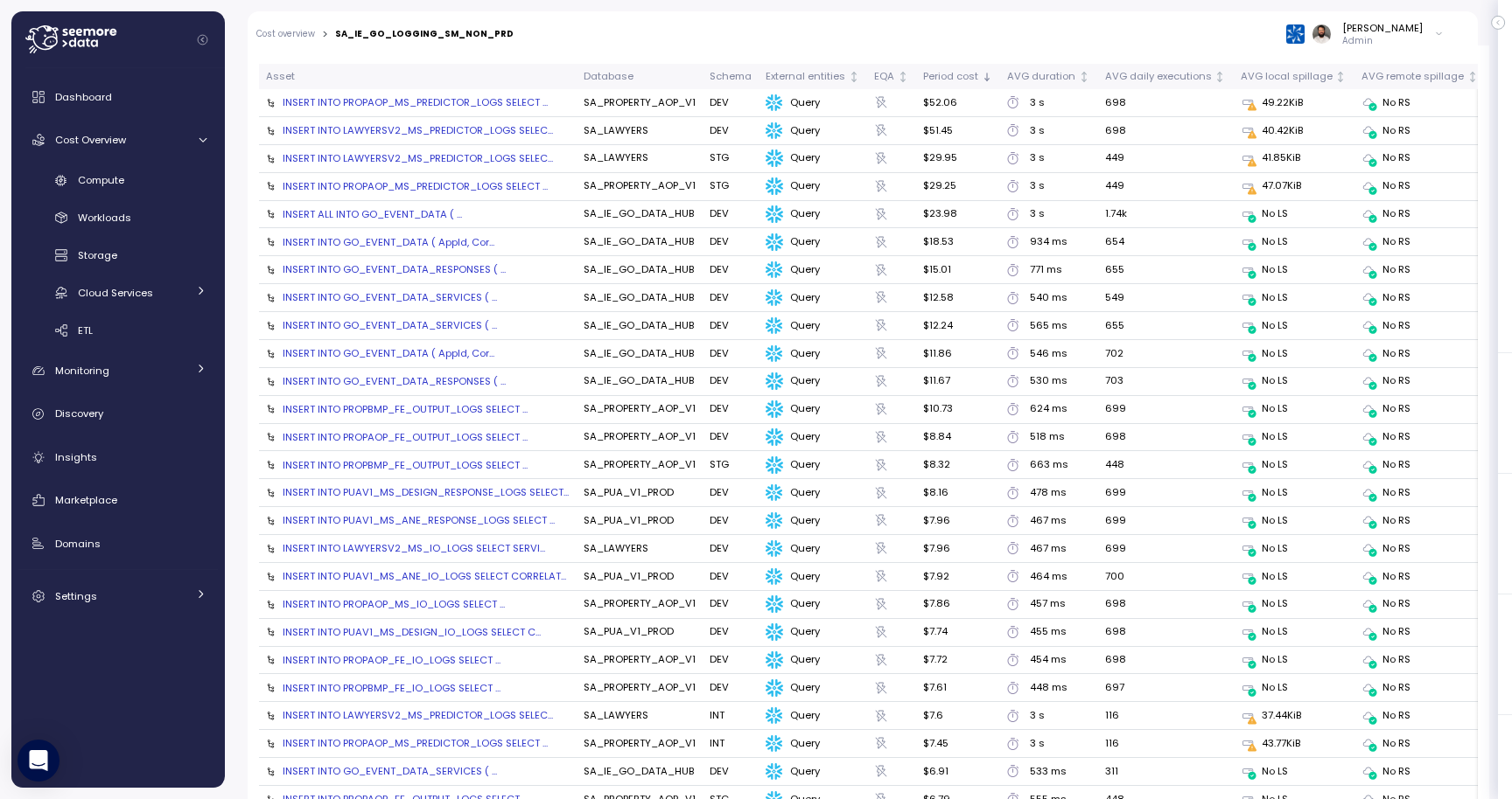
scroll to position [1950, 0]
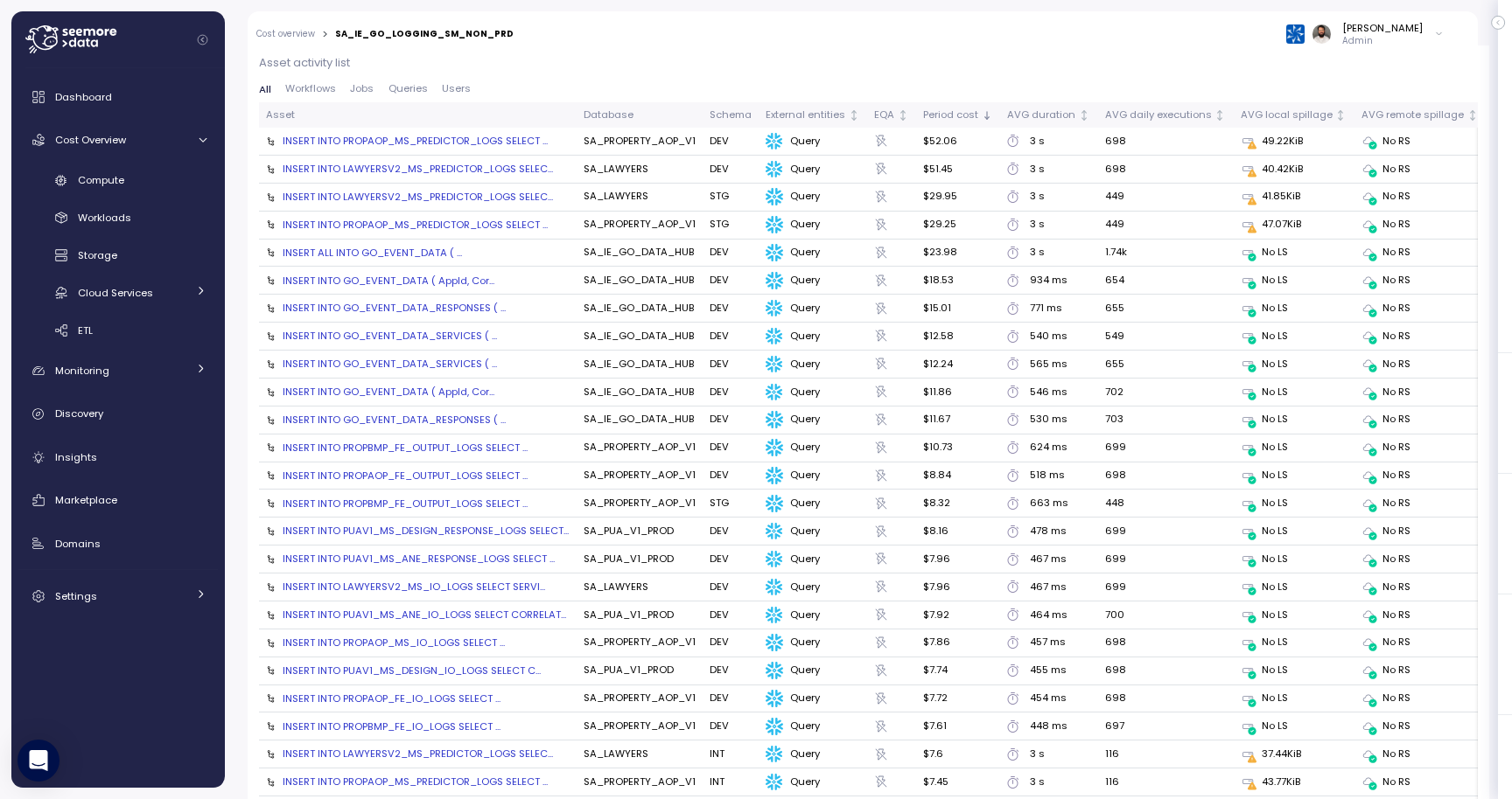
click at [504, 139] on div "INSERT INTO PROPAOP_MS_PREDICTOR_LOGS SELECT ..." at bounding box center [414, 141] width 265 height 14
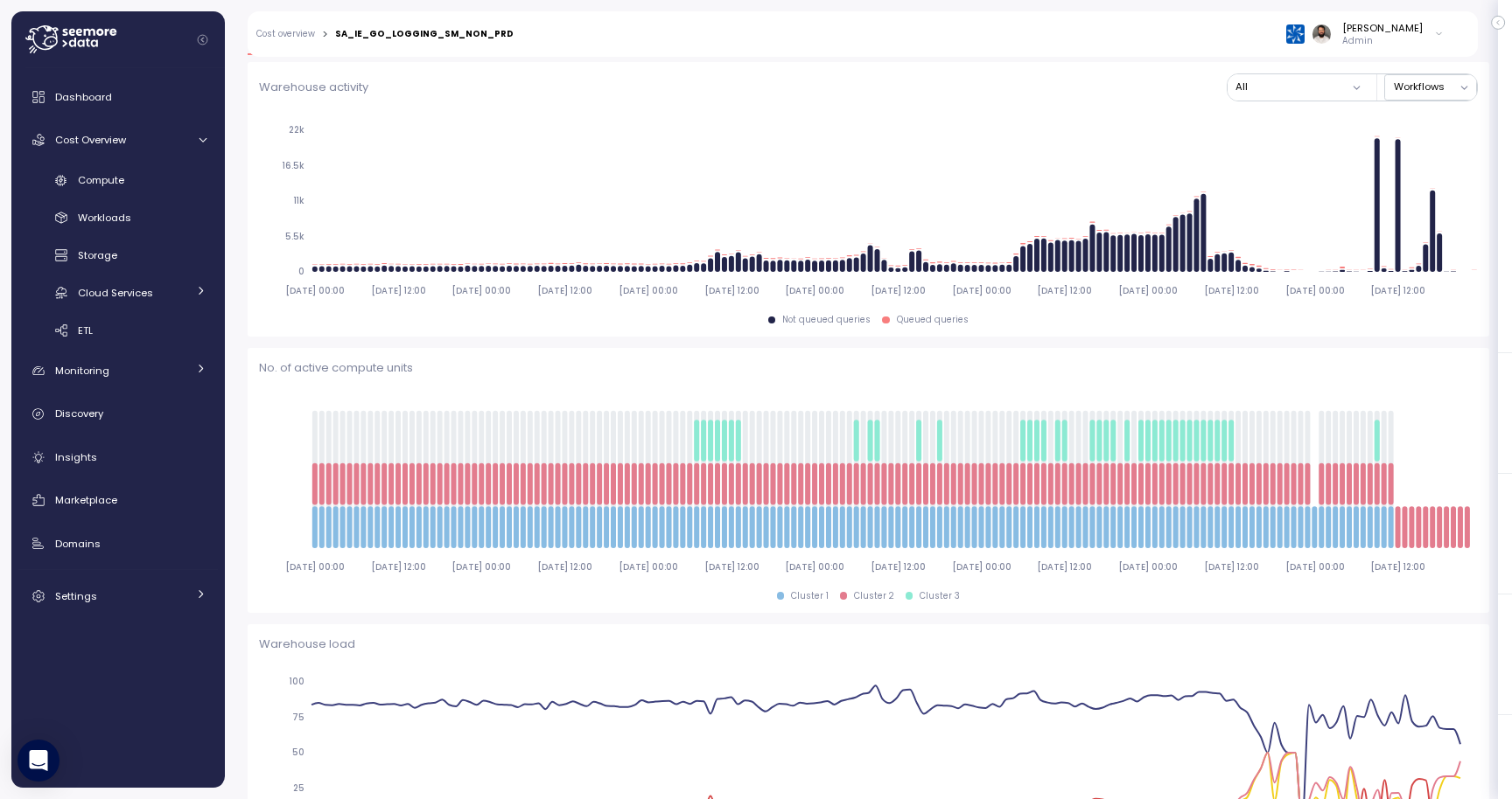
scroll to position [0, 0]
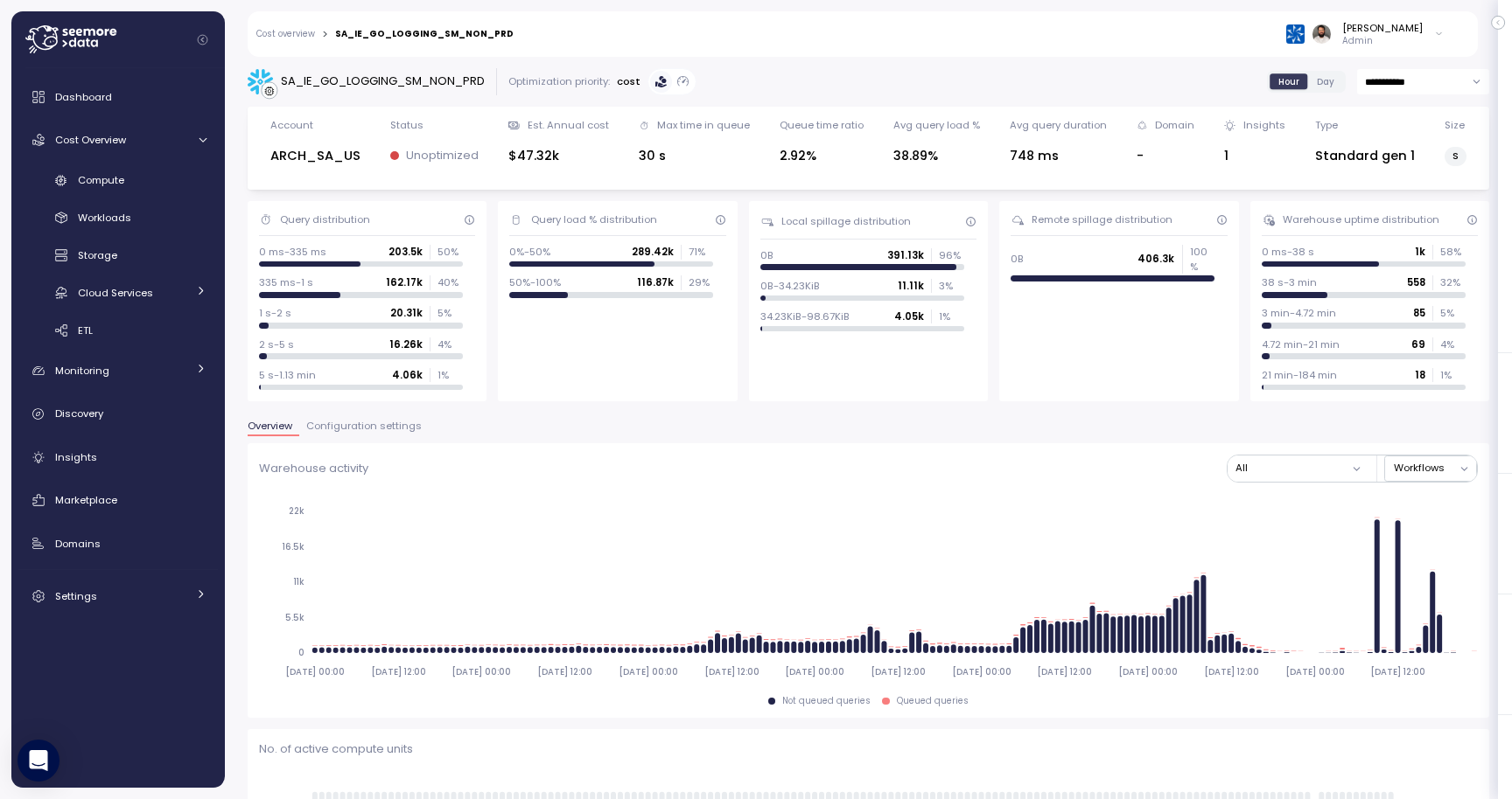
click at [359, 440] on div "Overview Configuration settings" at bounding box center [868, 433] width 1241 height 23
click at [359, 433] on button "Configuration settings" at bounding box center [364, 428] width 129 height 15
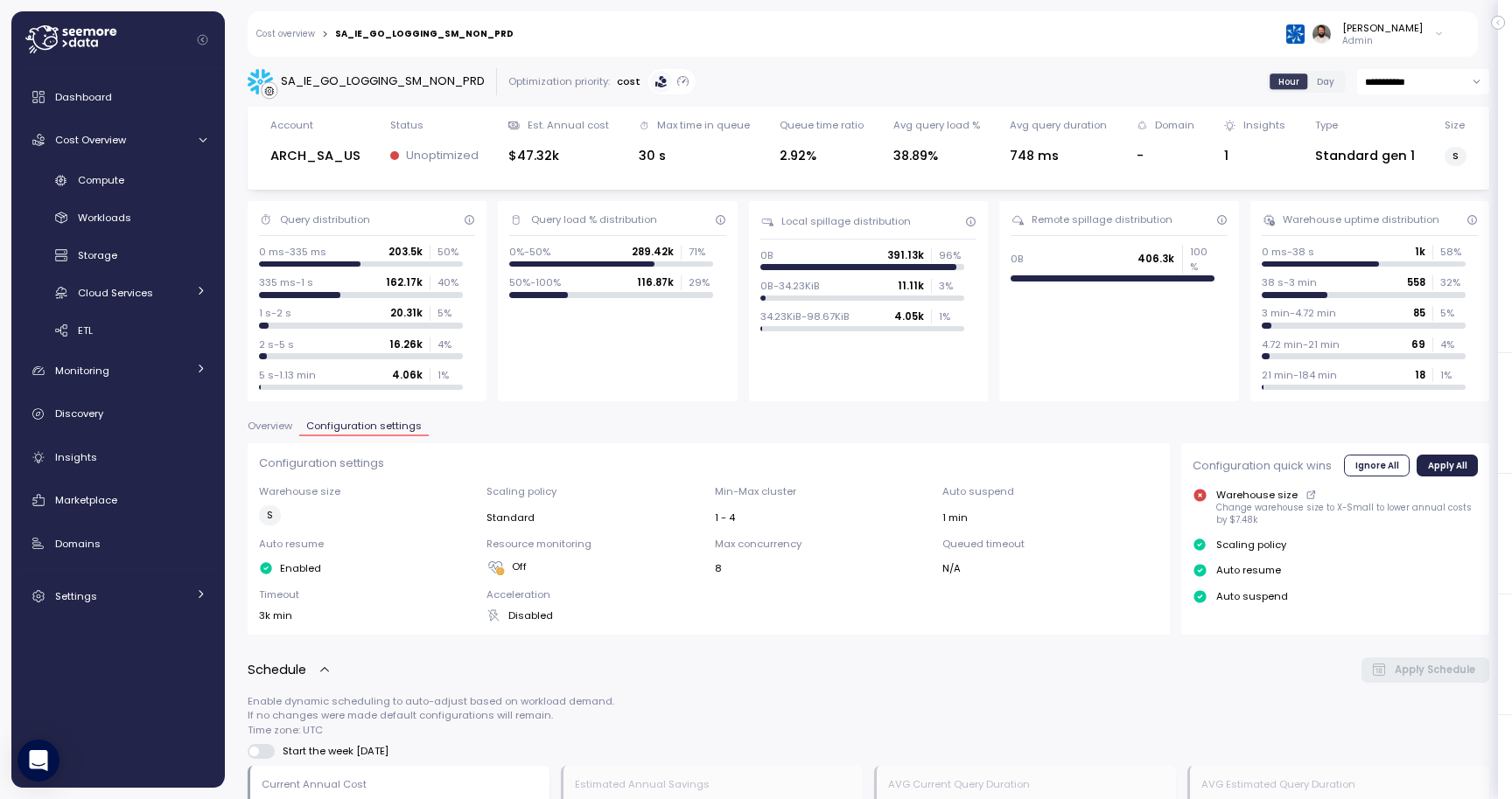
click at [282, 425] on span "Overview" at bounding box center [270, 426] width 44 height 10
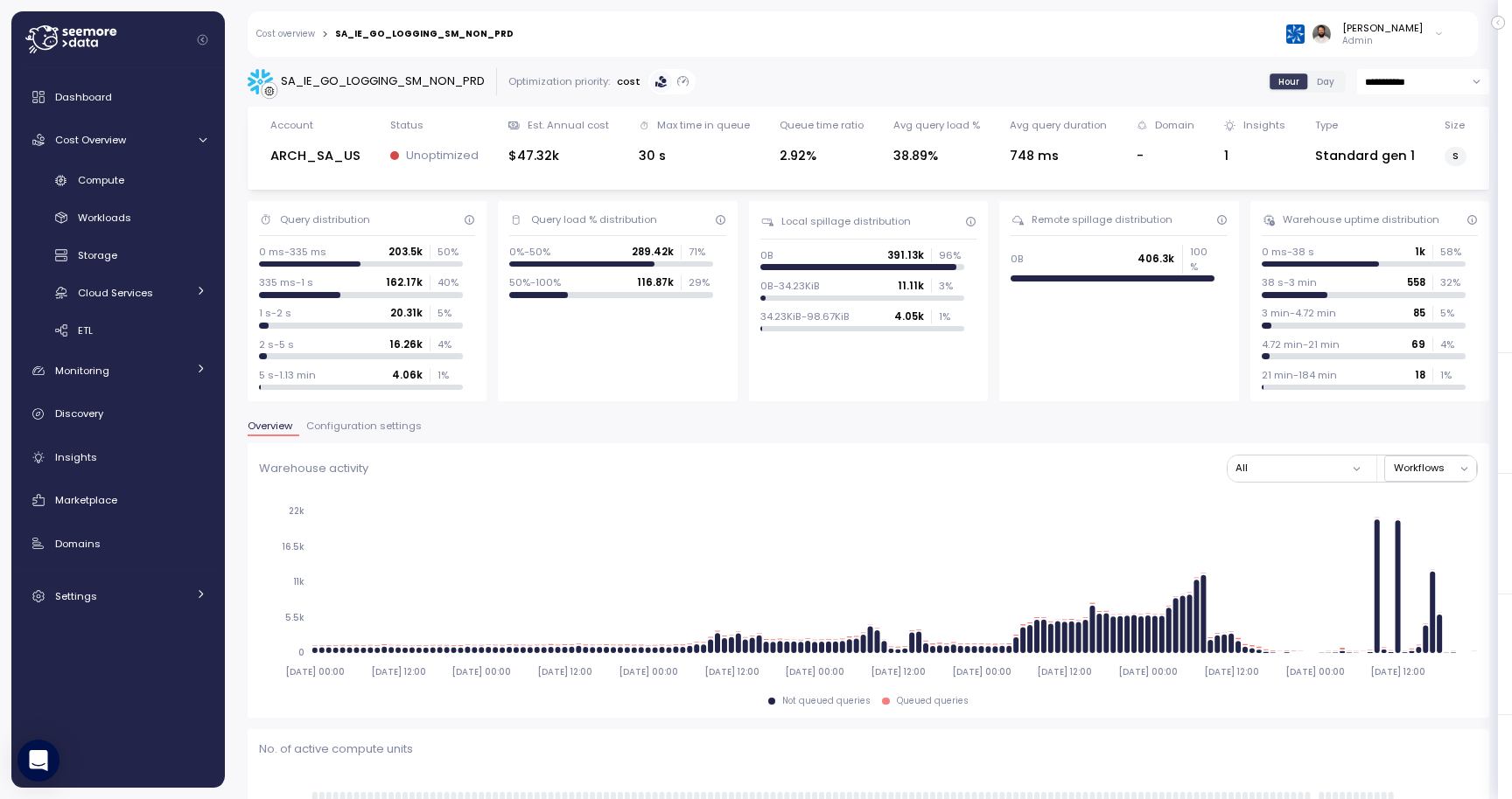
click at [319, 30] on div "Cost overview > SA_IE_GO_LOGGING_SM_NON_PRD" at bounding box center [385, 35] width 258 height 12
click at [310, 30] on link "Cost overview" at bounding box center [286, 35] width 58 height 9
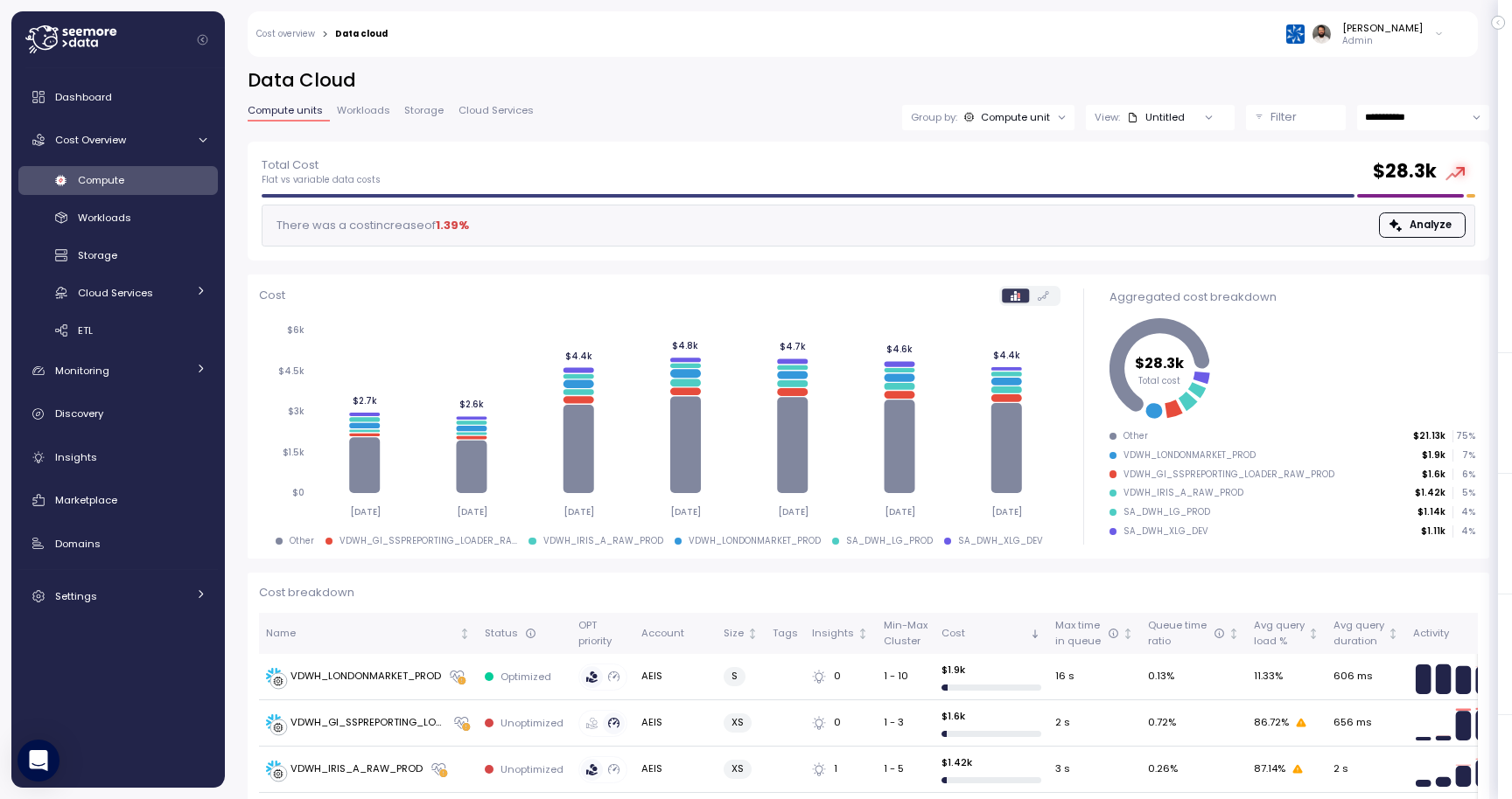
click at [1270, 114] on p "Filter" at bounding box center [1284, 118] width 27 height 18
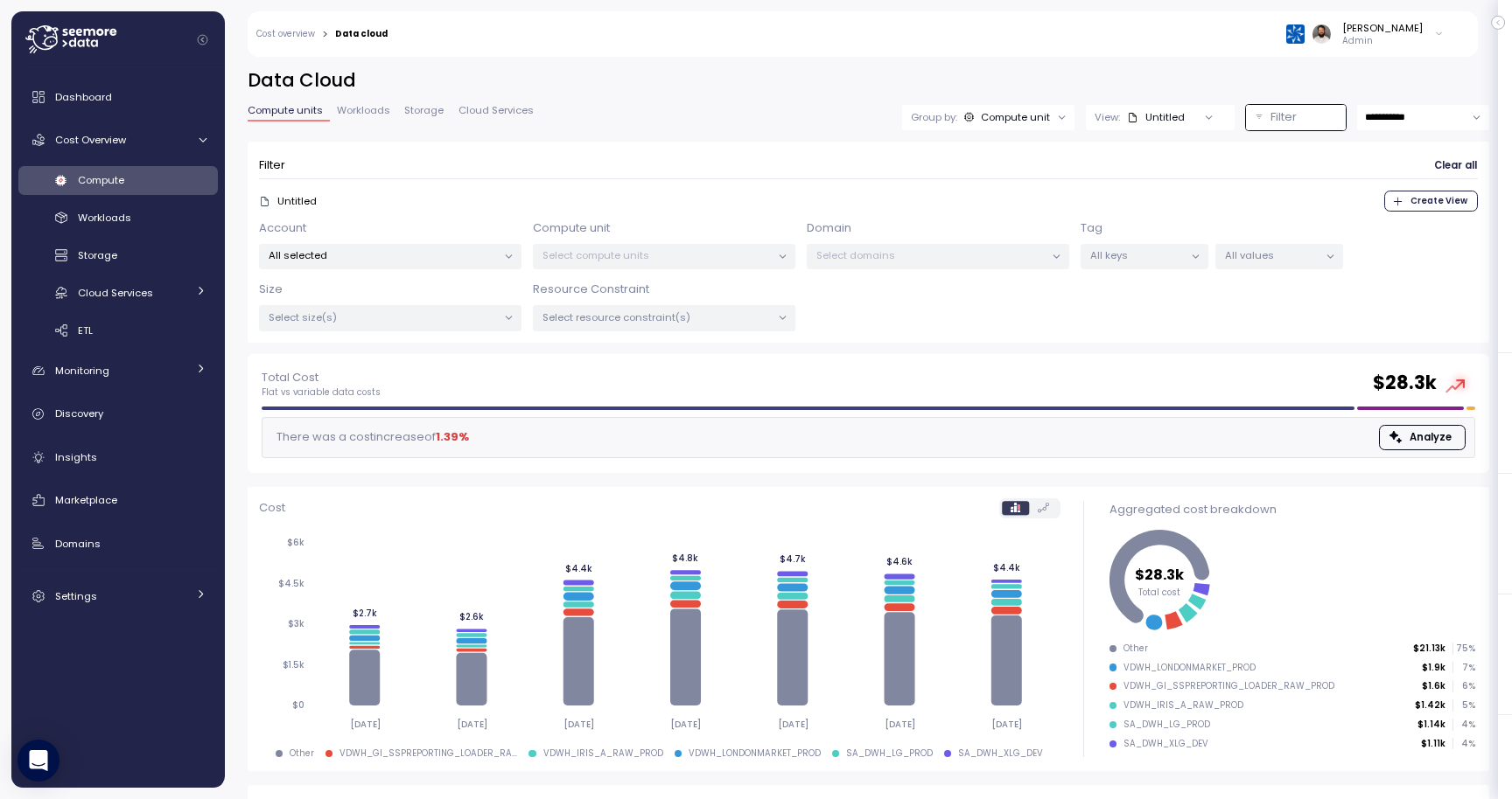
click at [644, 247] on div "Select compute units" at bounding box center [664, 257] width 262 height 26
click at [496, 250] on div at bounding box center [508, 257] width 25 height 25
click at [483, 258] on p "All selected" at bounding box center [382, 256] width 228 height 14
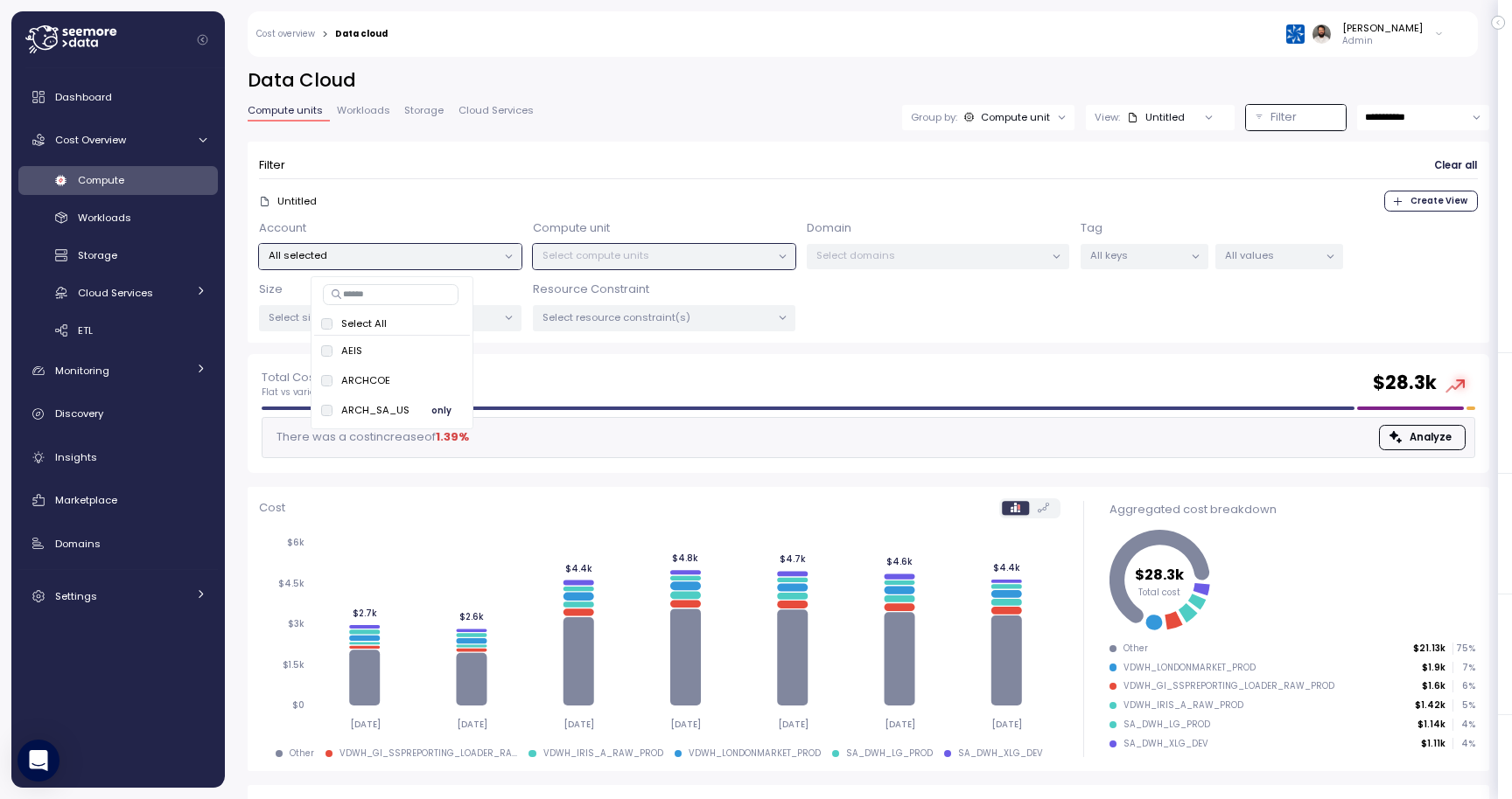
click at [445, 408] on span "only" at bounding box center [441, 411] width 20 height 19
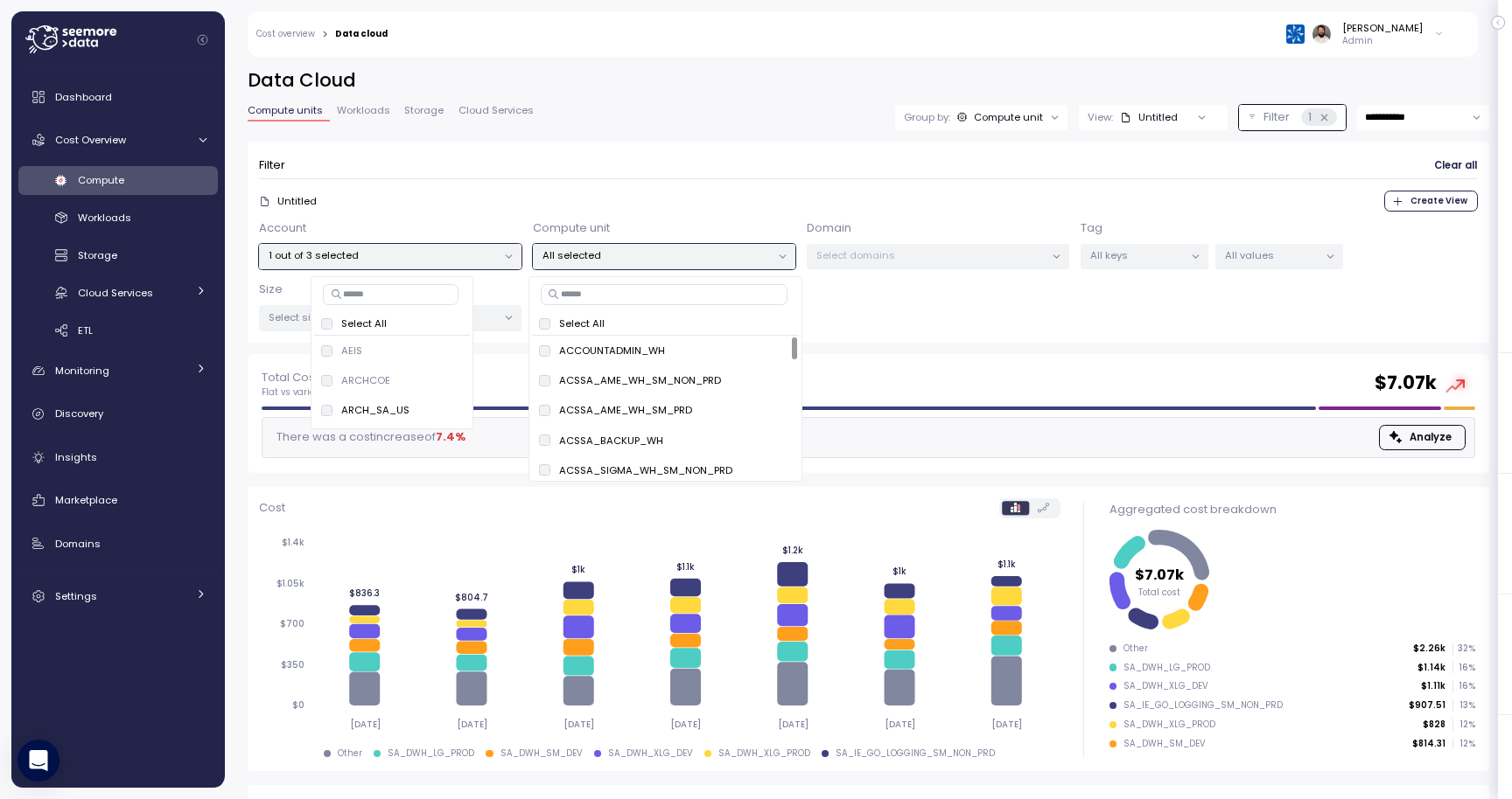
click at [883, 376] on div "Total Cost Flat vs variable data costs $ 7.07k" at bounding box center [868, 384] width 1214 height 32
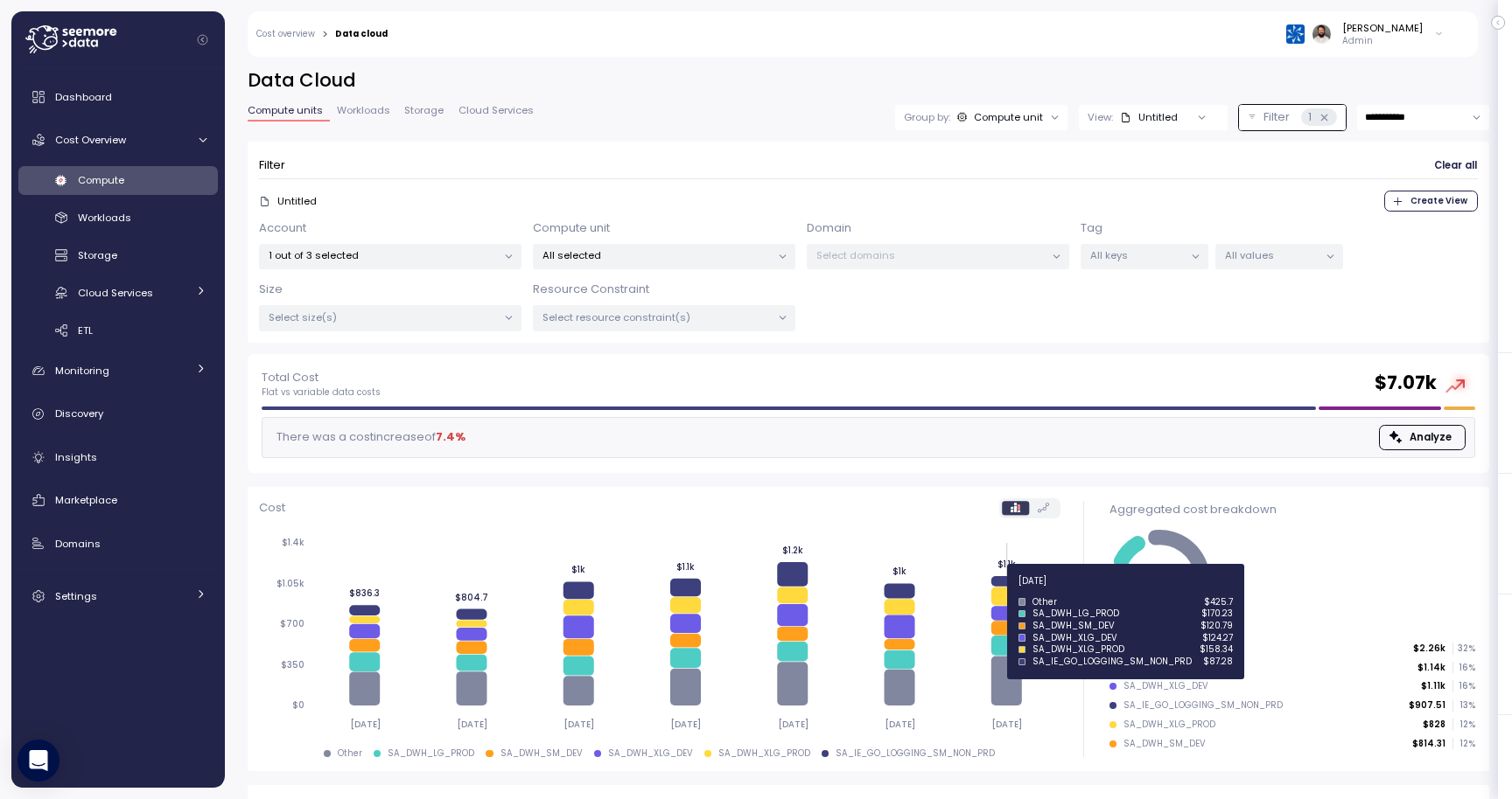
click at [997, 591] on icon at bounding box center [1007, 595] width 31 height 19
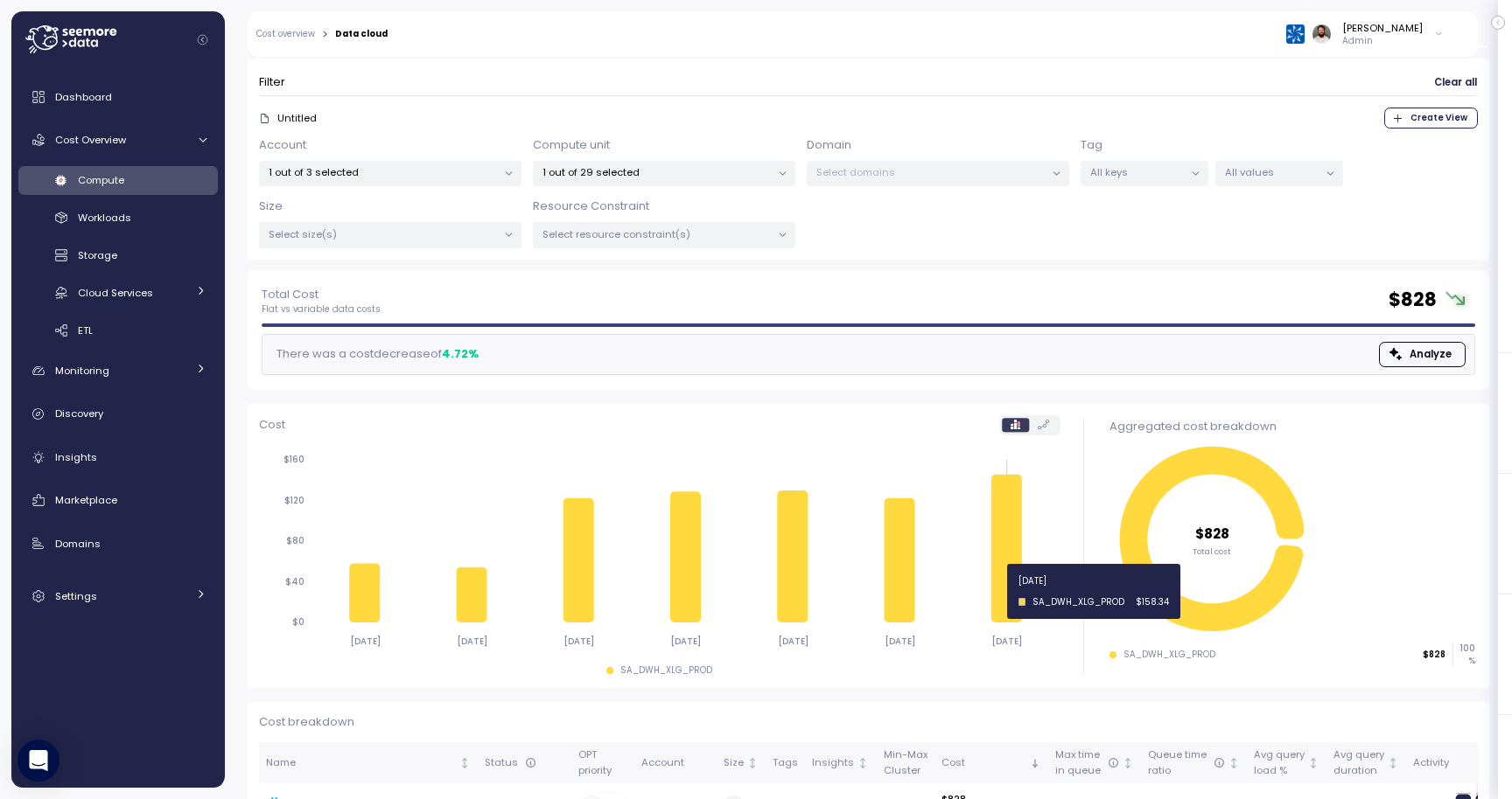
scroll to position [148, 0]
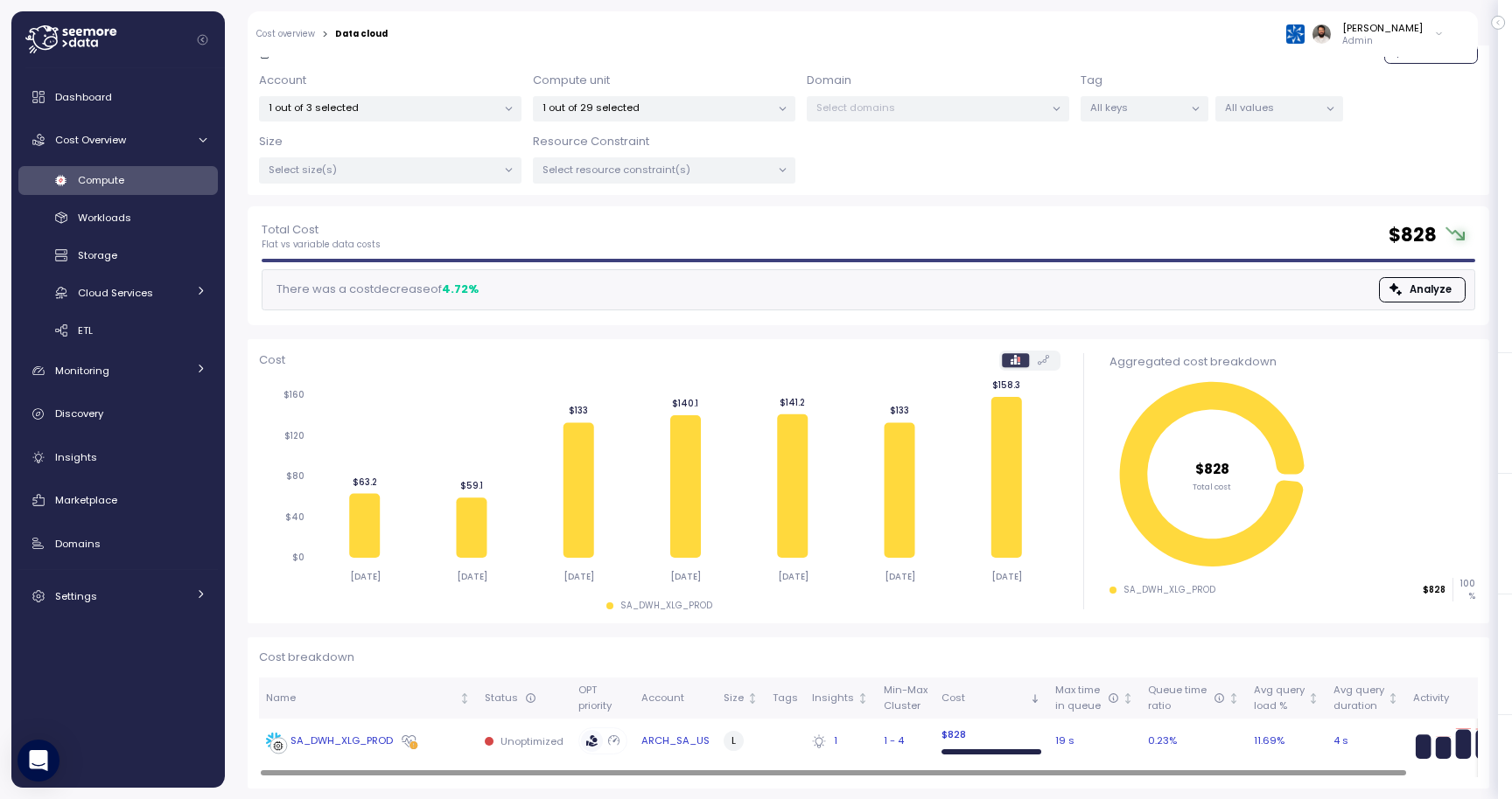
click at [471, 740] on td "SA_DWH_XLG_PROD" at bounding box center [367, 741] width 219 height 45
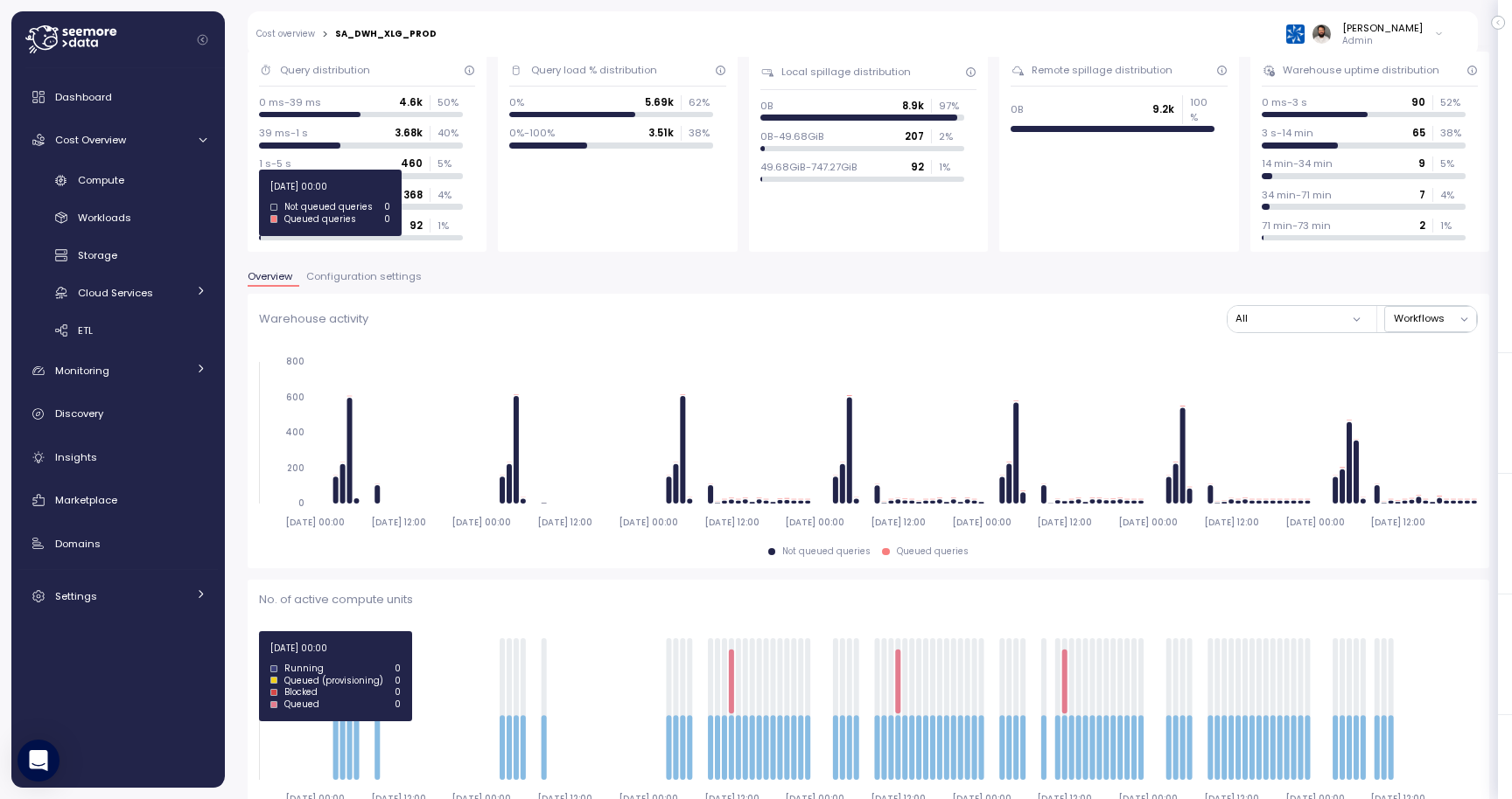
scroll to position [324, 0]
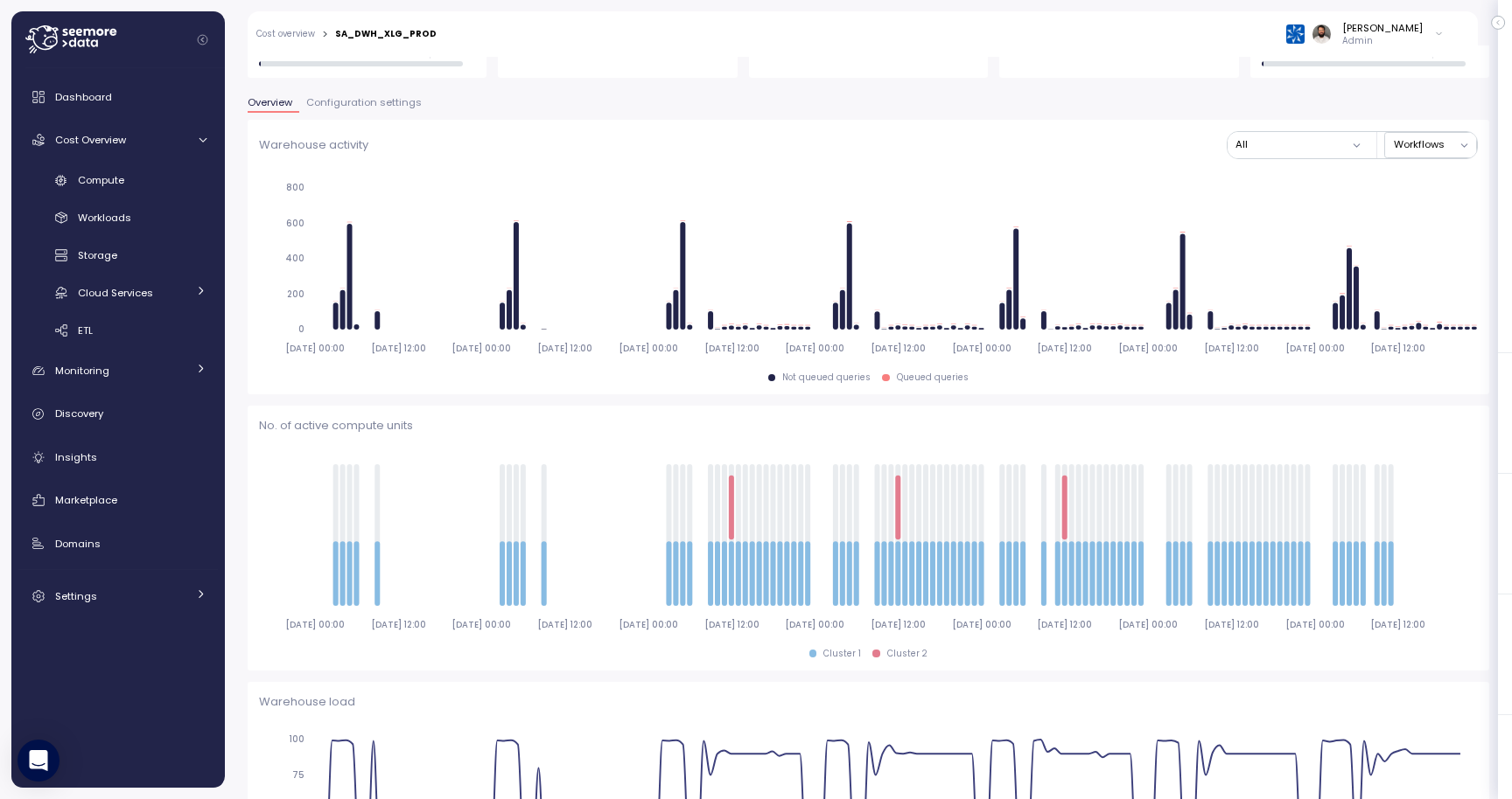
click at [366, 104] on span "Configuration settings" at bounding box center [364, 103] width 115 height 10
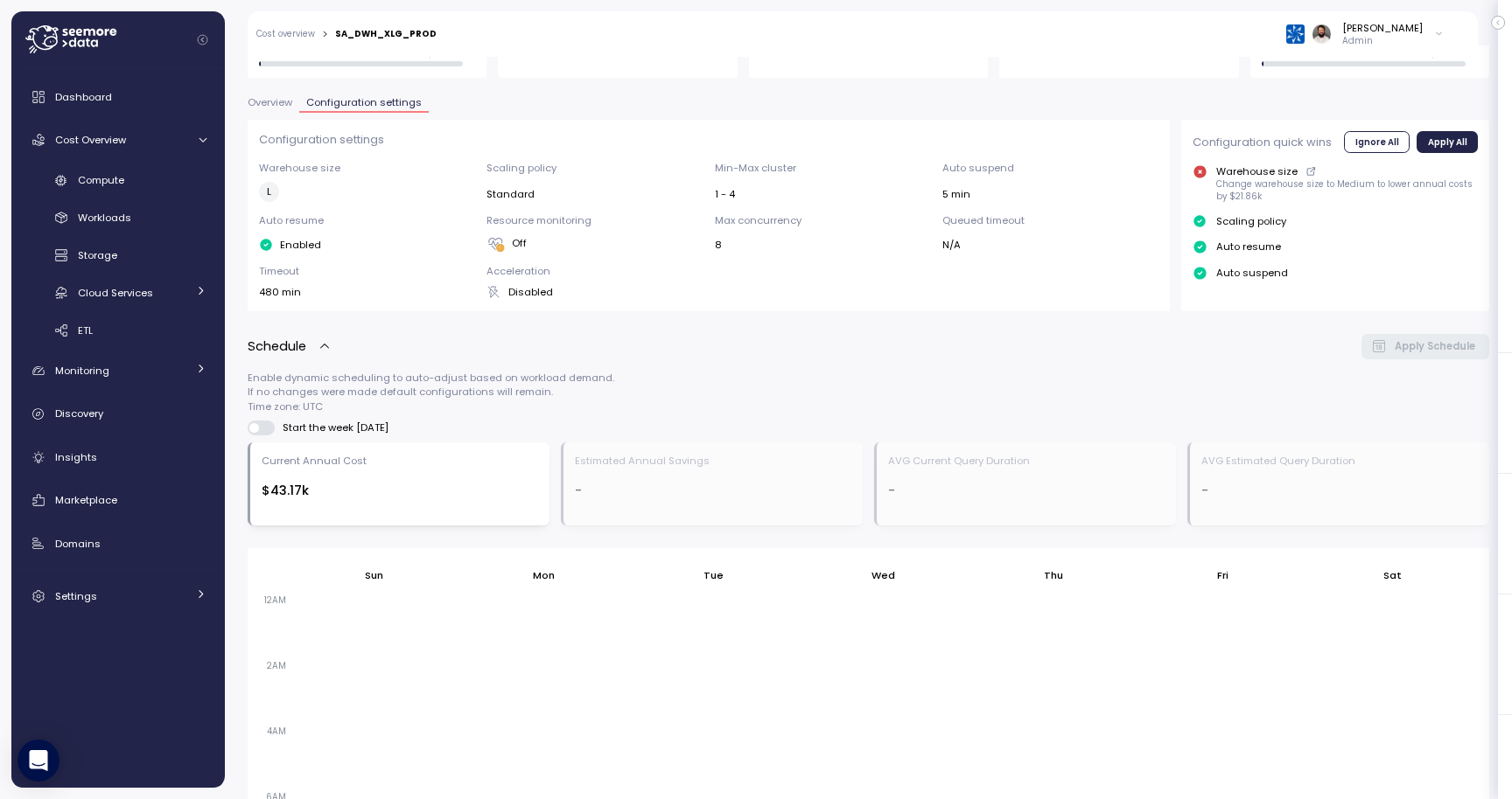
click at [280, 119] on div "Configuration settings Warehouse size L Scaling policy Standard Min-Max cluster…" at bounding box center [709, 214] width 923 height 190
click at [274, 104] on span "Overview" at bounding box center [270, 103] width 44 height 10
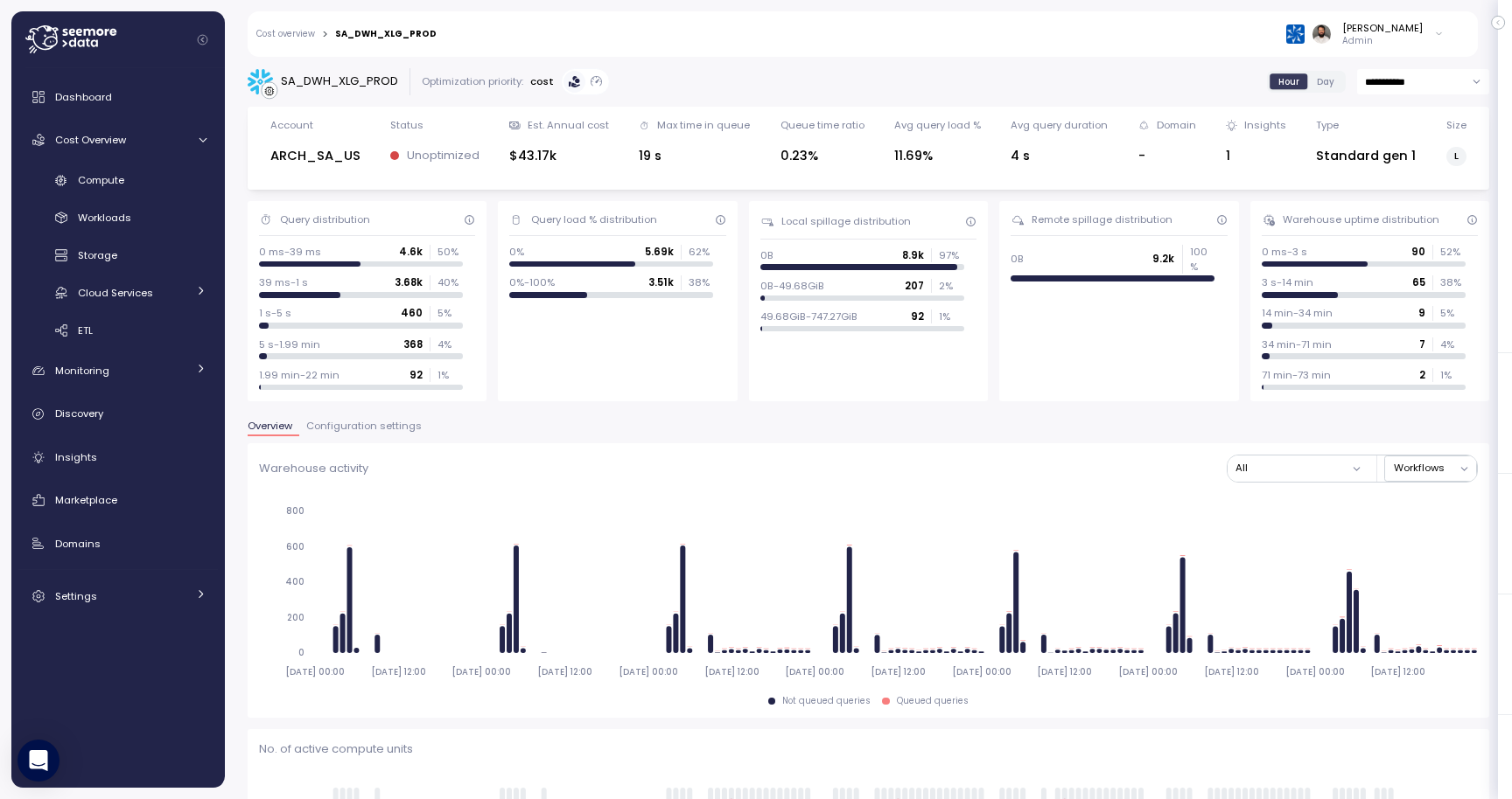
scroll to position [1, 0]
click at [157, 372] on div "Monitoring" at bounding box center [120, 371] width 131 height 18
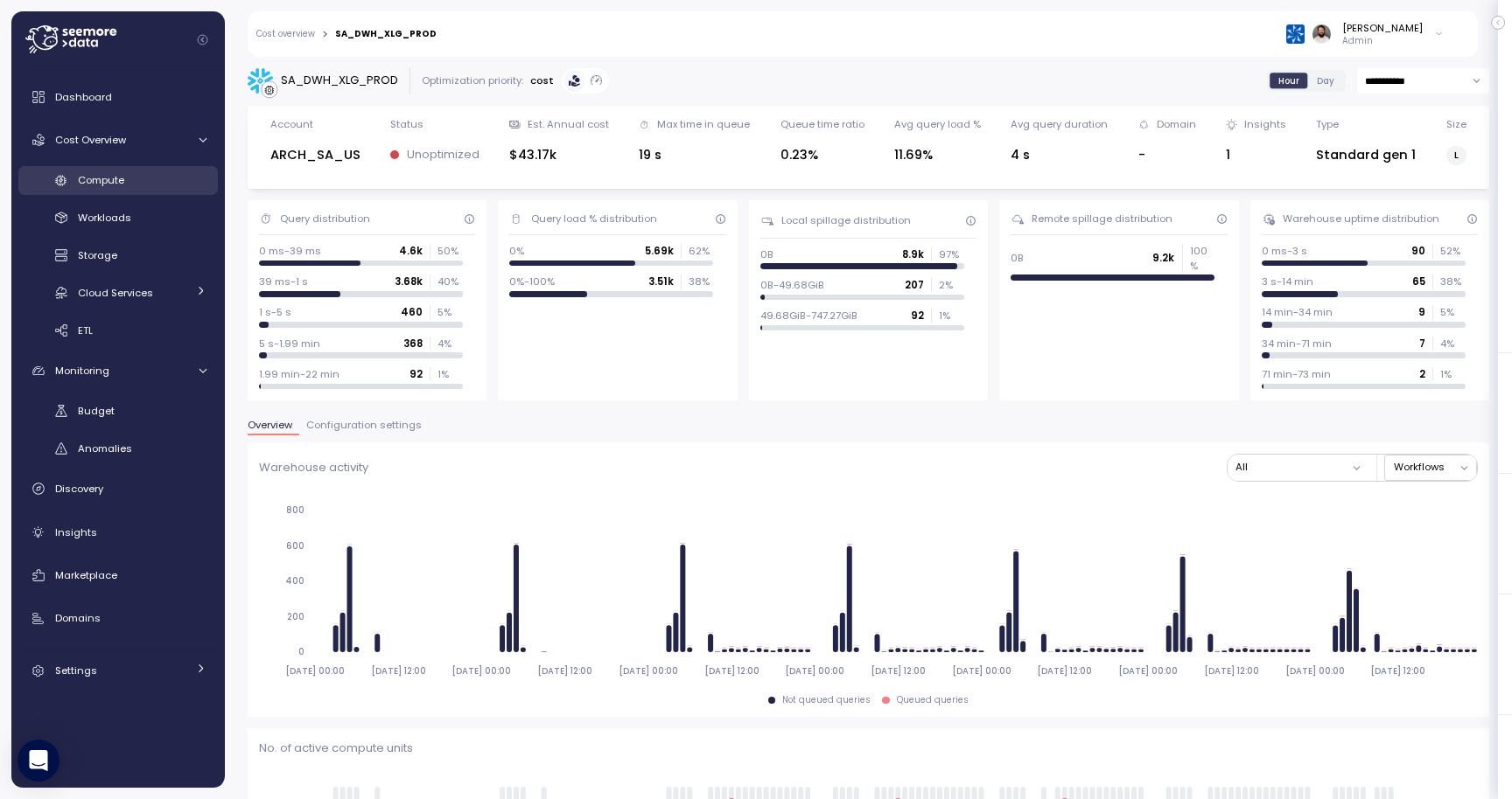
click at [154, 189] on link "Compute" at bounding box center [118, 181] width 199 height 29
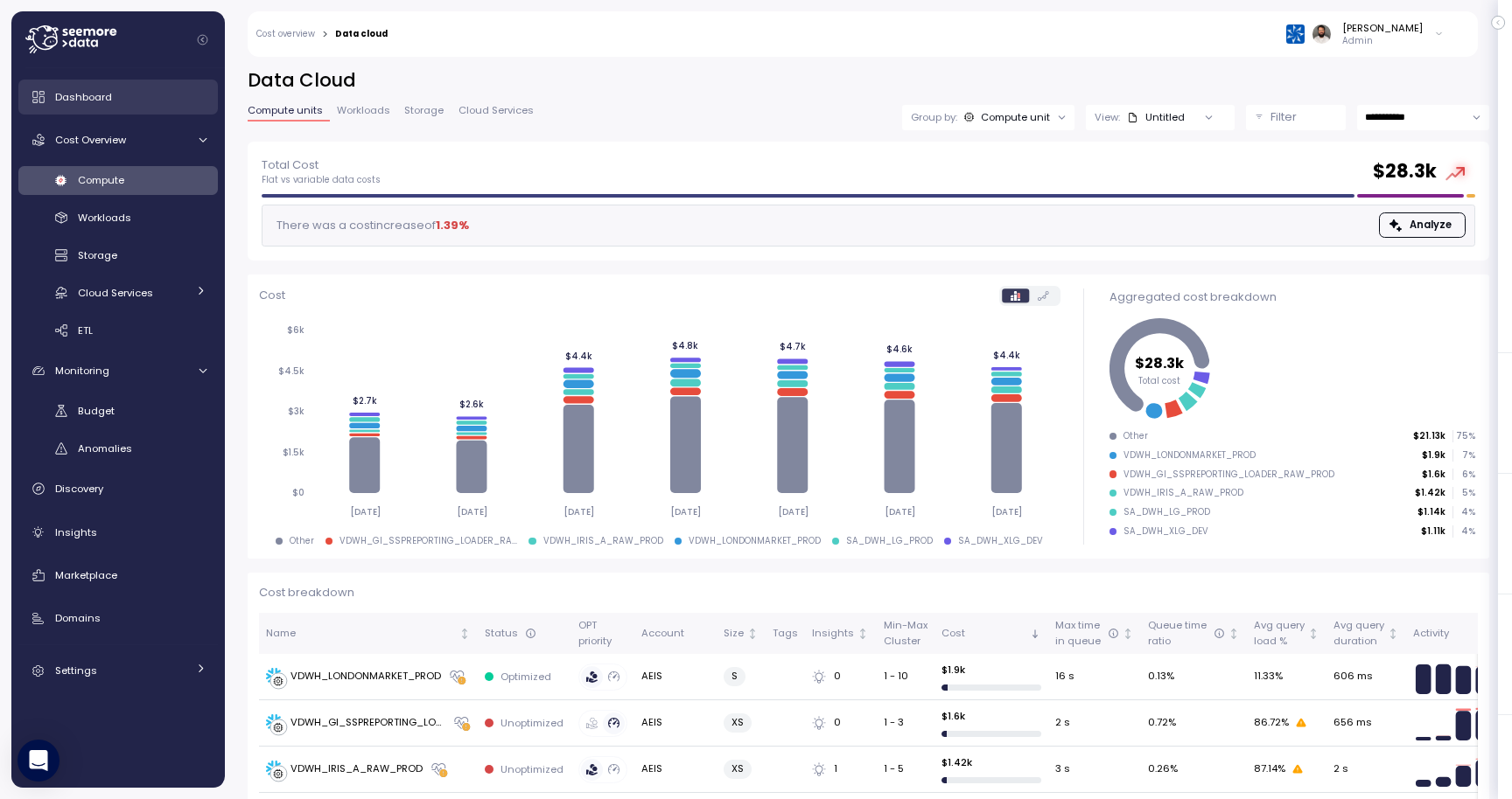
click at [127, 104] on div "Dashboard" at bounding box center [130, 97] width 151 height 18
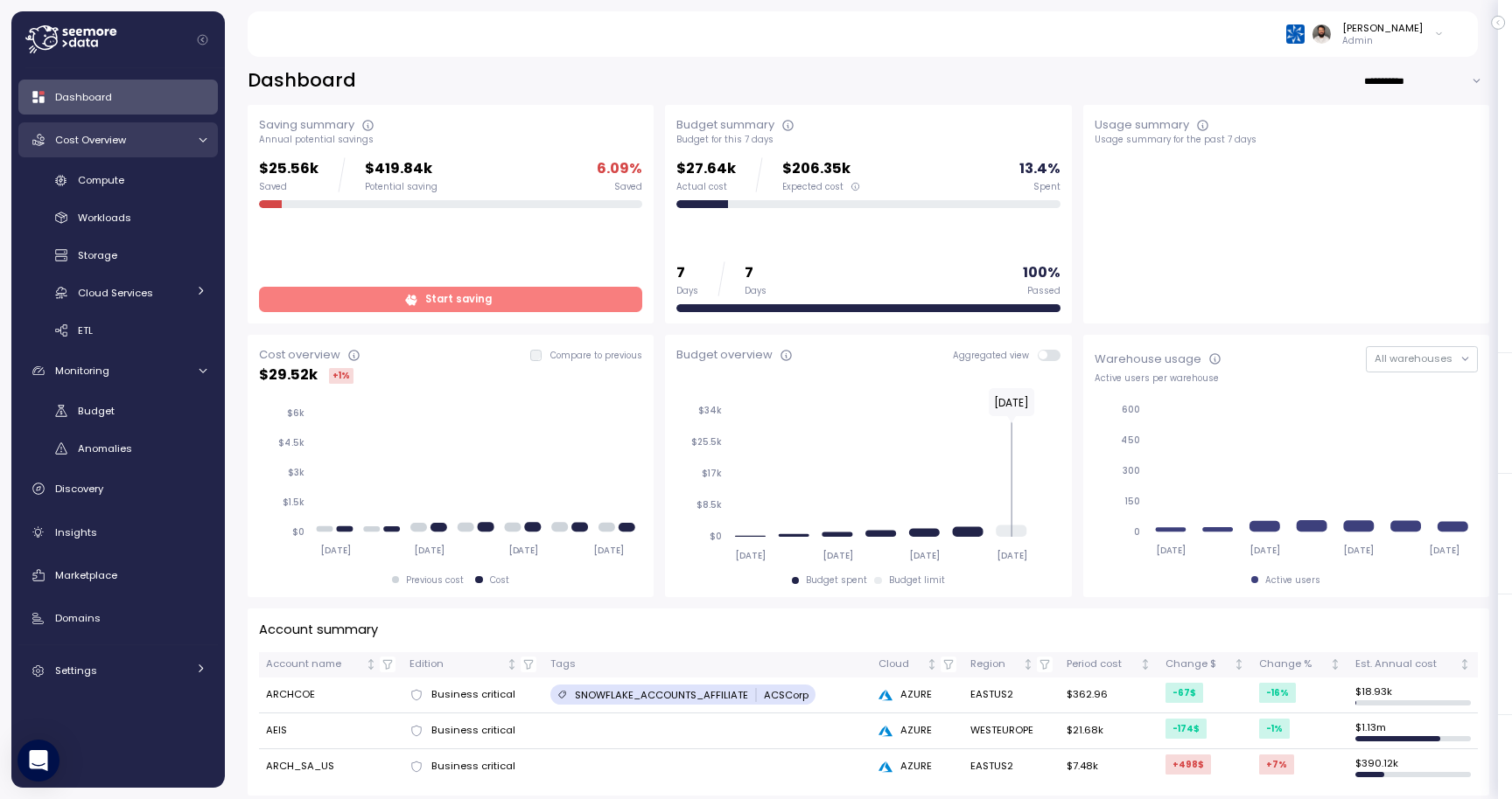
click at [130, 132] on div "Cost Overview" at bounding box center [120, 140] width 131 height 18
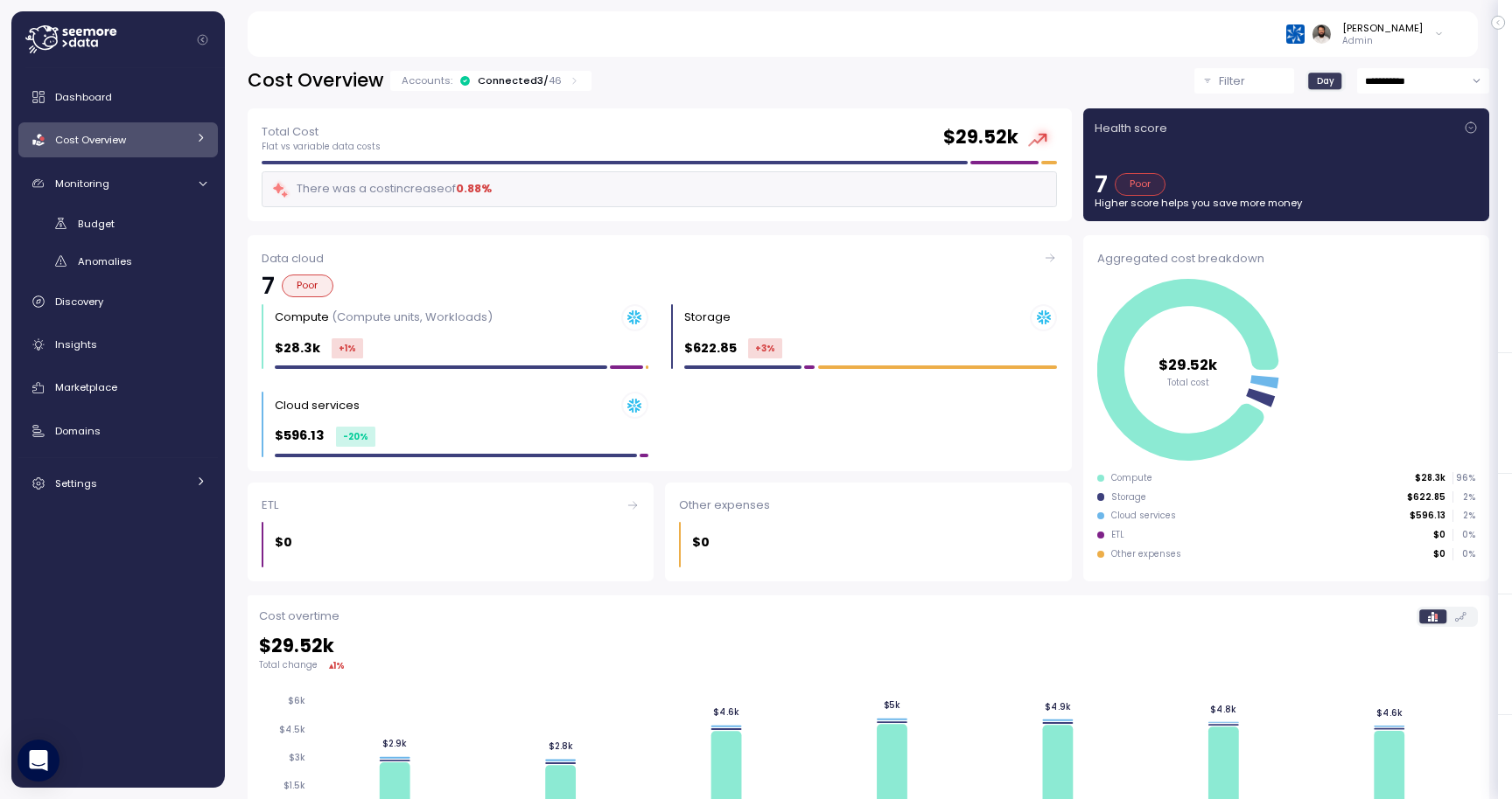
click at [489, 84] on div "Connected 3 / 46" at bounding box center [520, 81] width 84 height 14
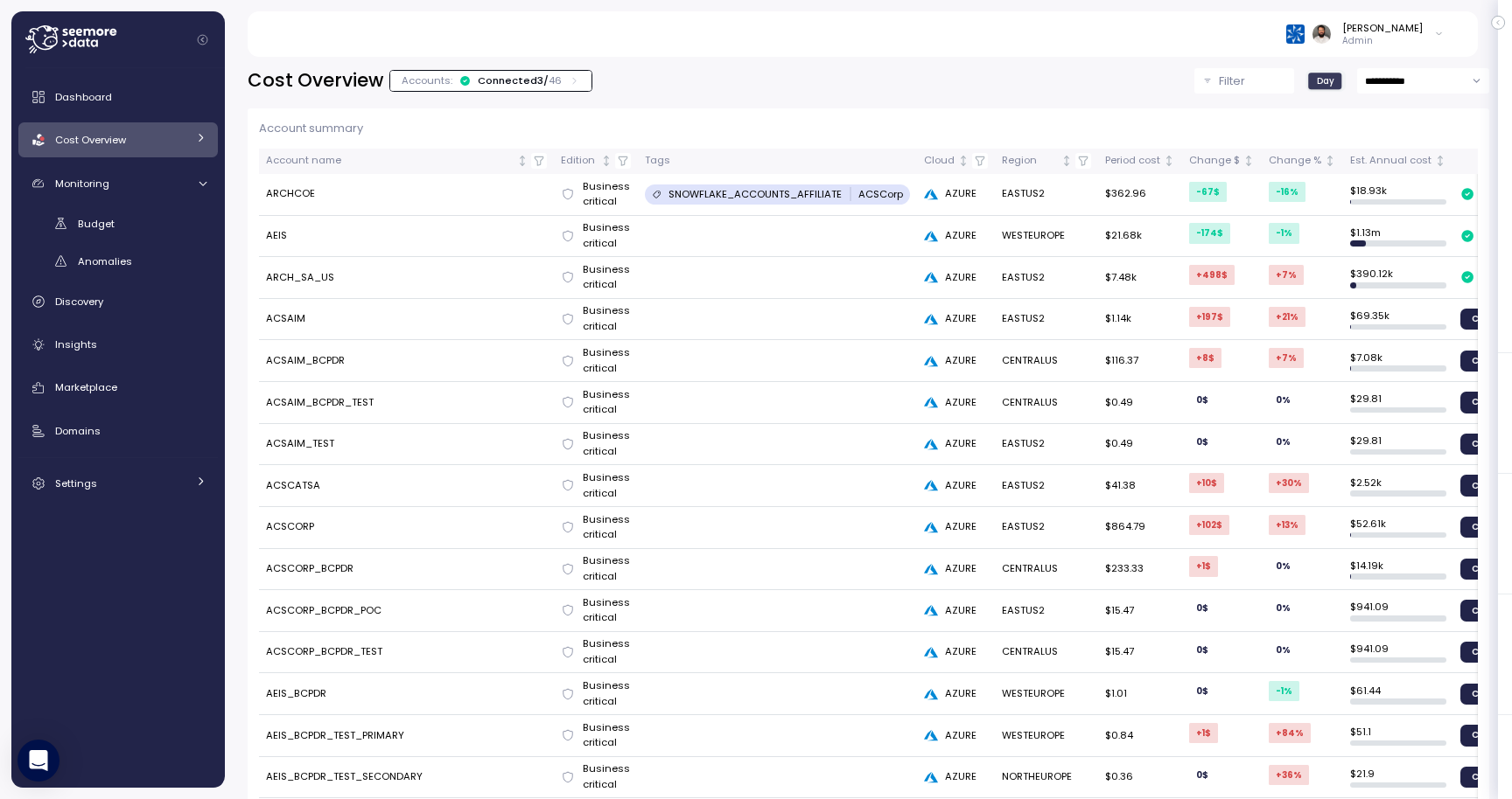
click at [1391, 90] on input "**********" at bounding box center [1423, 81] width 132 height 26
click at [1392, 214] on span "Last 30 days" at bounding box center [1397, 212] width 65 height 16
type input "**********"
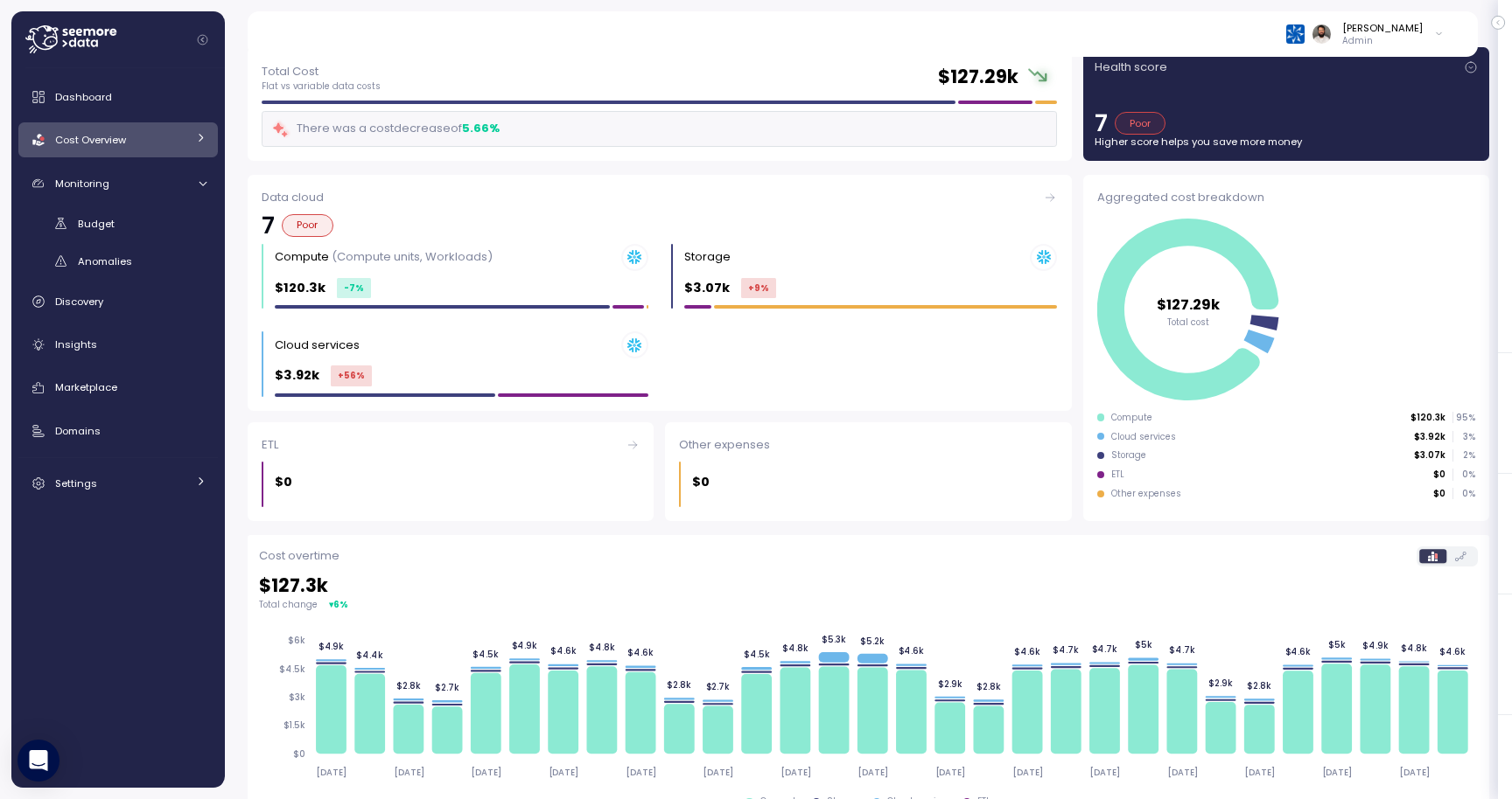
scroll to position [2370, 0]
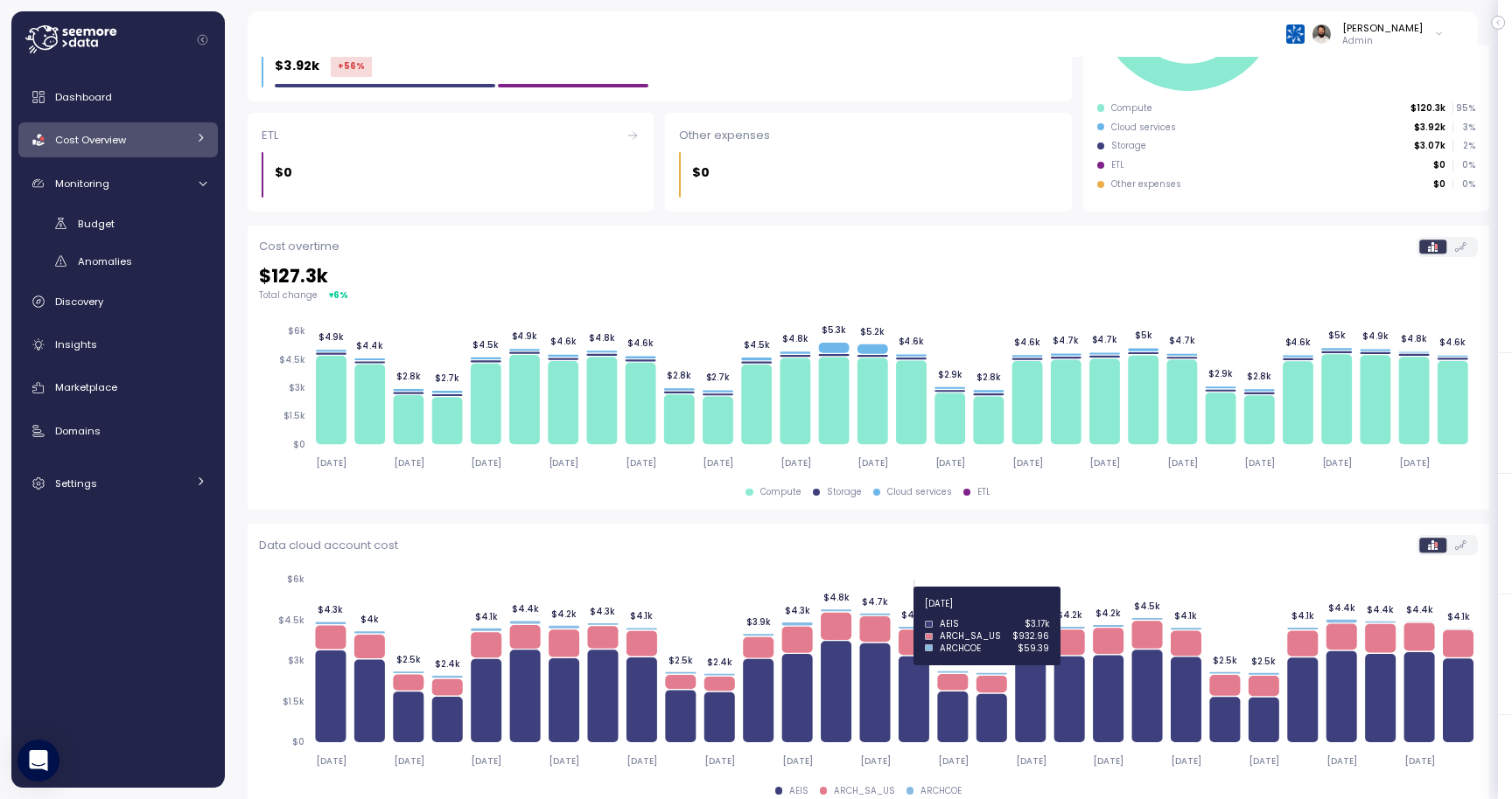
click at [873, 617] on icon at bounding box center [874, 629] width 31 height 26
click at [862, 617] on icon at bounding box center [874, 629] width 31 height 26
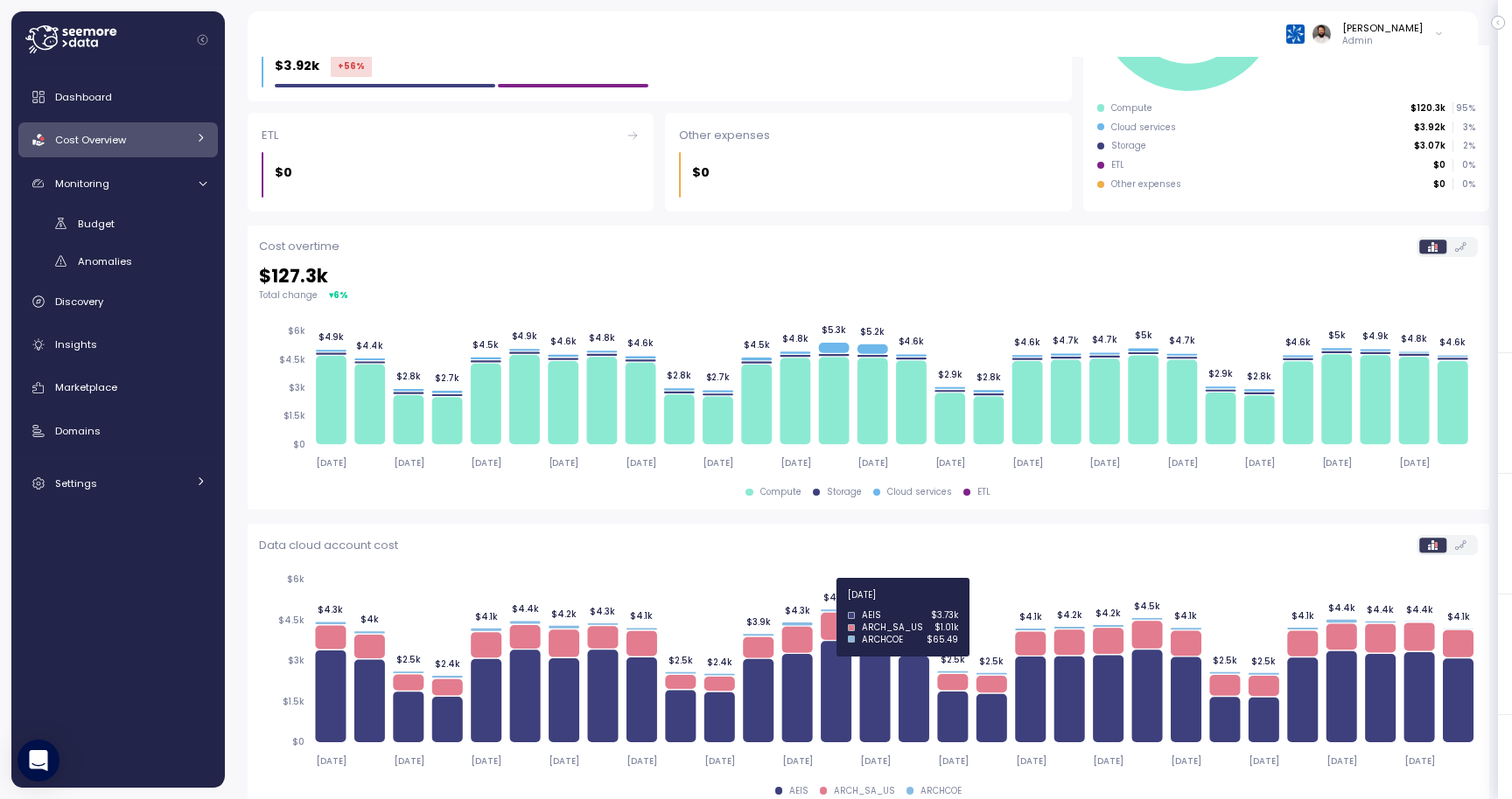
click at [832, 613] on icon at bounding box center [836, 626] width 31 height 27
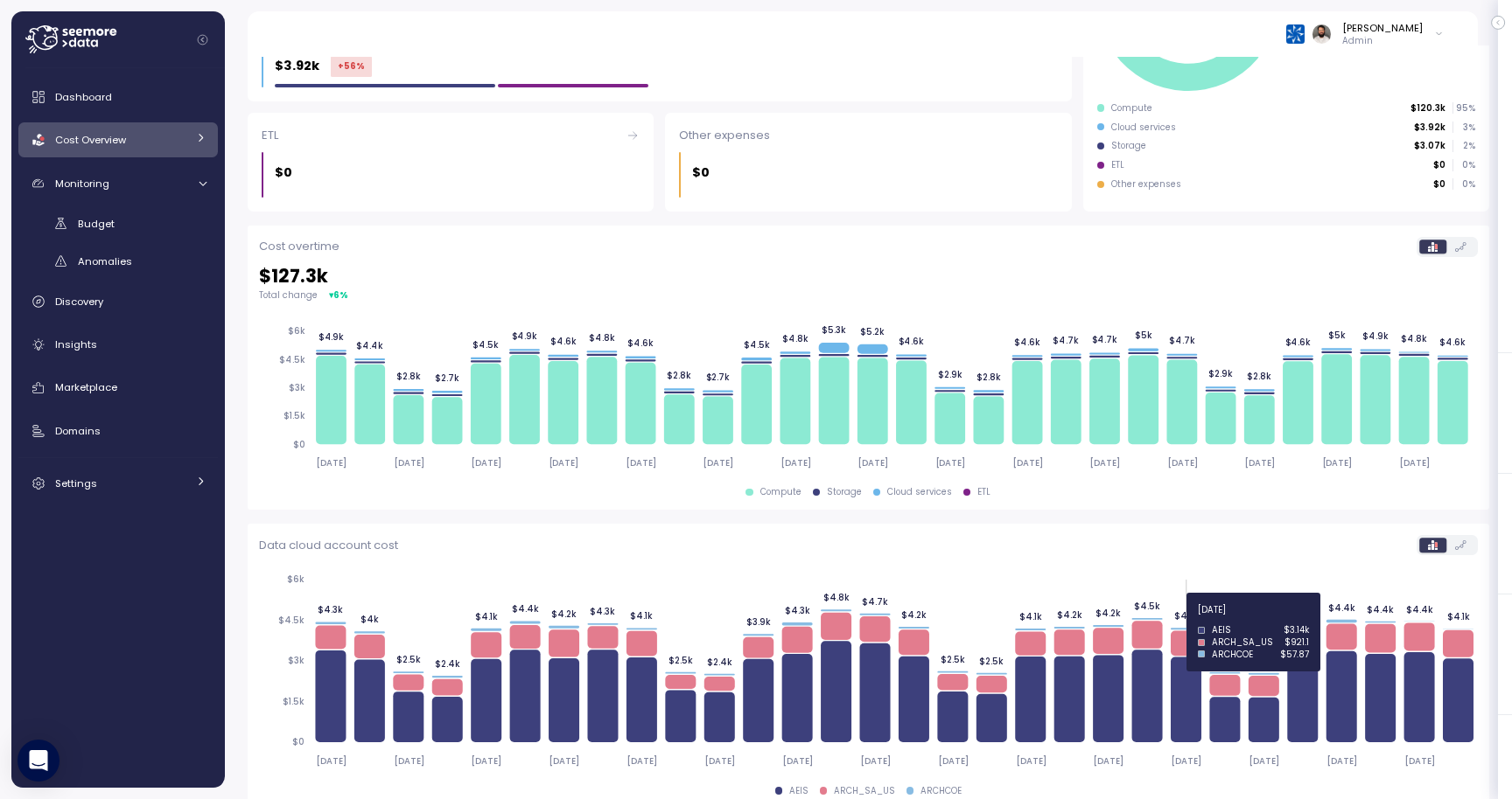
click at [1193, 631] on icon at bounding box center [1185, 643] width 31 height 26
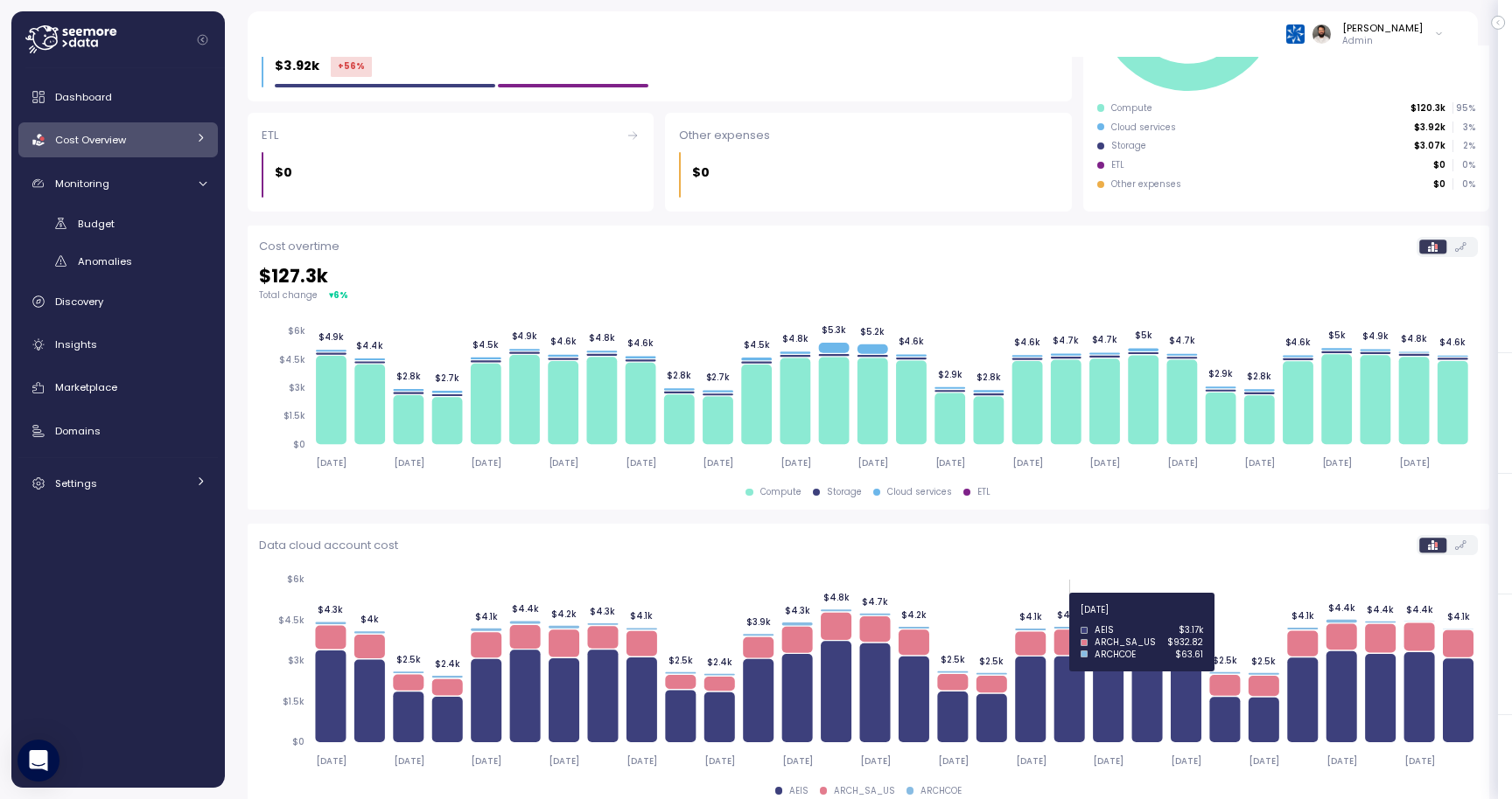
click at [1041, 632] on icon at bounding box center [1030, 643] width 31 height 24
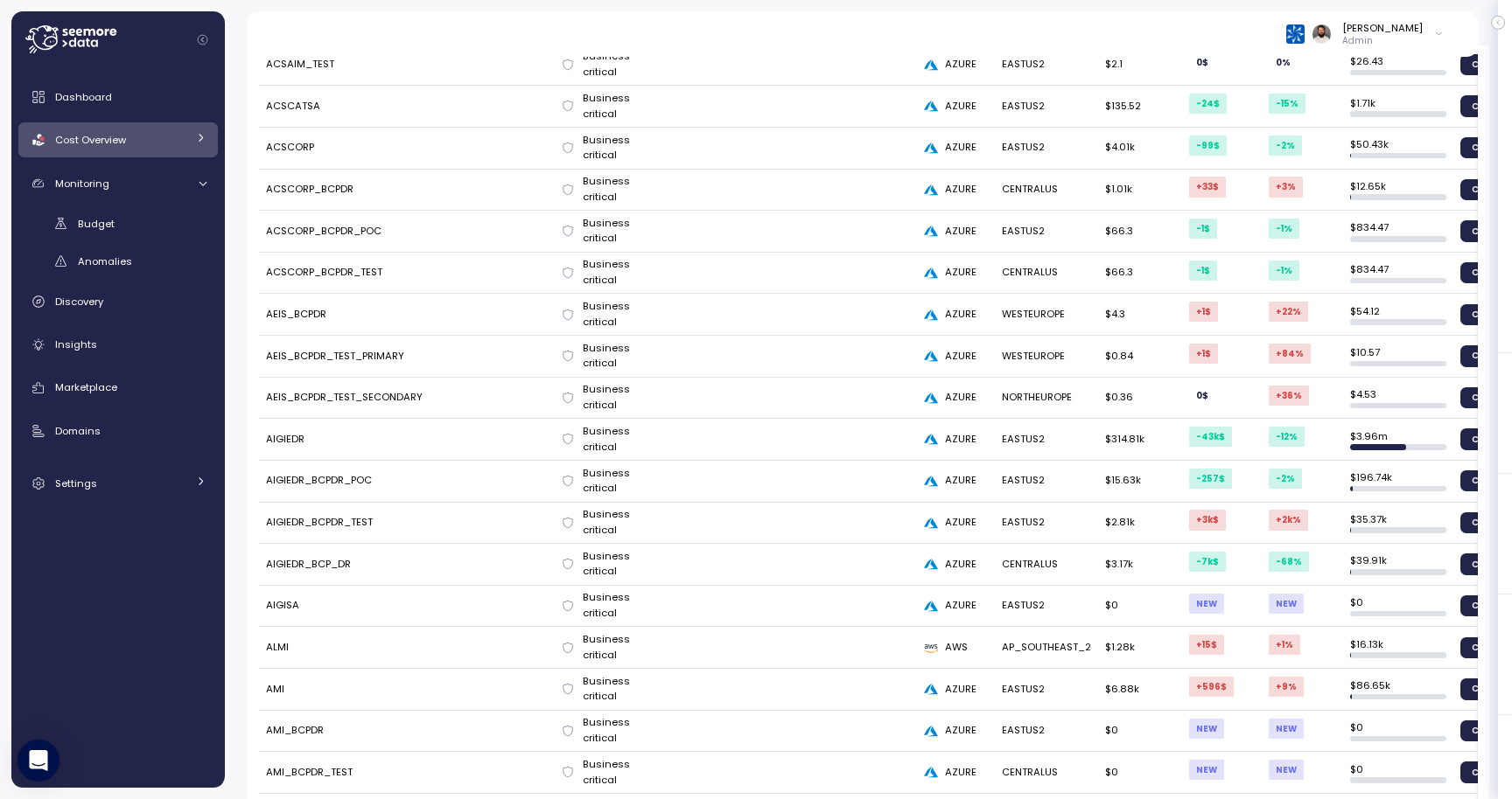
scroll to position [0, 0]
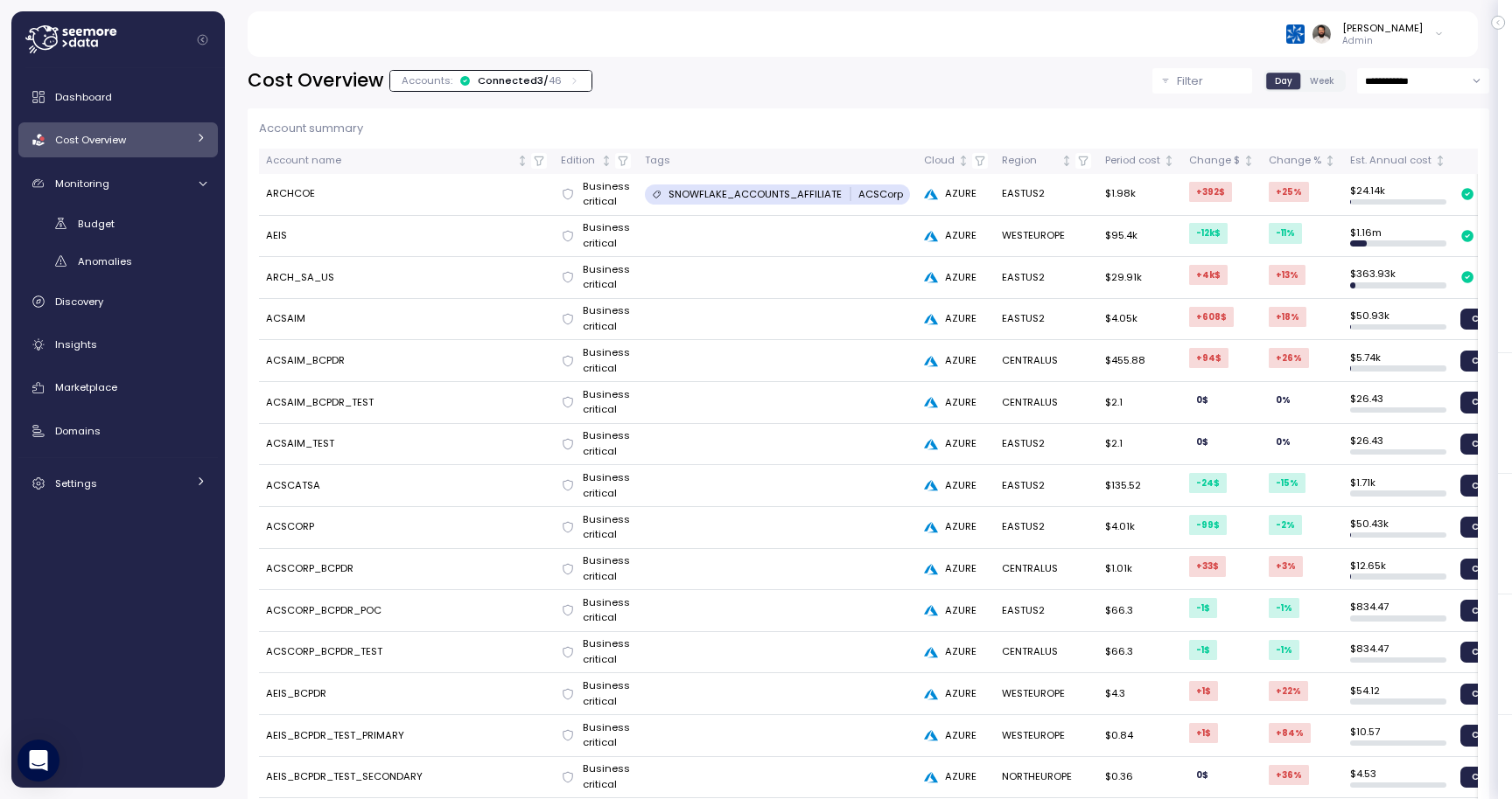
click at [543, 72] on div "Accounts: Connected 3 / 46" at bounding box center [490, 81] width 201 height 20
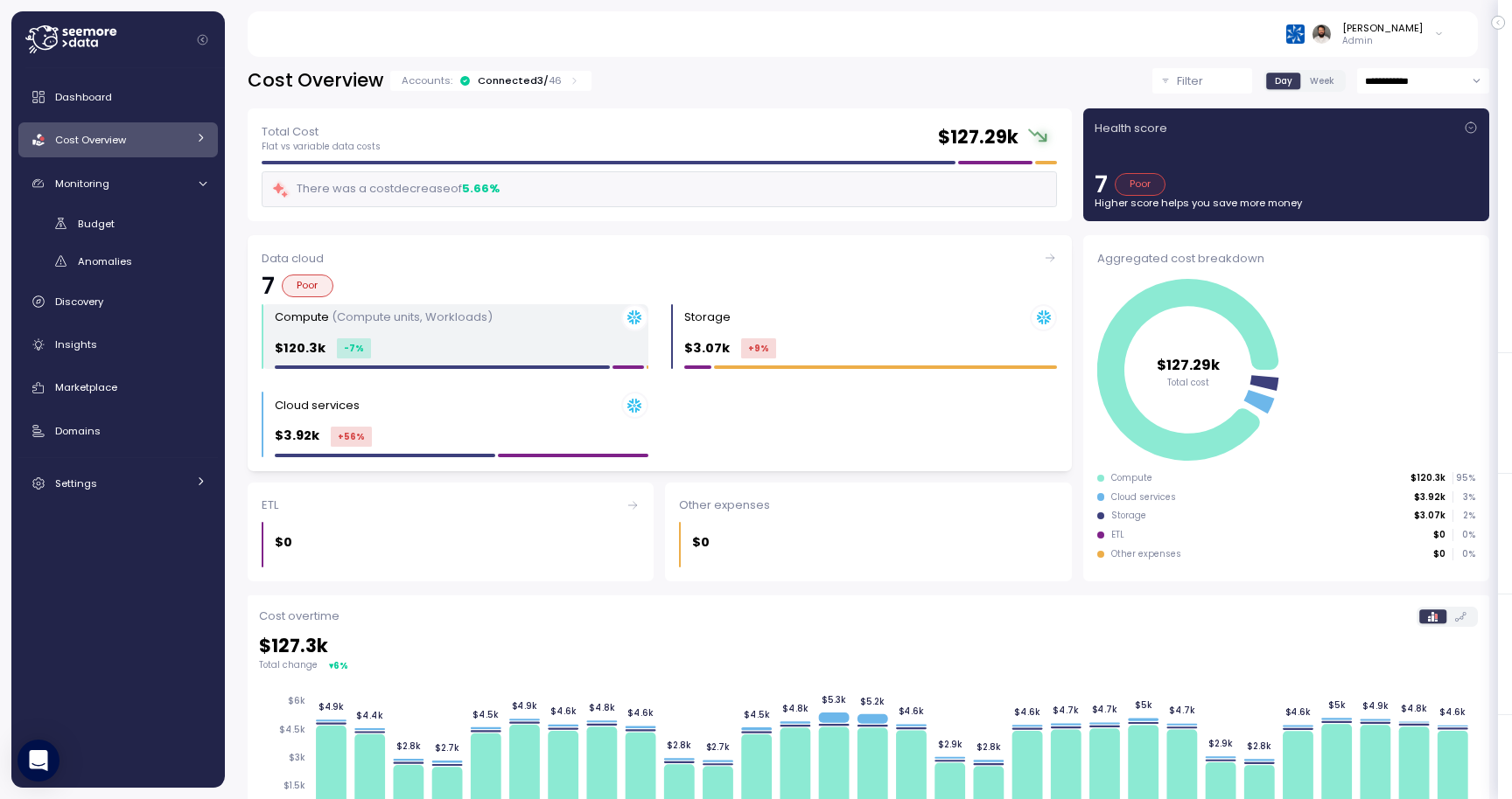
click at [463, 339] on div "$120.3k -7 %" at bounding box center [461, 348] width 374 height 20
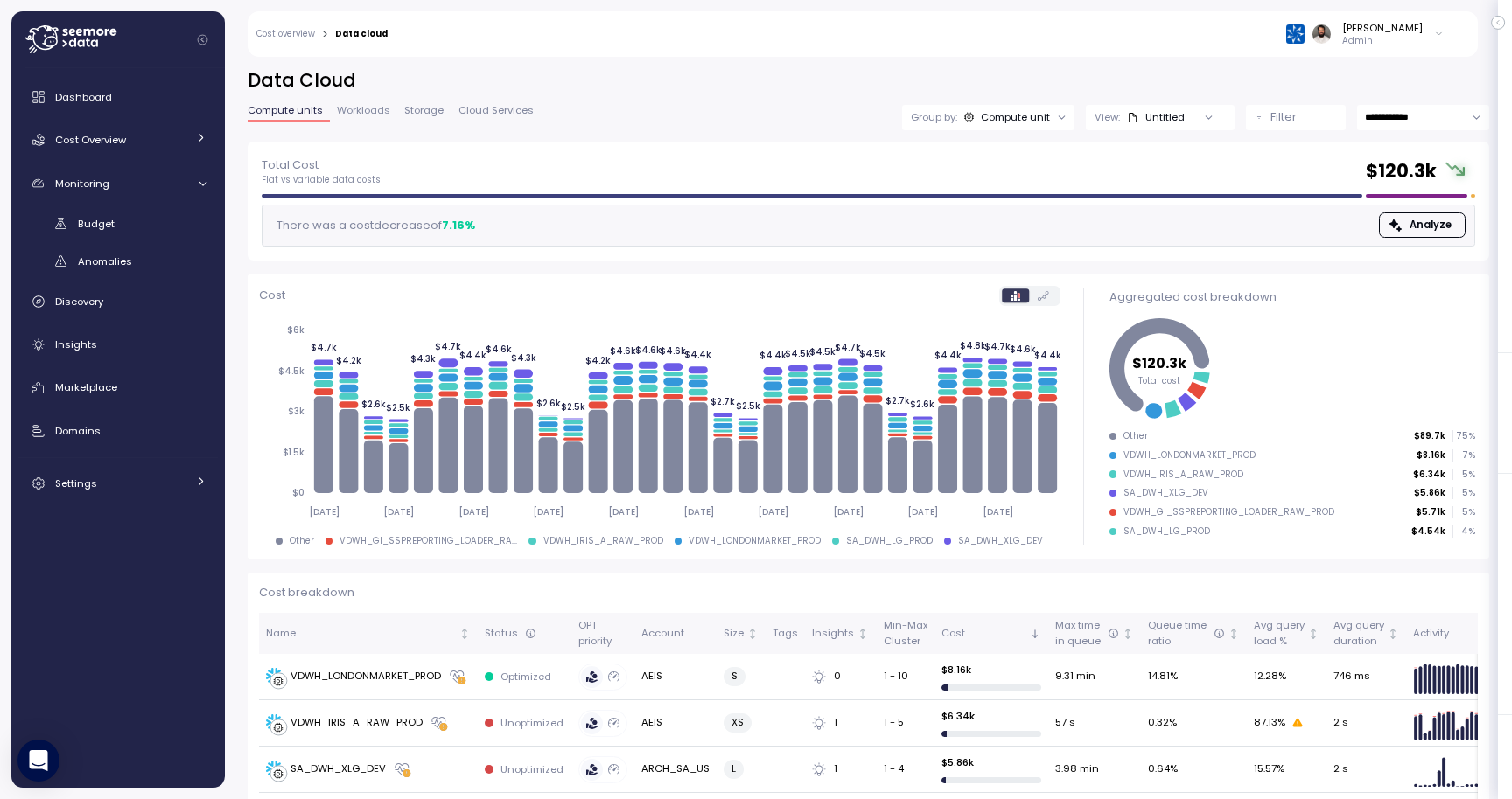
click at [1277, 118] on p "Filter" at bounding box center [1284, 118] width 27 height 18
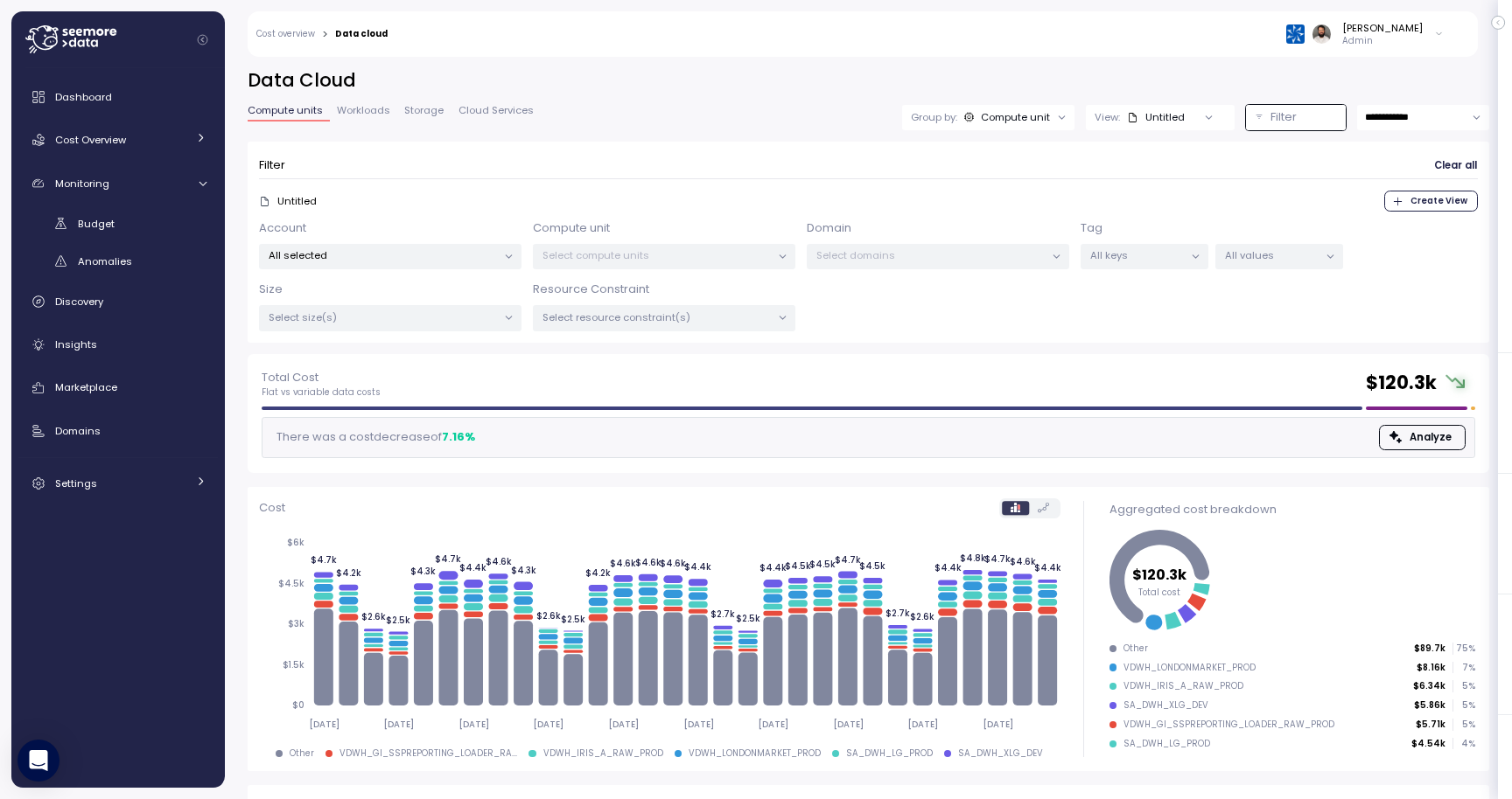
click at [457, 263] on div "All selected" at bounding box center [390, 257] width 262 height 26
click at [436, 407] on span "only" at bounding box center [441, 411] width 20 height 19
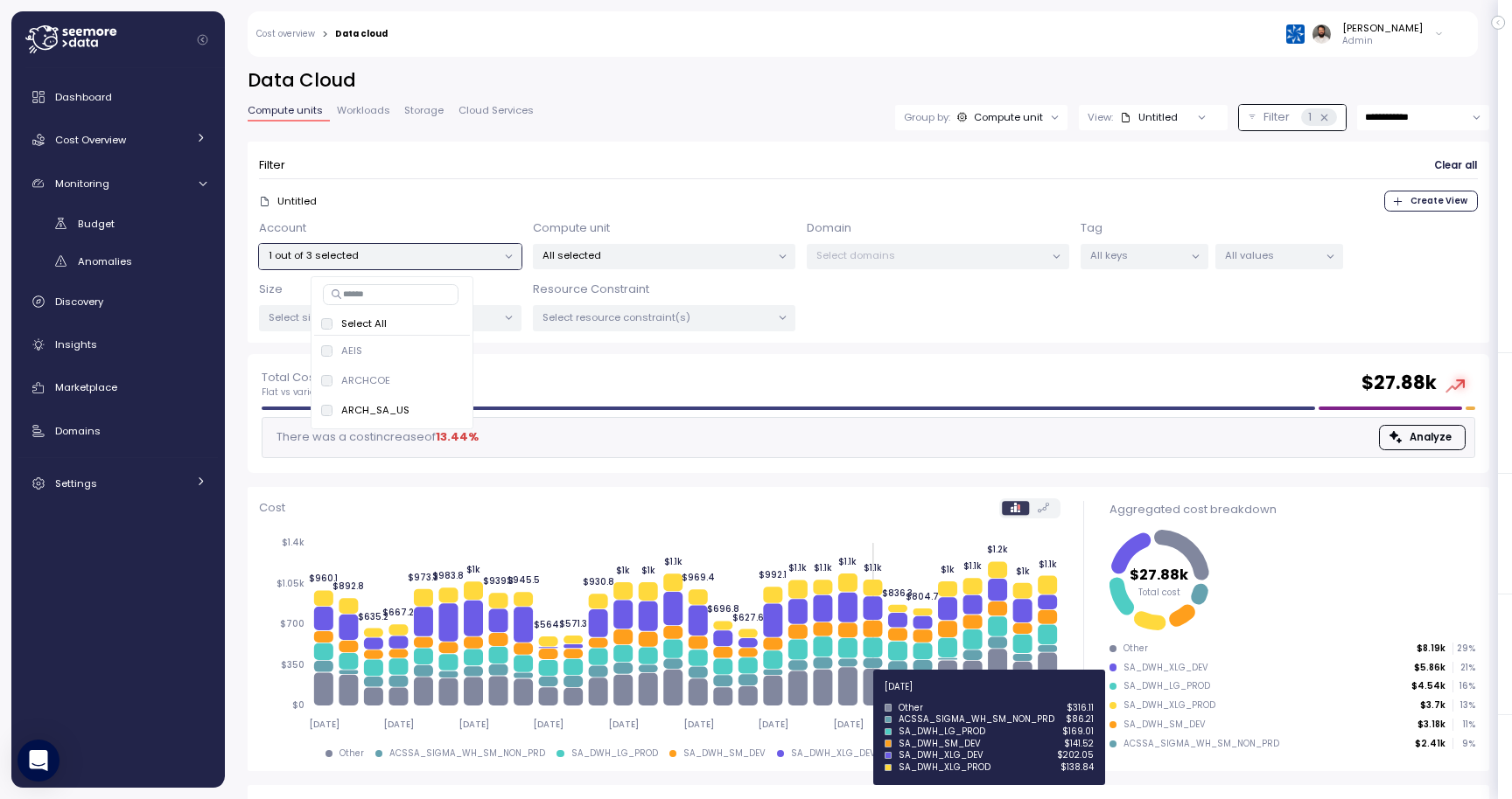
click at [868, 697] on icon at bounding box center [872, 688] width 19 height 37
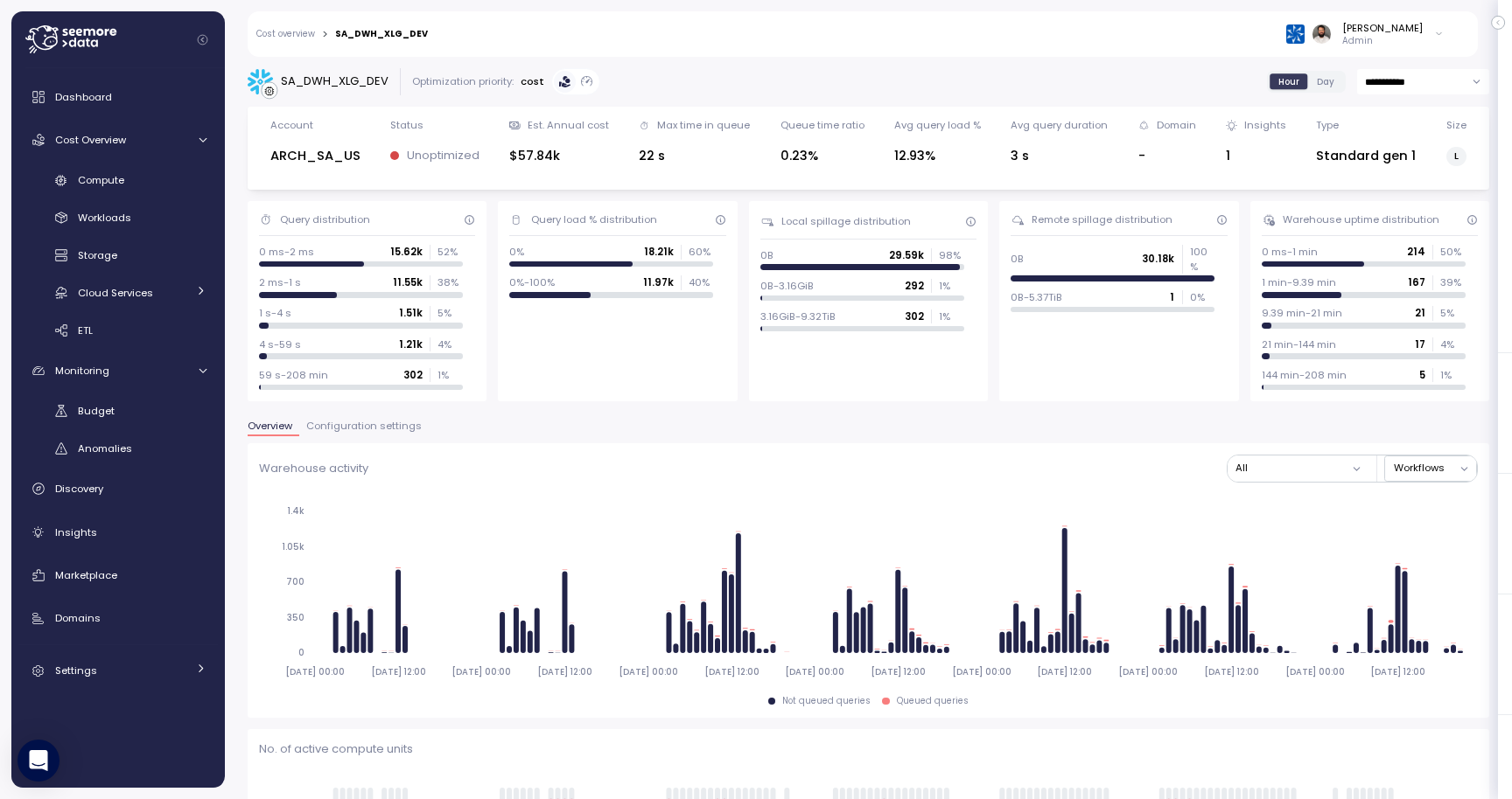
click at [313, 30] on link "Cost overview" at bounding box center [286, 35] width 58 height 9
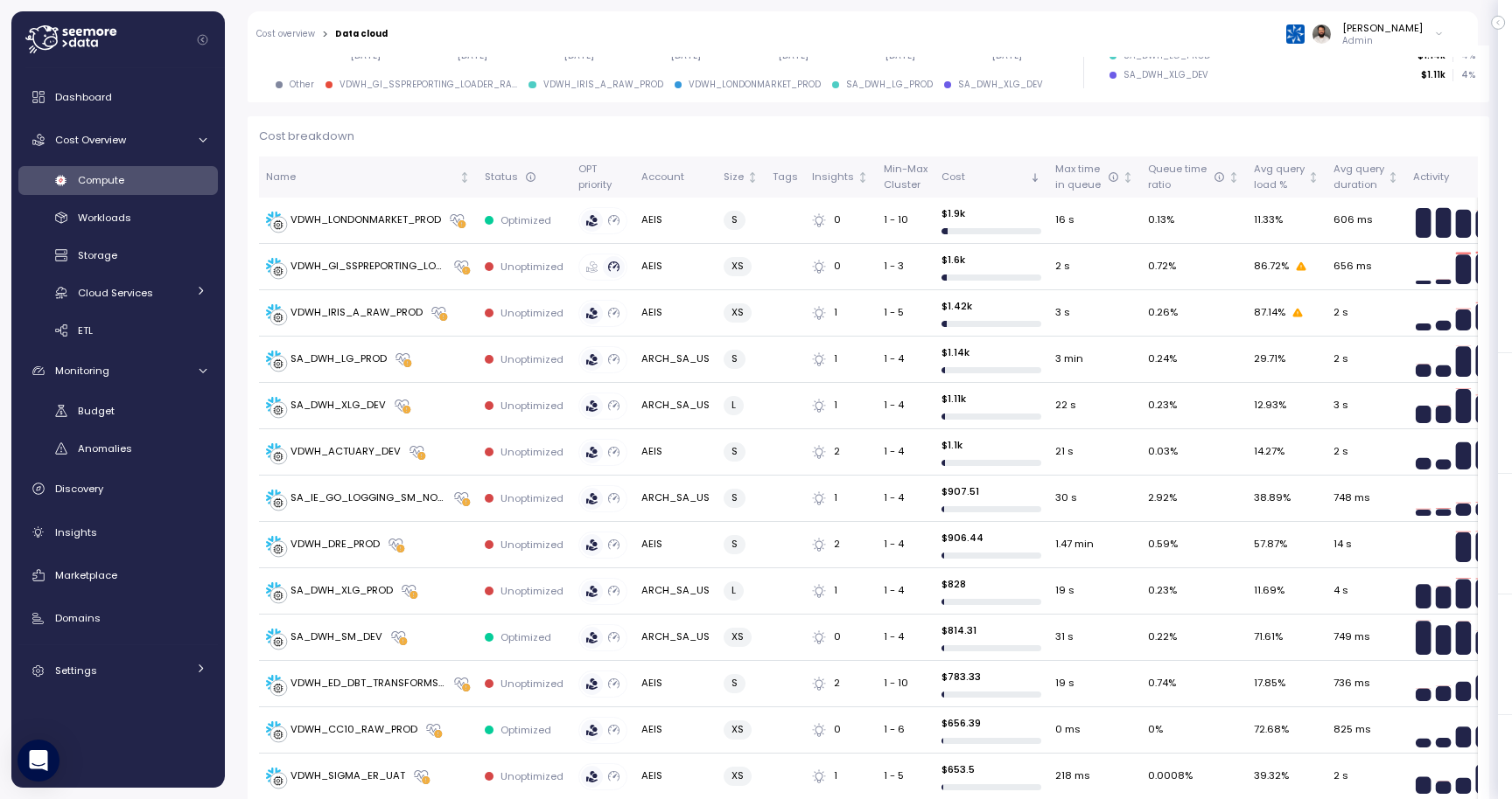
scroll to position [442, 0]
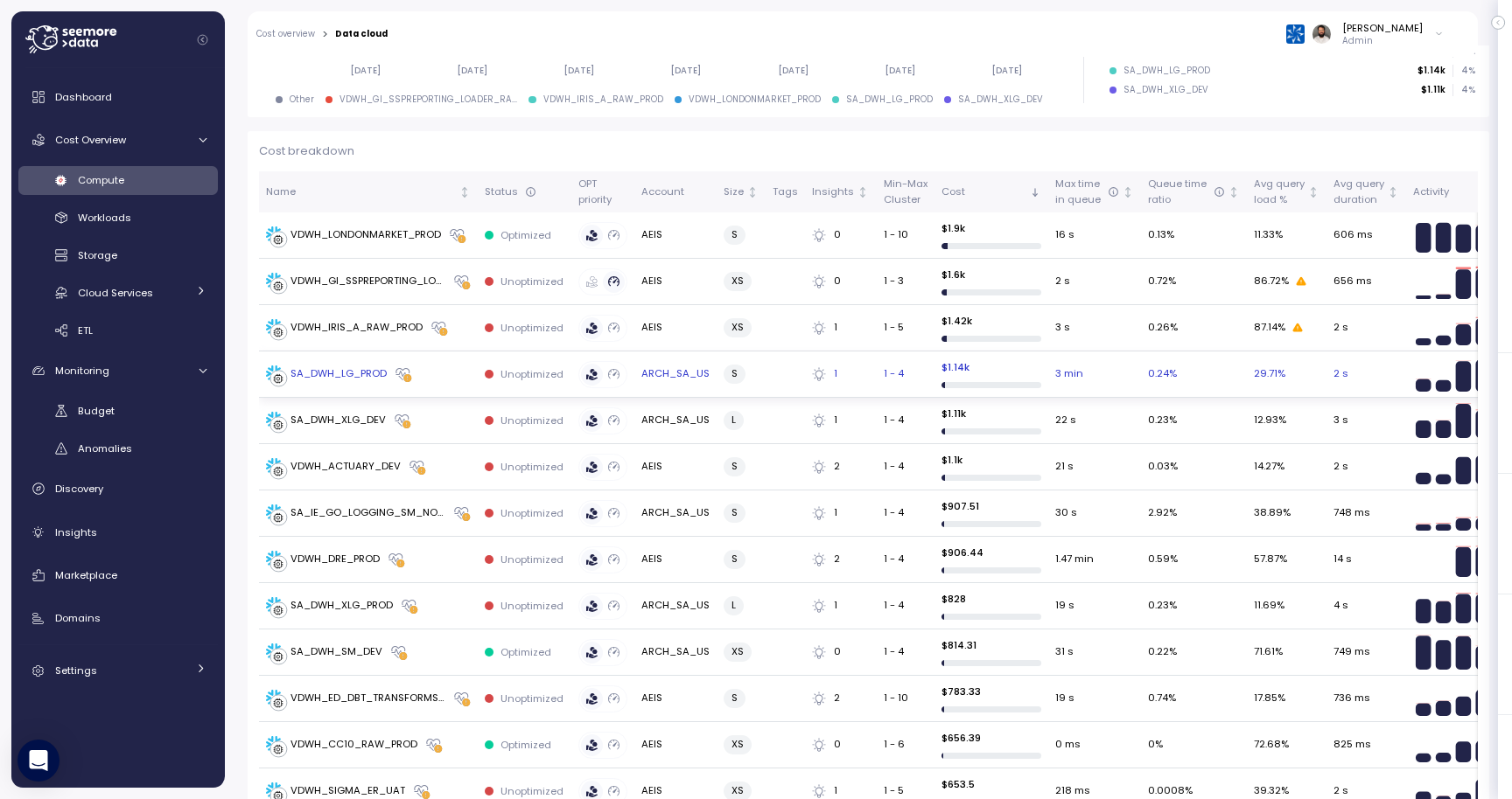
click at [445, 386] on td "SA_DWH_LG_PROD" at bounding box center [367, 374] width 219 height 46
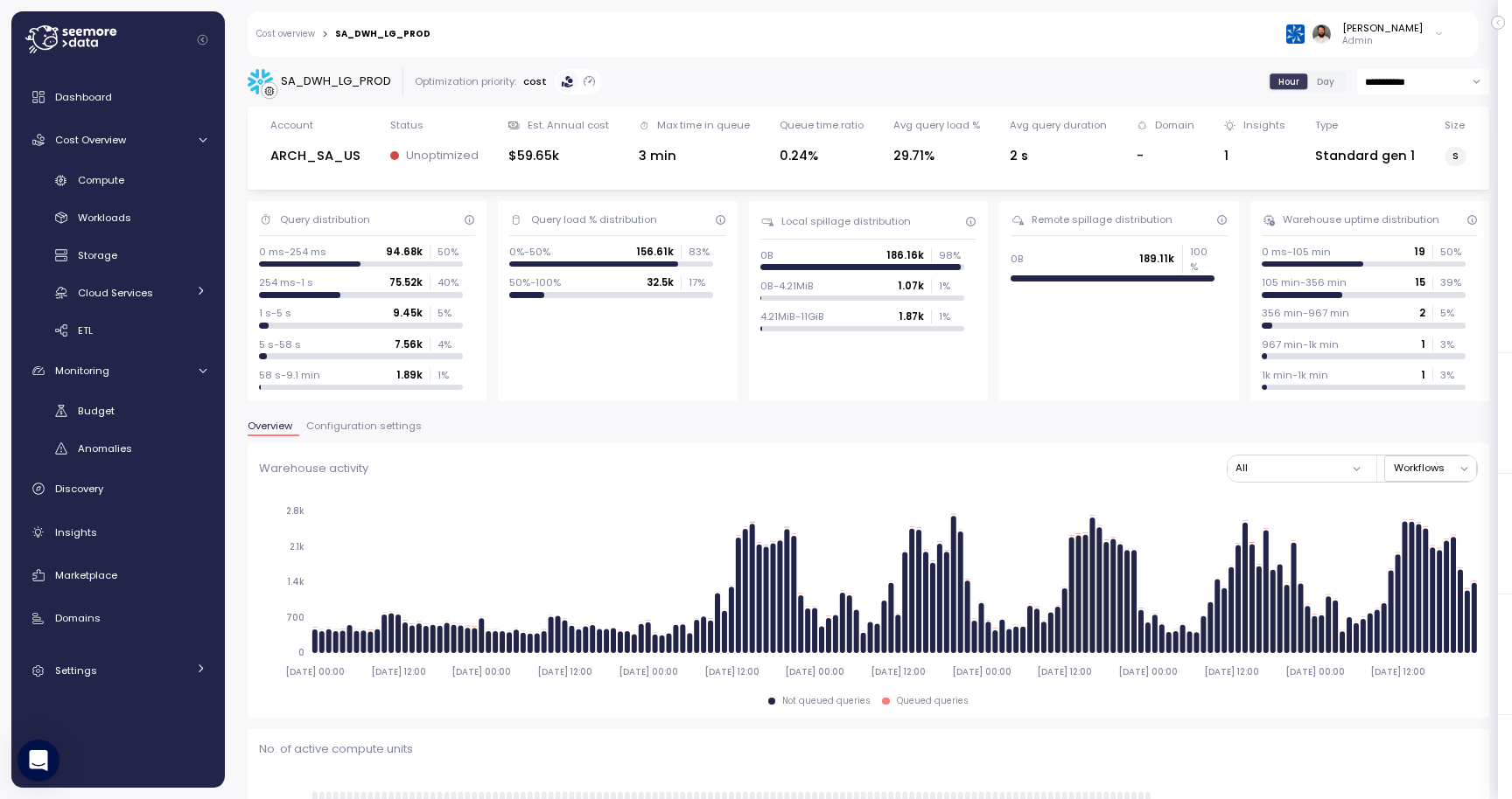
click at [363, 431] on span "Configuration settings" at bounding box center [364, 426] width 115 height 10
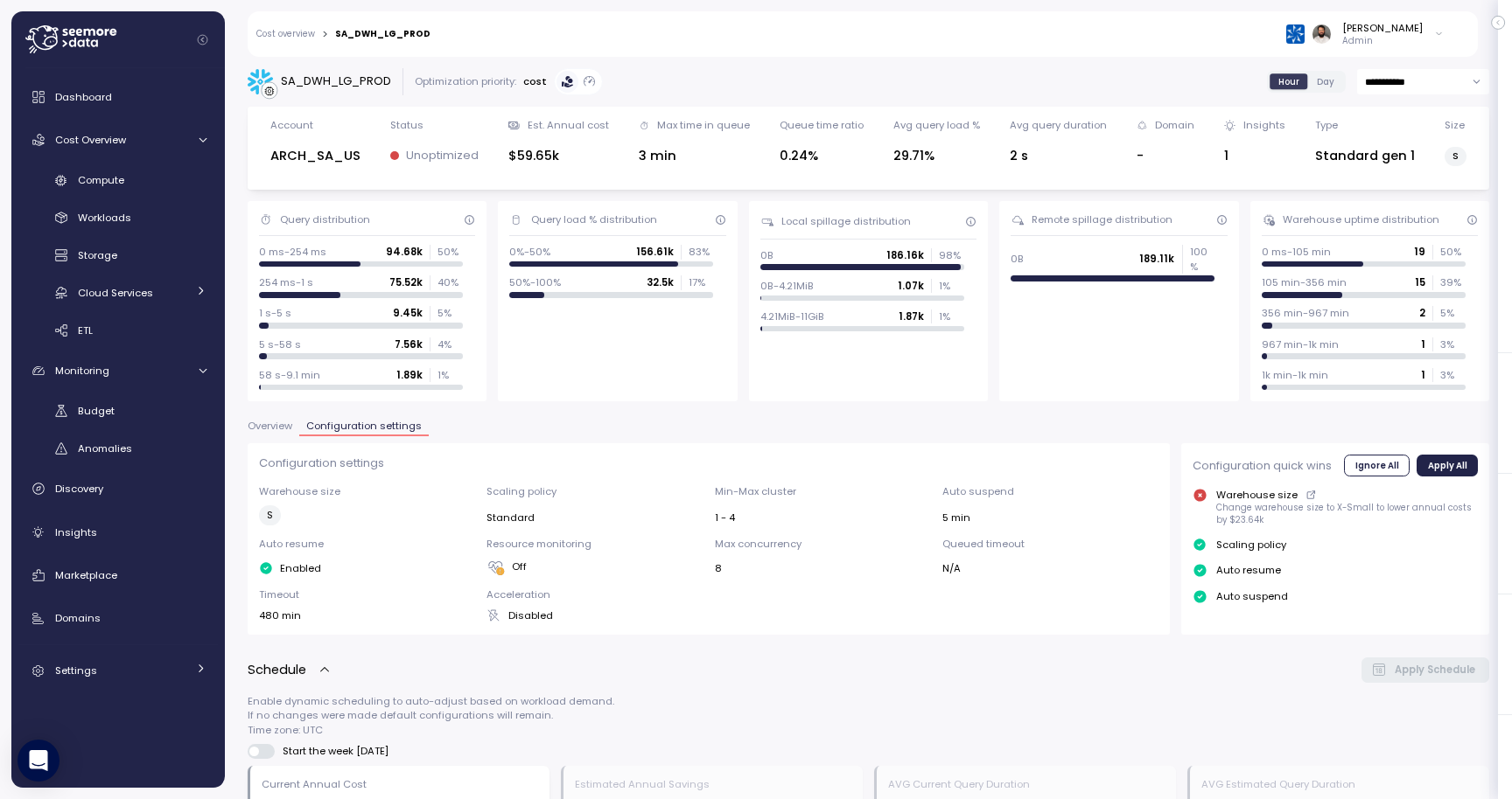
click at [282, 428] on span "Overview" at bounding box center [270, 426] width 44 height 10
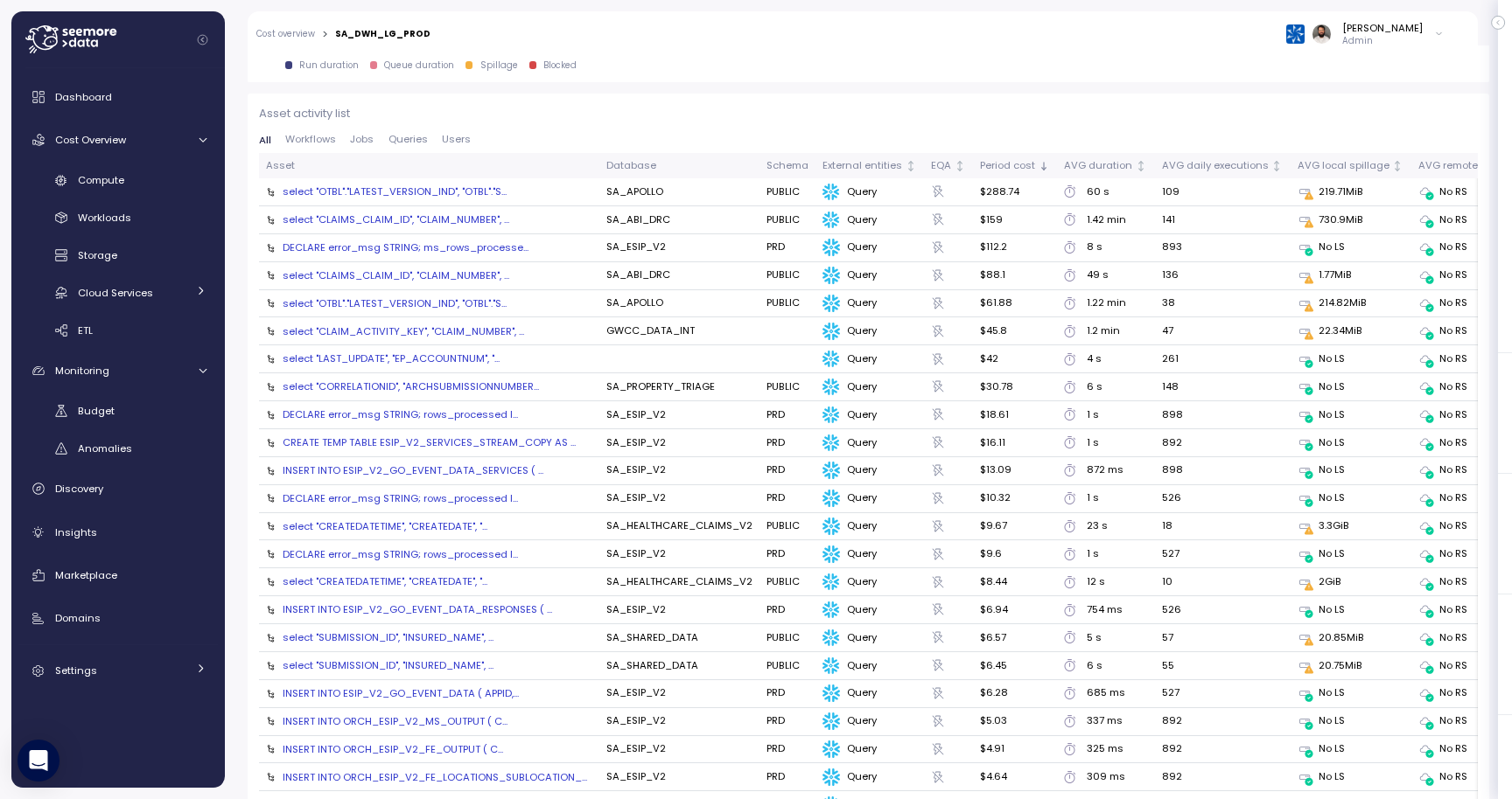
scroll to position [1893, 0]
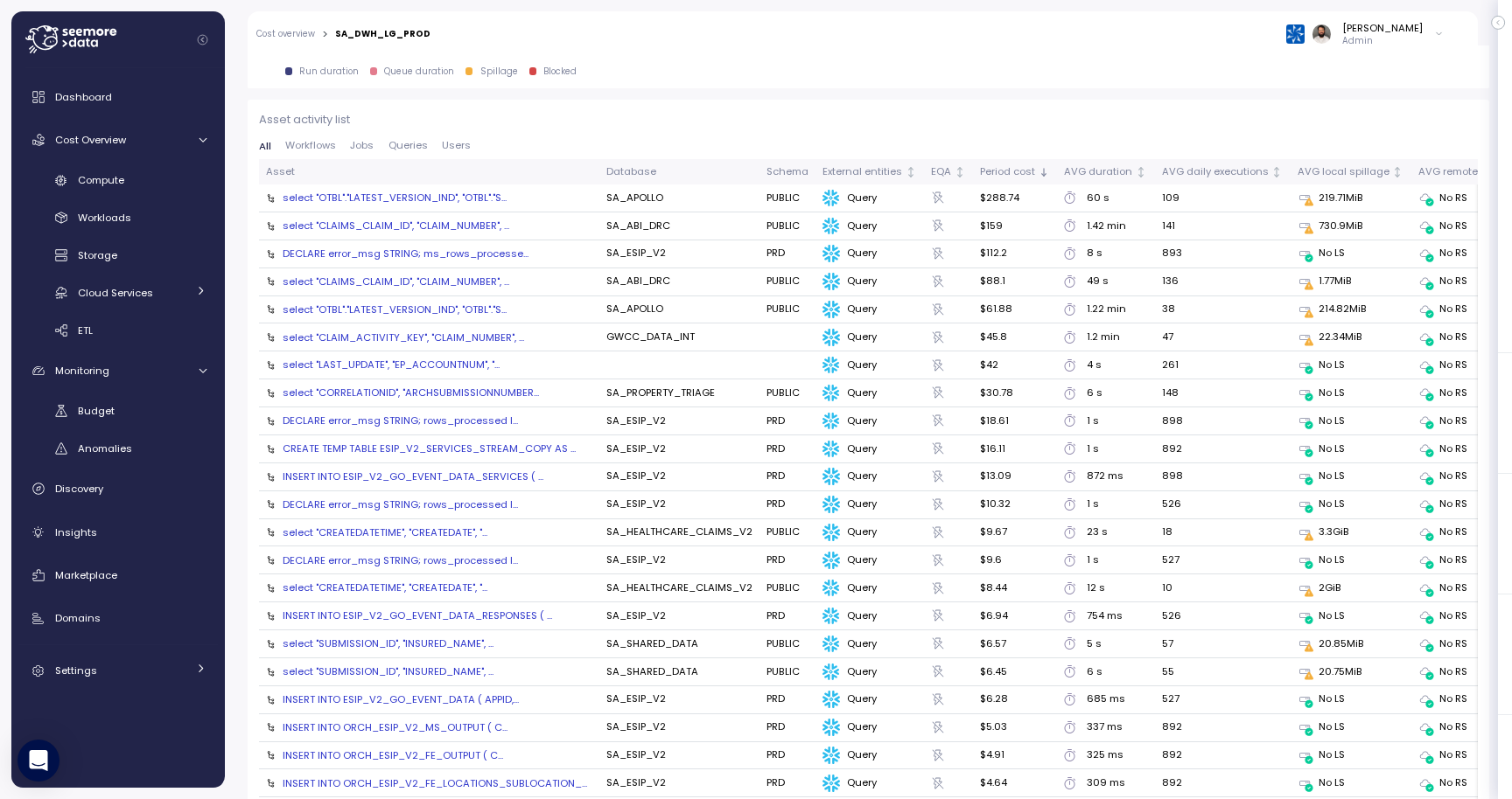
click at [130, 198] on div "Compute Workloads Storage Cloud Services Clustering columns Pipes AI Services S…" at bounding box center [118, 256] width 199 height 180
click at [131, 188] on link "Compute" at bounding box center [118, 181] width 199 height 29
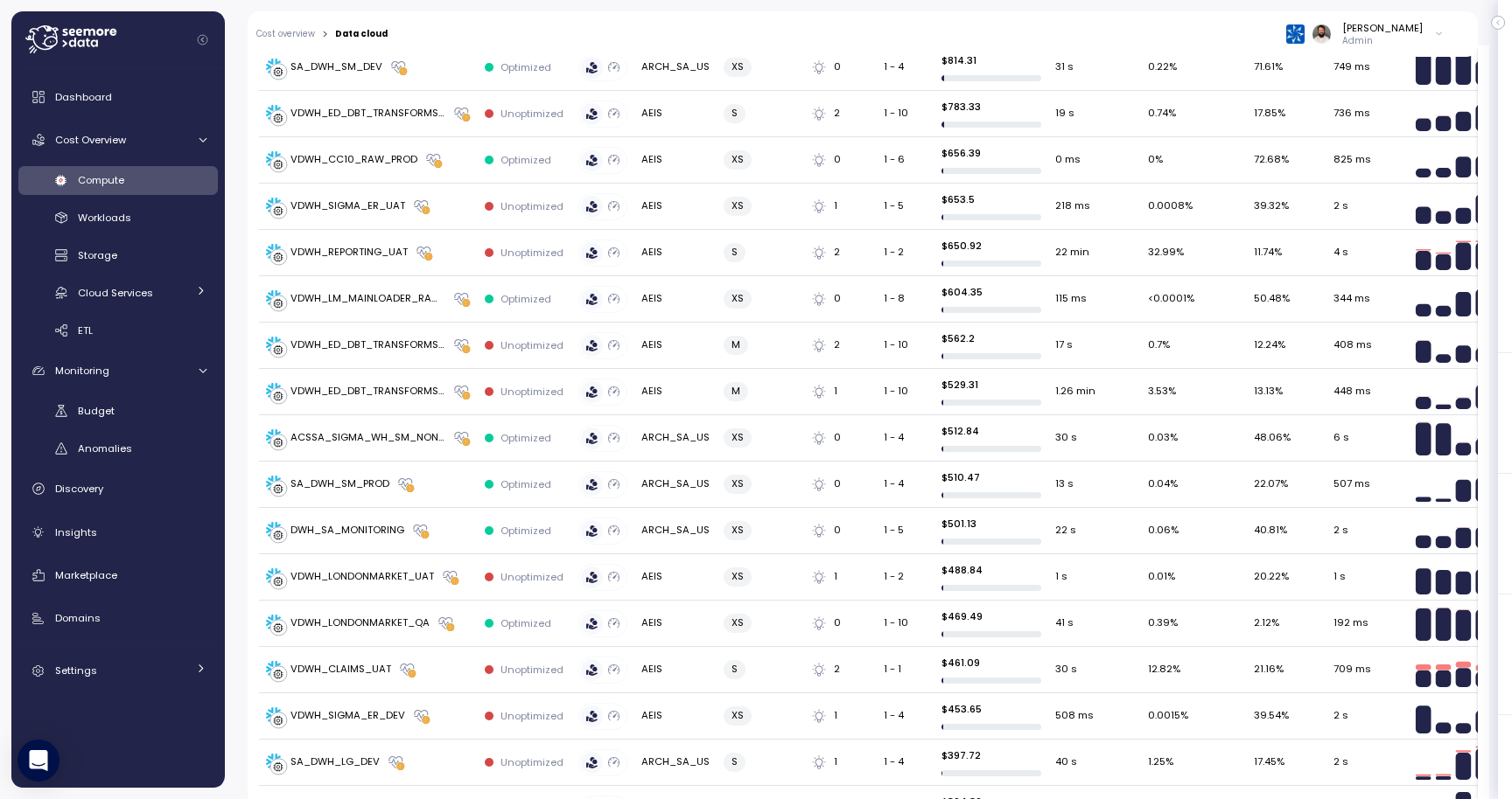
scroll to position [994, 0]
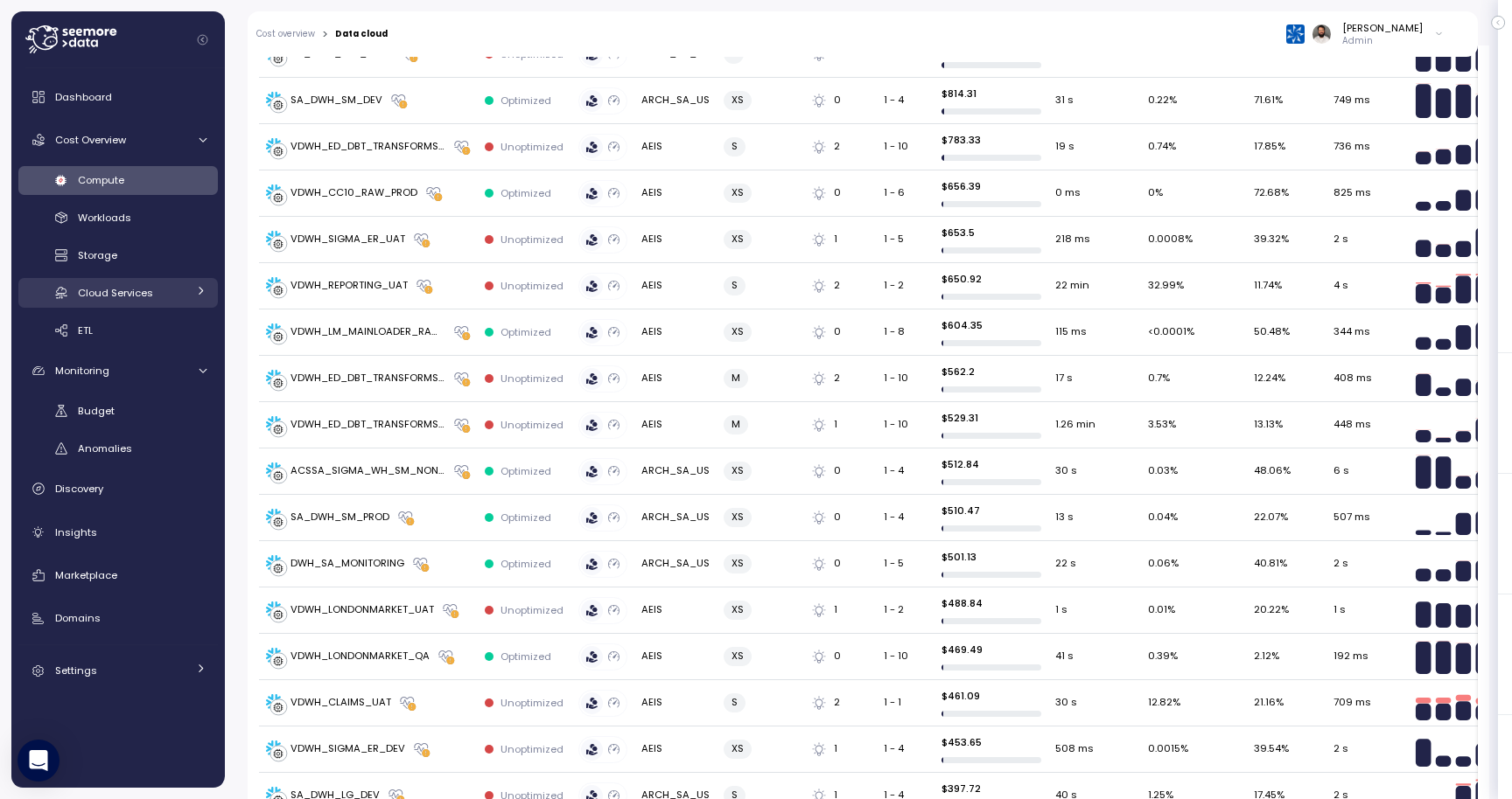
click at [174, 293] on div "Cloud Services" at bounding box center [132, 293] width 109 height 18
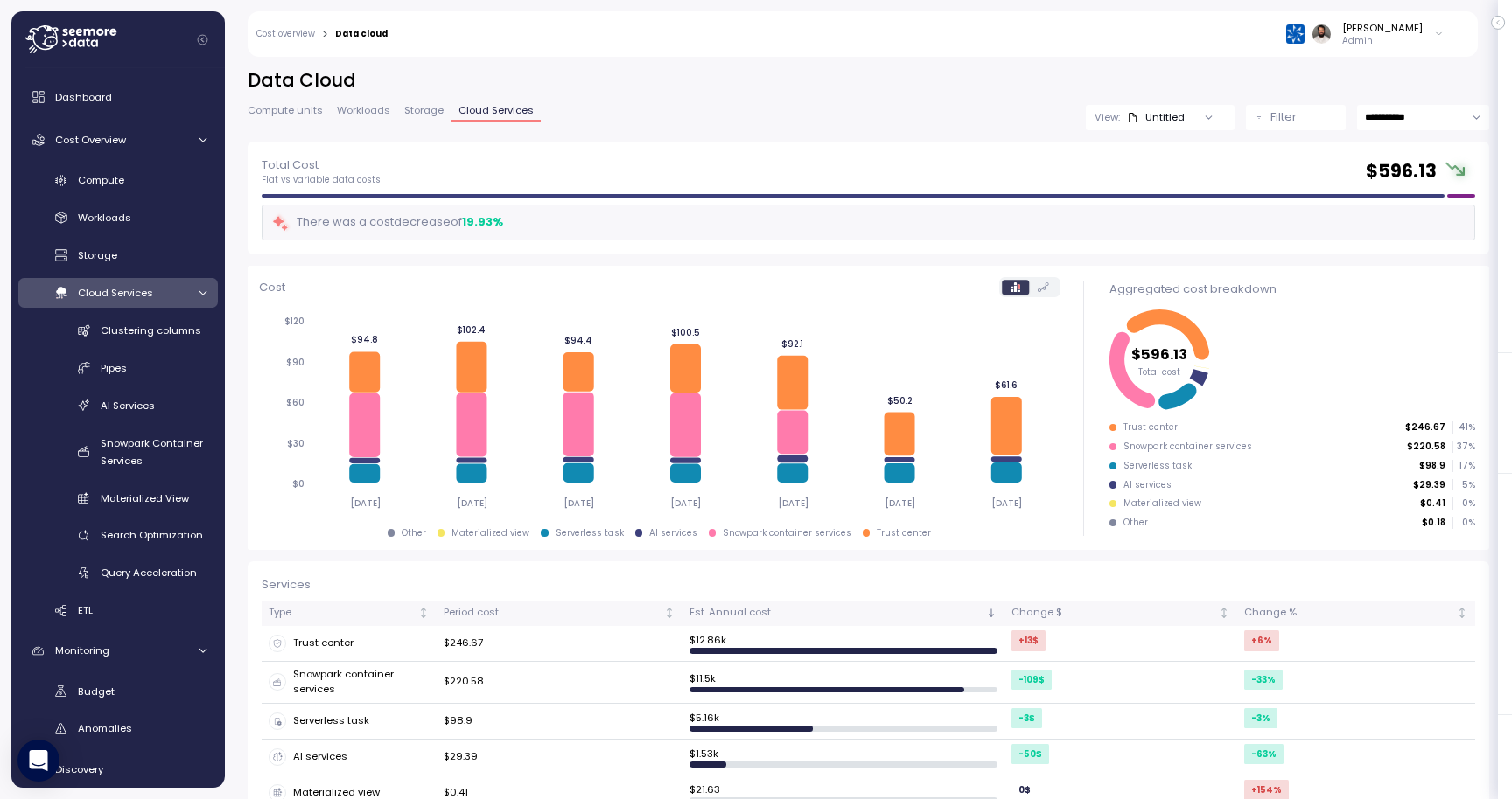
click at [1285, 124] on p "Filter" at bounding box center [1284, 118] width 27 height 18
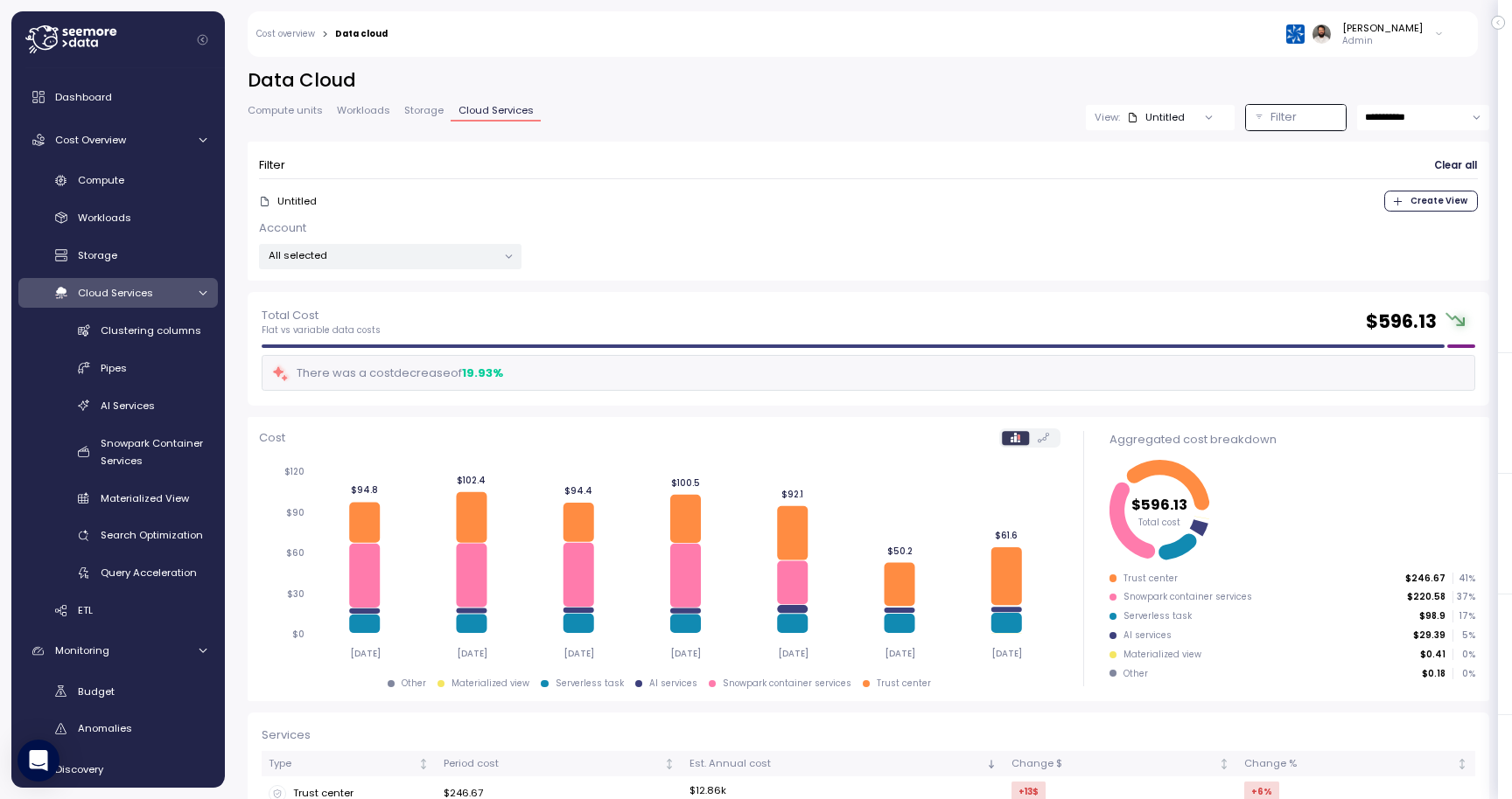
click at [1284, 124] on p "Filter" at bounding box center [1284, 118] width 27 height 18
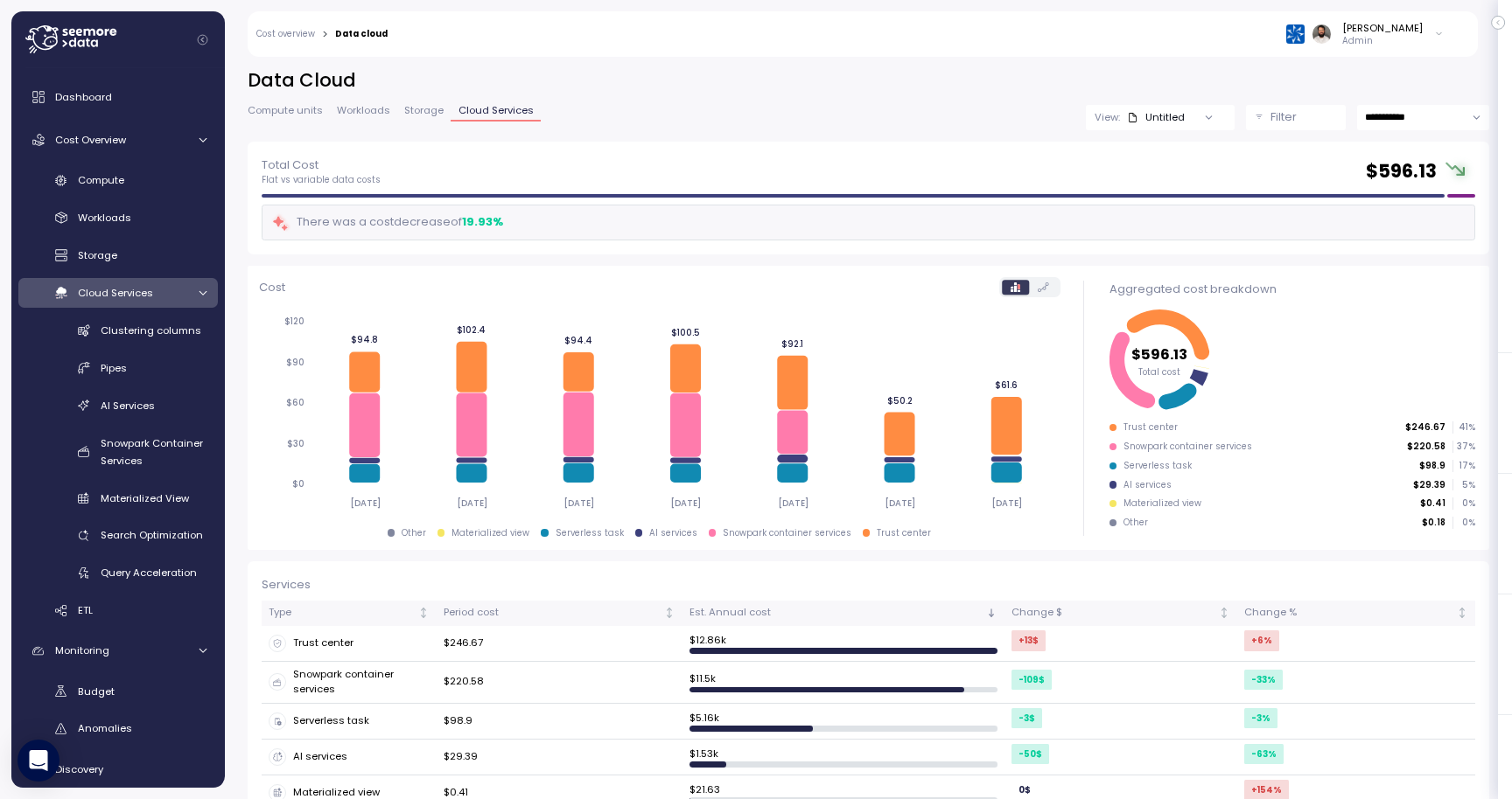
click at [1202, 124] on div at bounding box center [1208, 118] width 50 height 25
click at [1193, 116] on div at bounding box center [1208, 118] width 50 height 25
click at [1158, 115] on div "Untitled" at bounding box center [1155, 118] width 58 height 14
click at [1278, 119] on p "Filter" at bounding box center [1284, 118] width 27 height 18
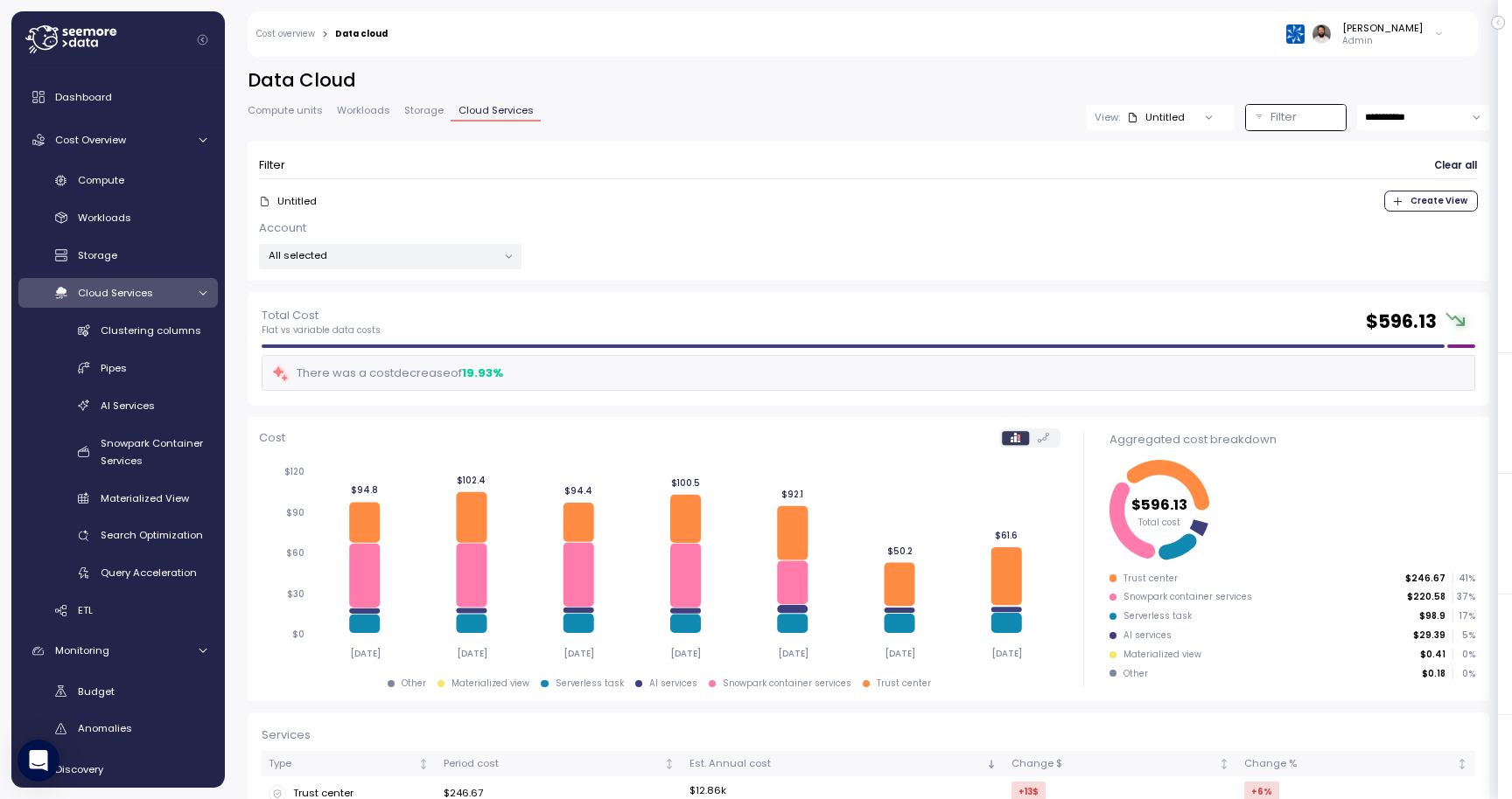
click at [1197, 78] on h2 "Data Cloud" at bounding box center [868, 81] width 1241 height 26
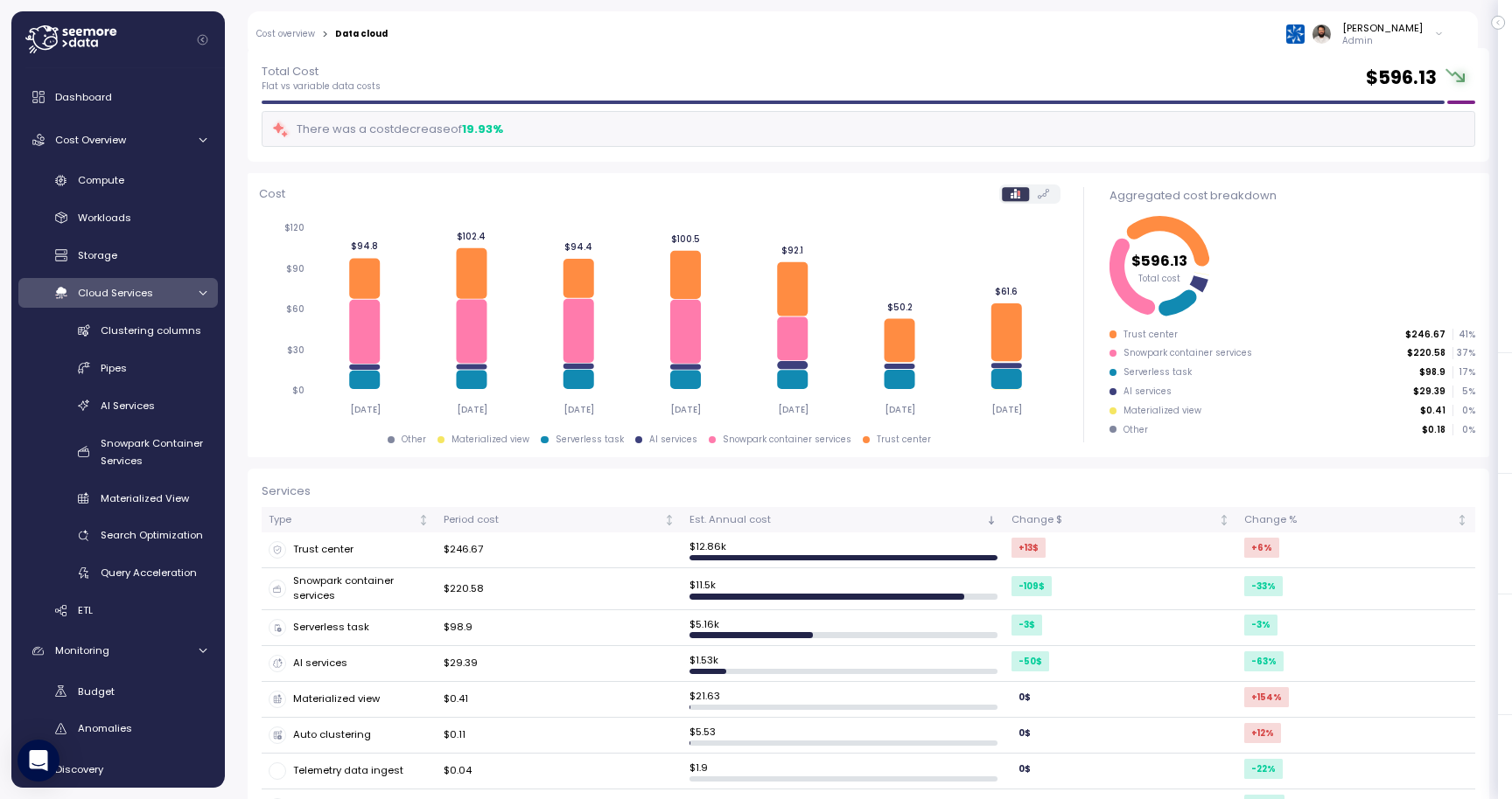
scroll to position [358, 0]
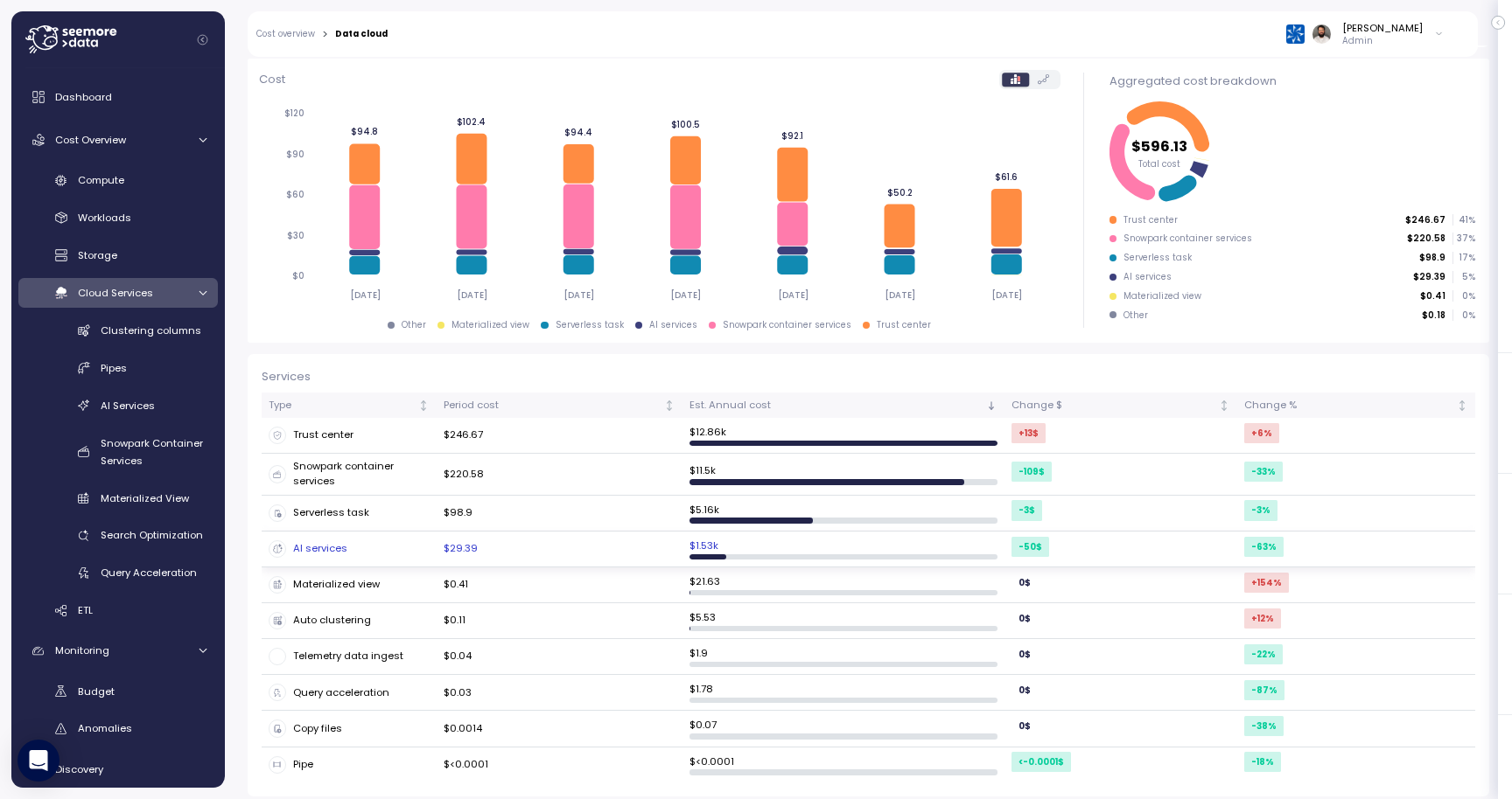
click at [595, 546] on td "$29.39" at bounding box center [559, 549] width 246 height 36
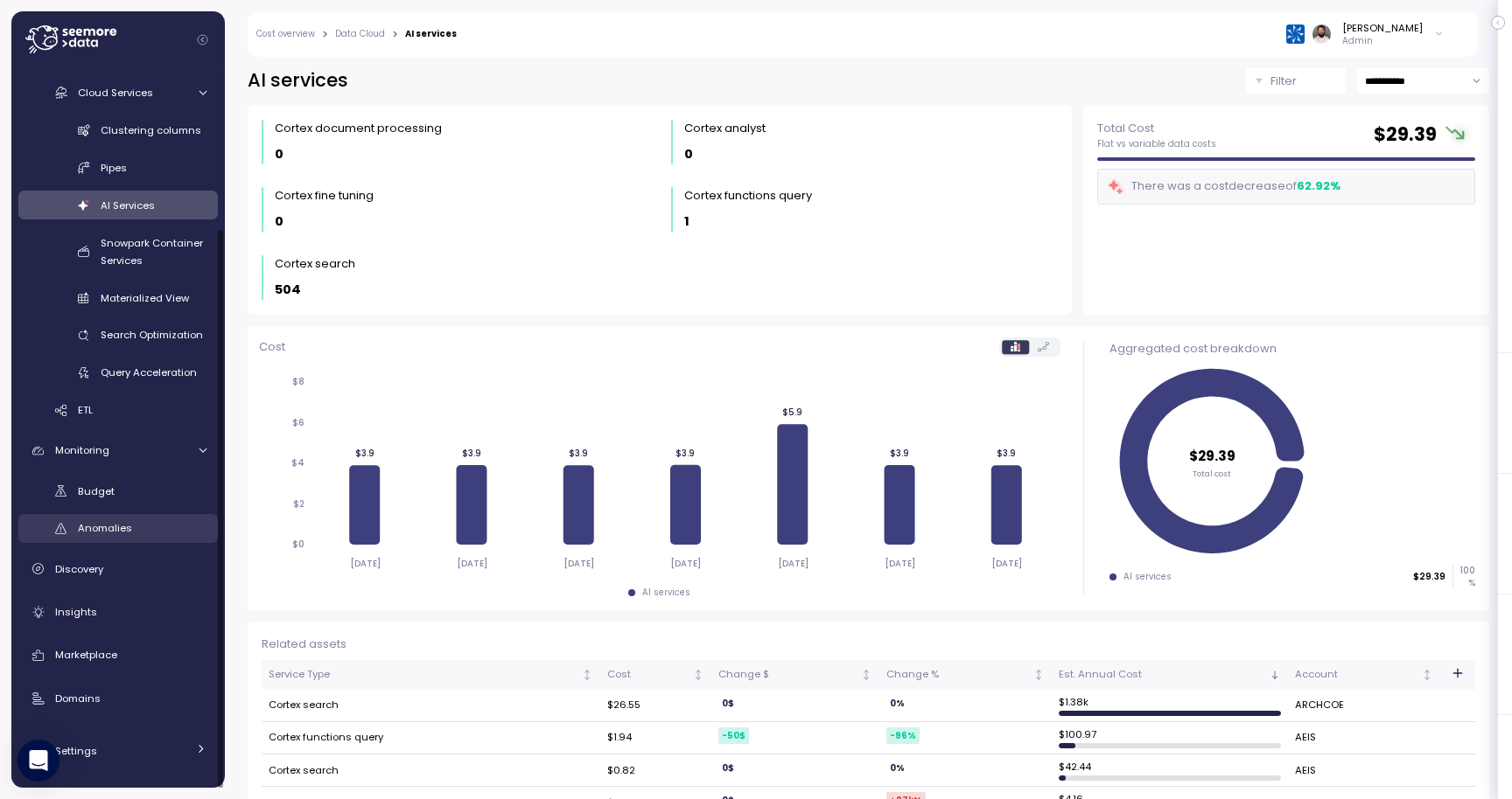
click at [161, 536] on div "Anomalies" at bounding box center [142, 528] width 128 height 18
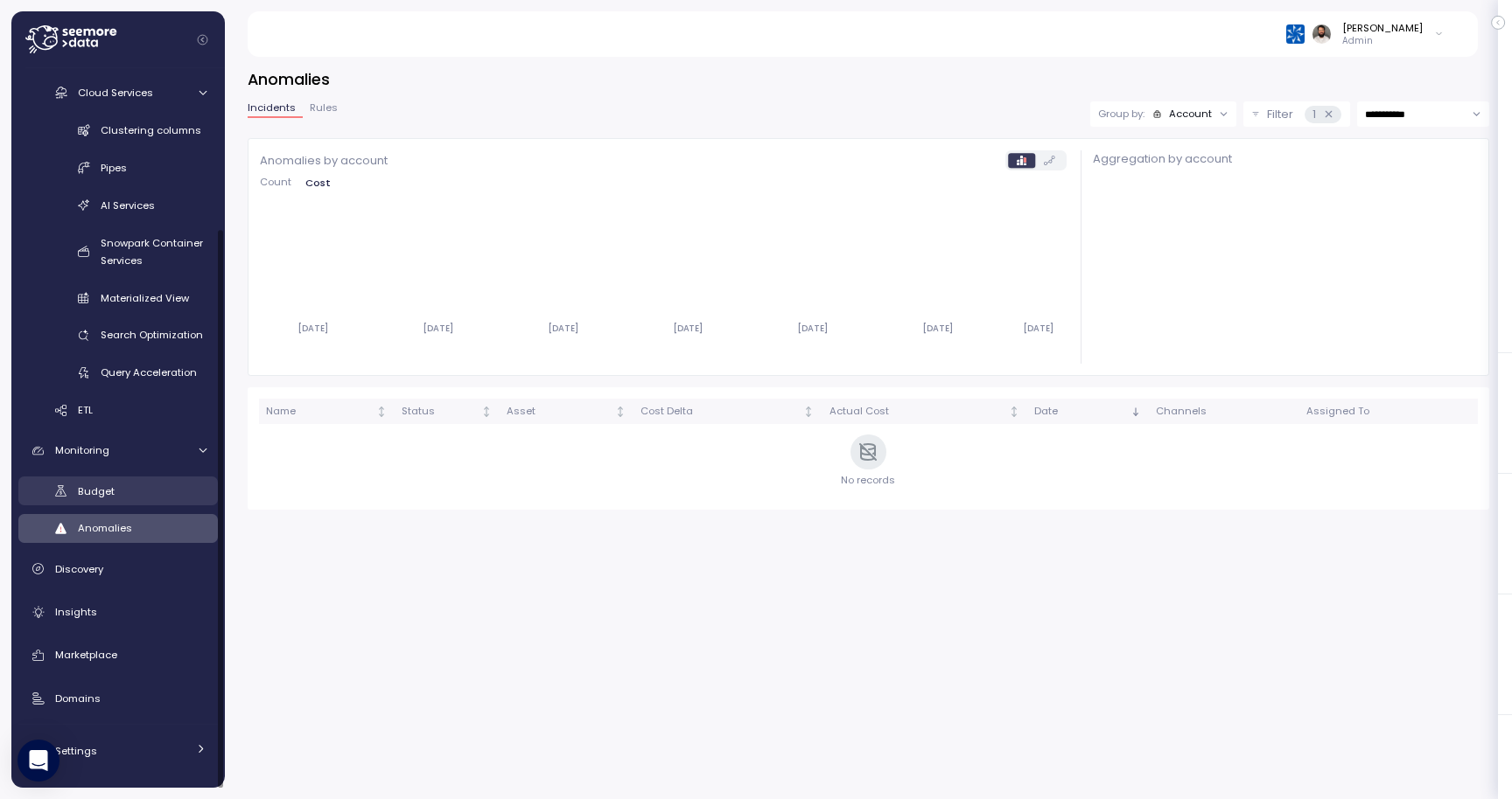
click at [177, 502] on link "Budget" at bounding box center [118, 491] width 199 height 29
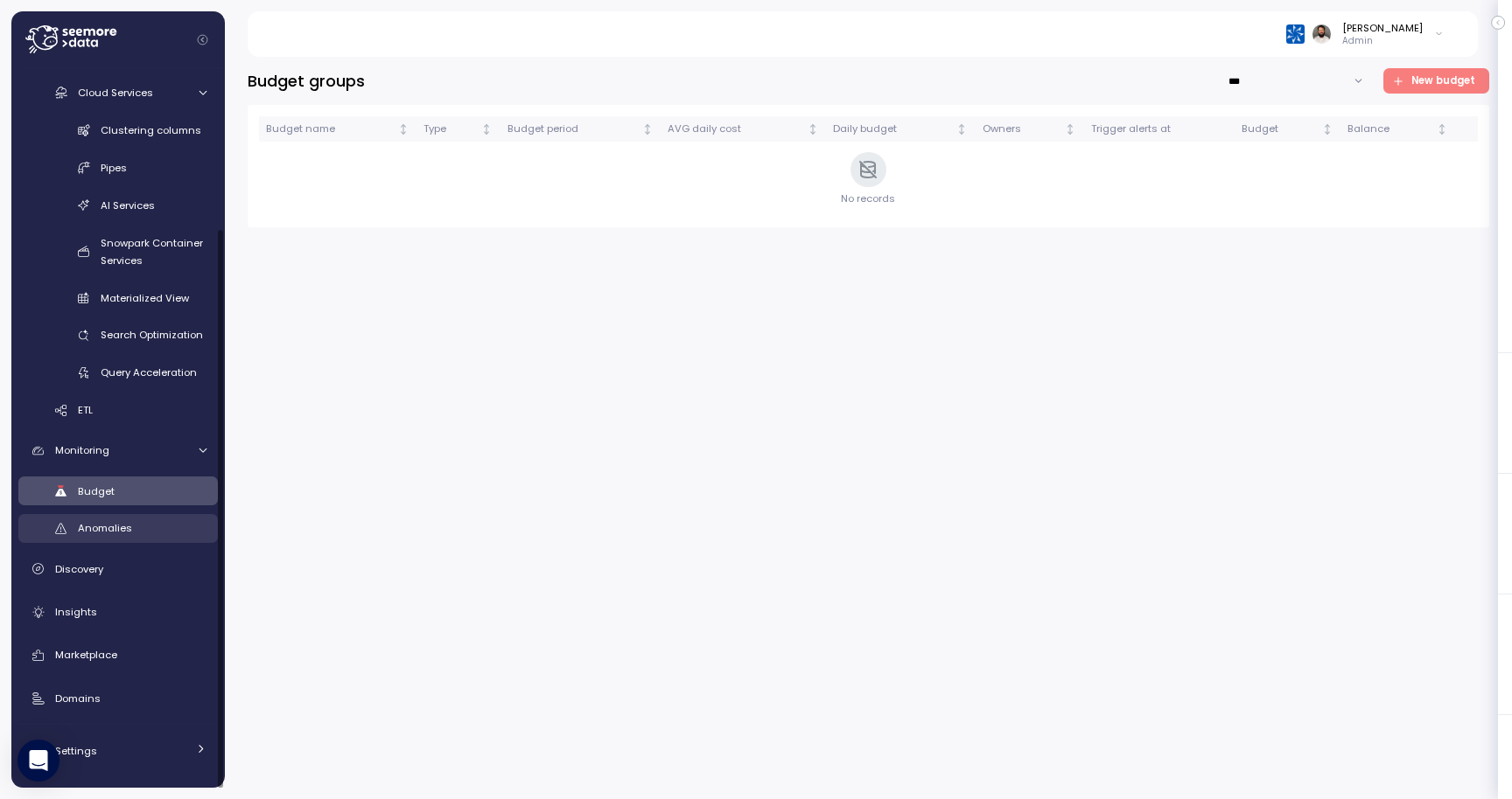
click at [174, 518] on link "Anomalies" at bounding box center [118, 528] width 199 height 29
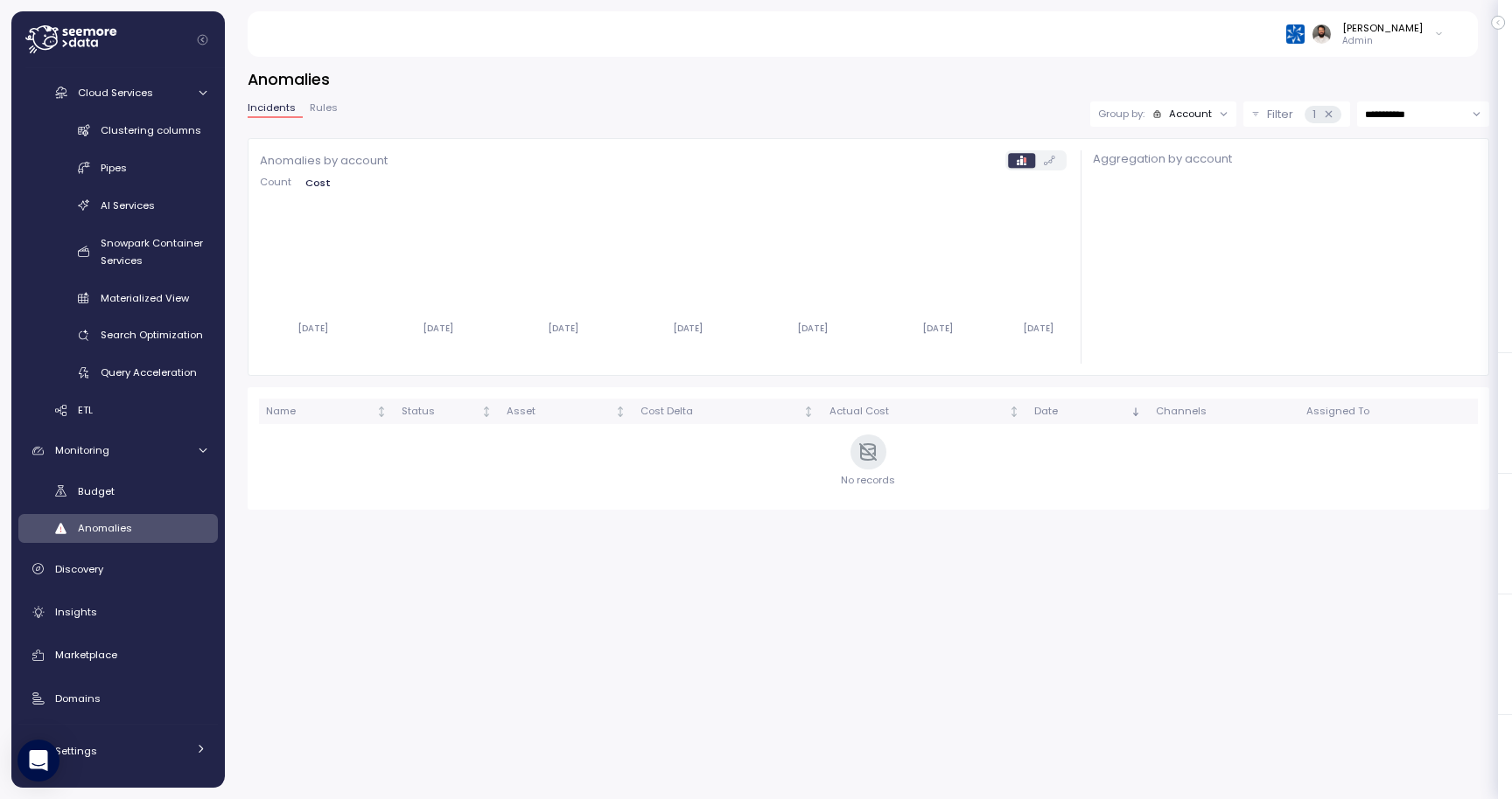
click at [1323, 111] on icon at bounding box center [1328, 114] width 12 height 12
click at [1326, 114] on icon at bounding box center [1328, 113] width 6 height 6
click at [1315, 119] on div "1" at bounding box center [1322, 115] width 36 height 18
click at [1163, 109] on div "Account" at bounding box center [1182, 114] width 60 height 14
click at [146, 488] on div "Budget" at bounding box center [142, 491] width 128 height 18
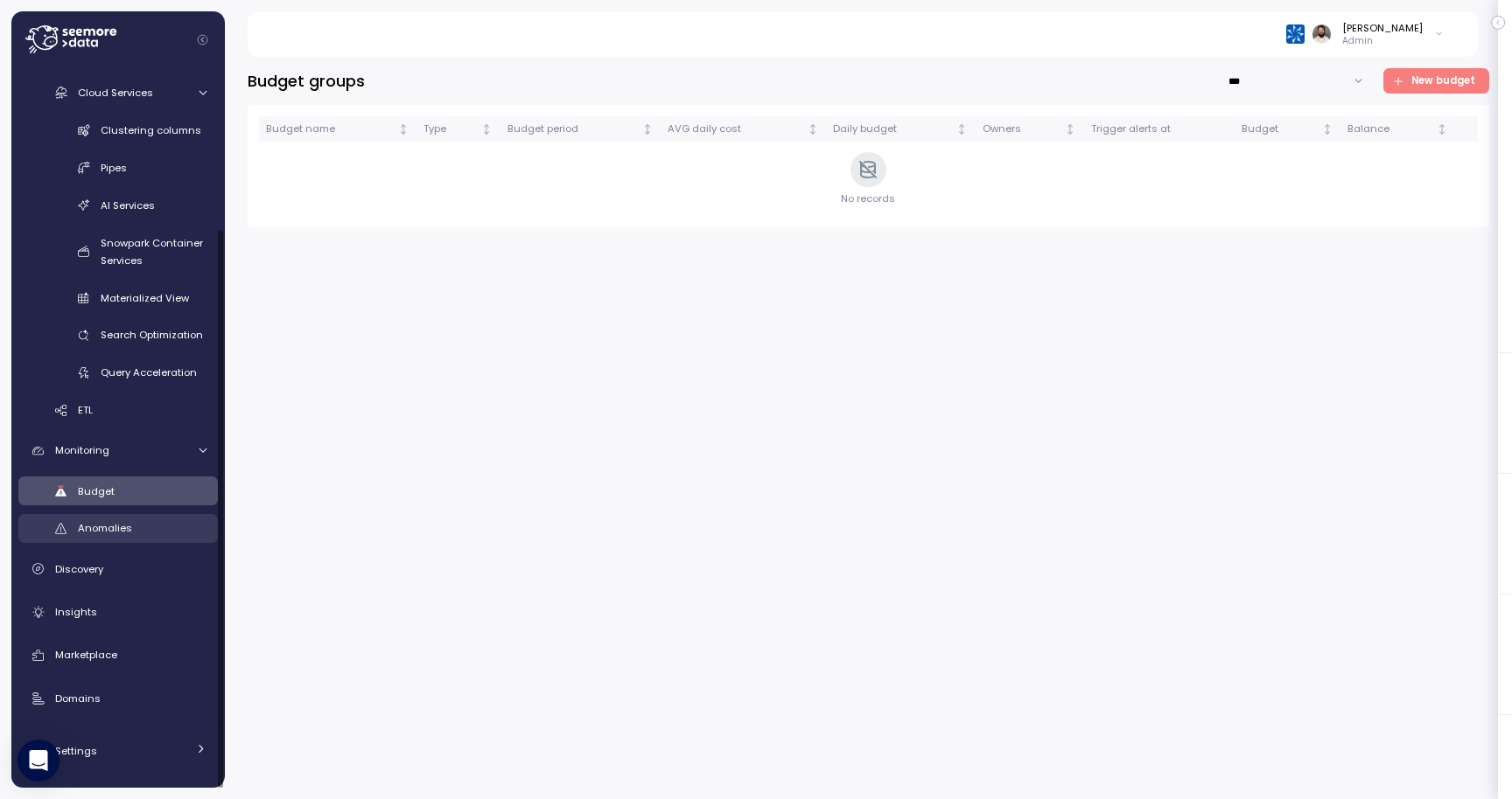
click at [146, 518] on link "Anomalies" at bounding box center [118, 528] width 199 height 29
